Goal: Task Accomplishment & Management: Manage account settings

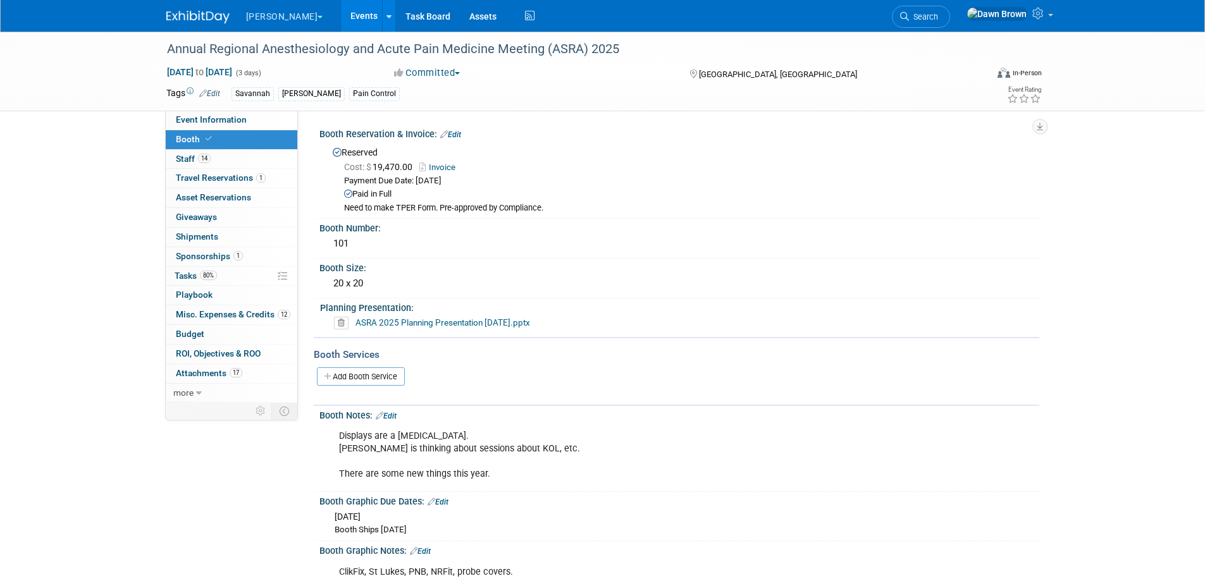
click at [341, 13] on link "Events" at bounding box center [364, 16] width 46 height 32
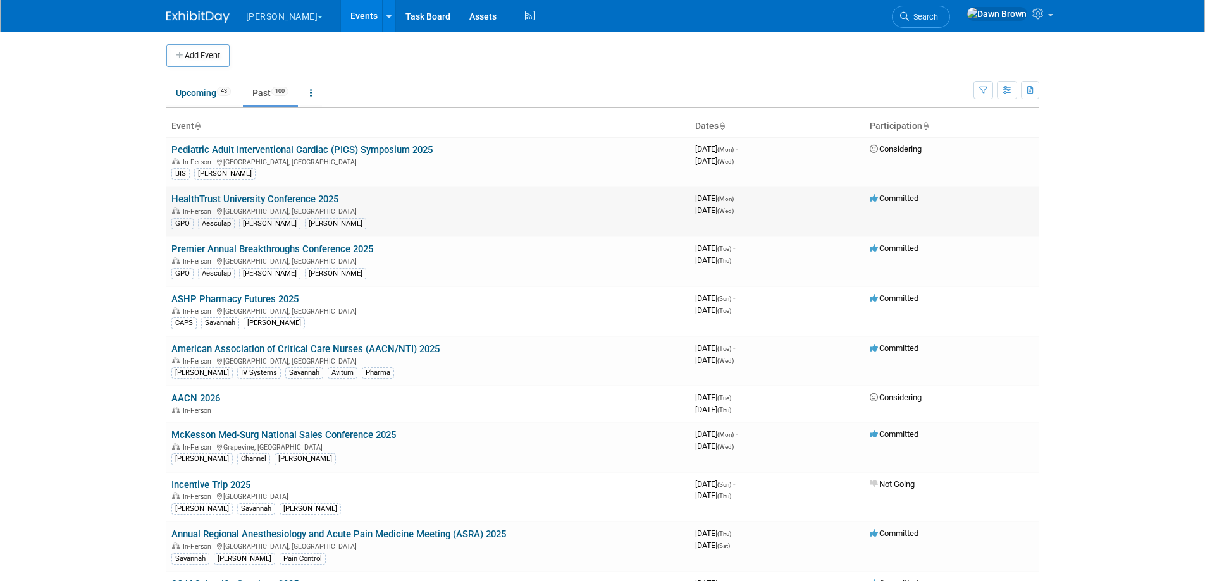
click at [322, 195] on link "HealthTrust University Conference 2025" at bounding box center [254, 199] width 167 height 11
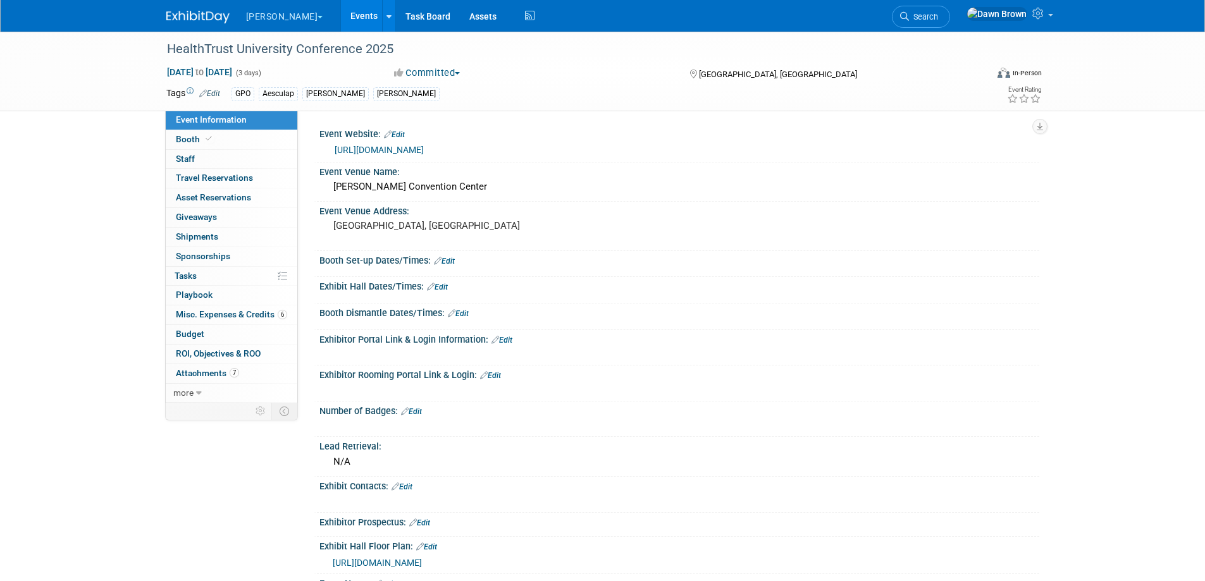
click at [376, 91] on div "GPO Aesculap B. Braun cindy" at bounding box center [563, 94] width 662 height 14
click at [204, 90] on icon at bounding box center [203, 93] width 8 height 8
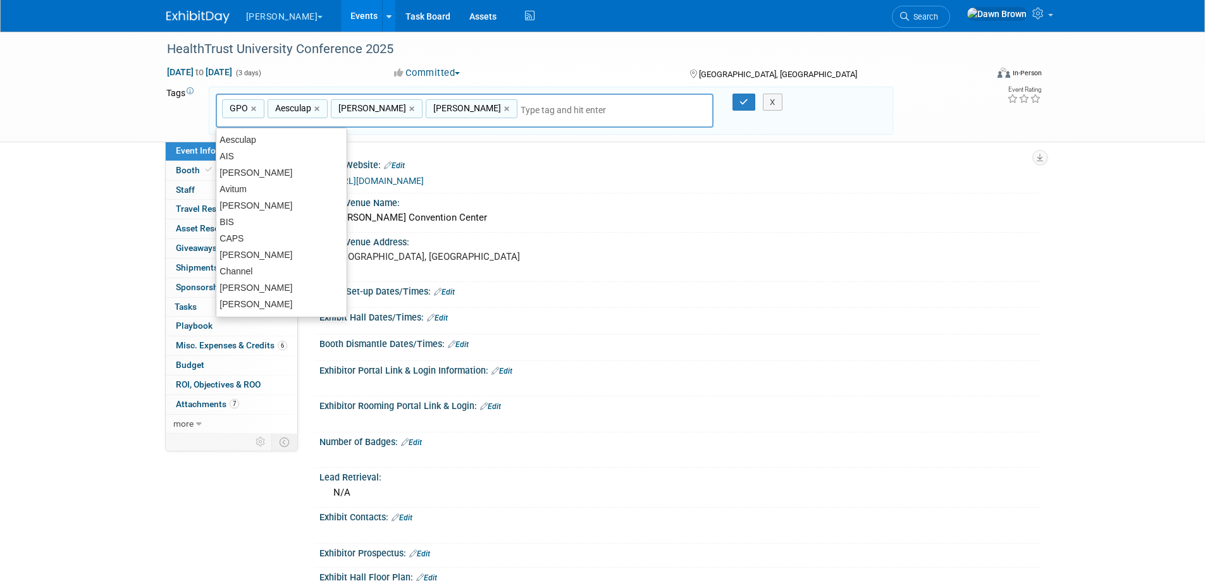
click at [521, 114] on input "text" at bounding box center [571, 110] width 101 height 13
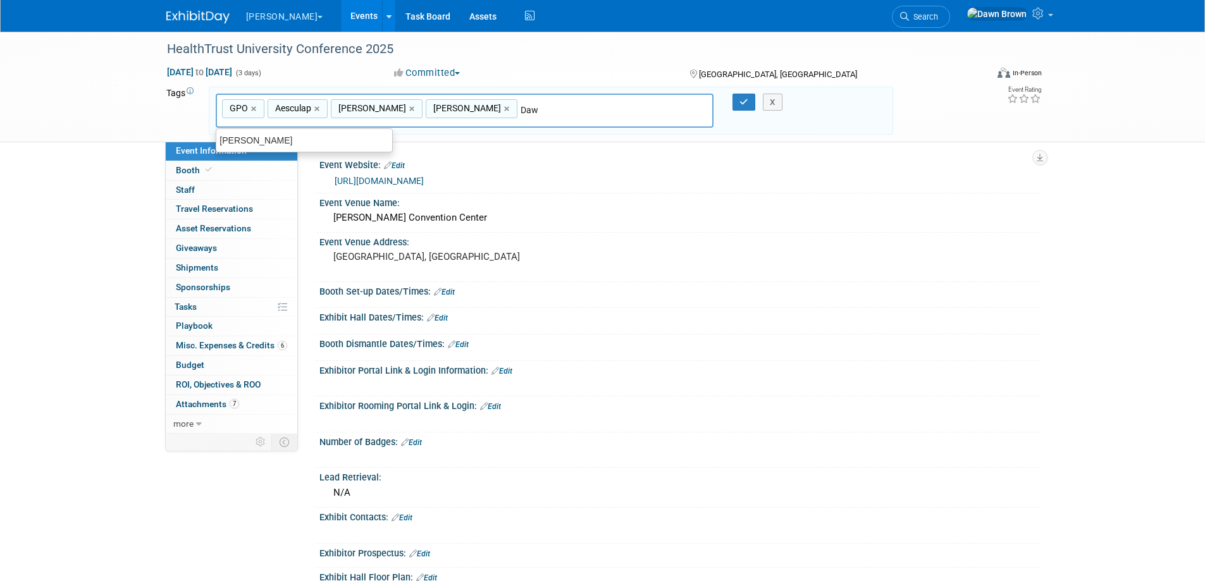
type input "[PERSON_NAME]"
click at [233, 134] on div "[PERSON_NAME]" at bounding box center [304, 141] width 177 height 18
type input "GPO, Aesculap, B. Braun, cindy, Dawn"
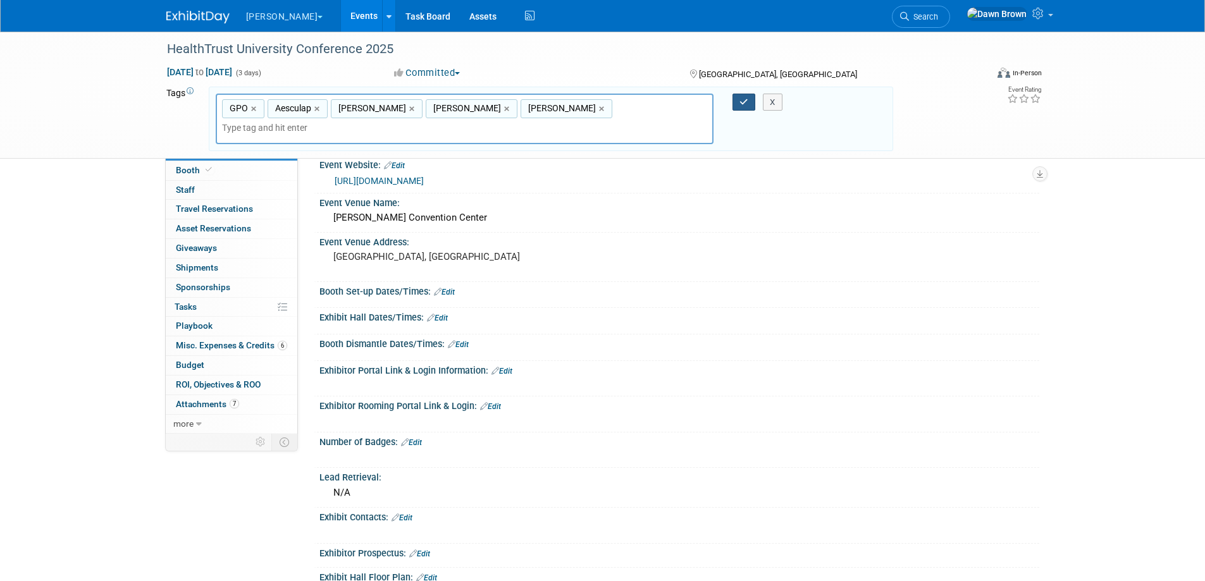
click at [738, 98] on button "button" at bounding box center [743, 103] width 23 height 18
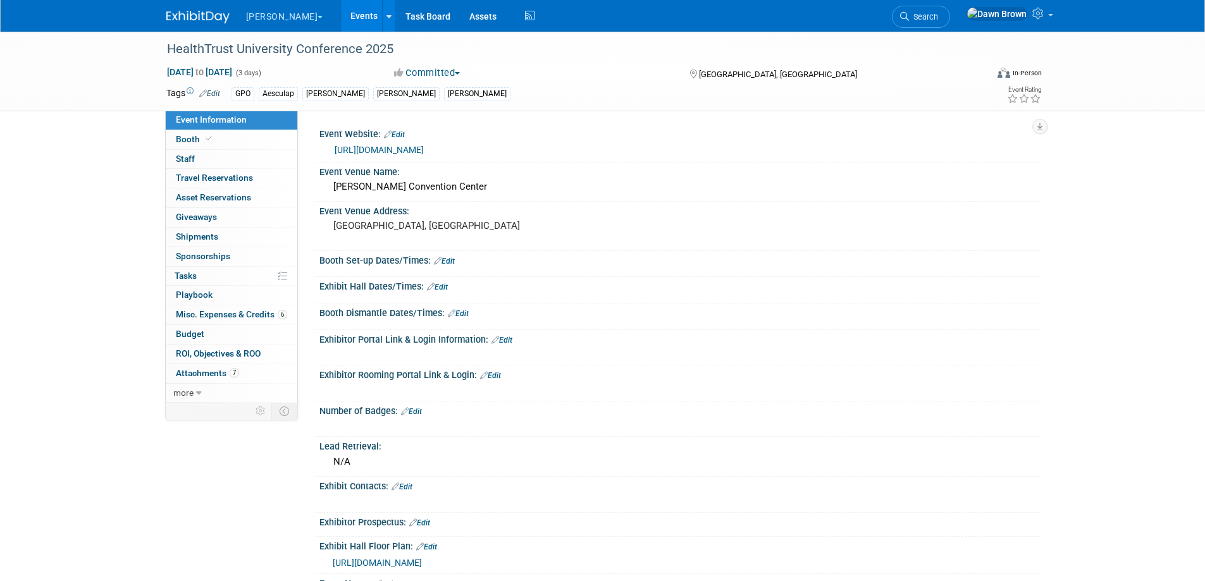
click at [342, 13] on link "Events" at bounding box center [364, 16] width 46 height 32
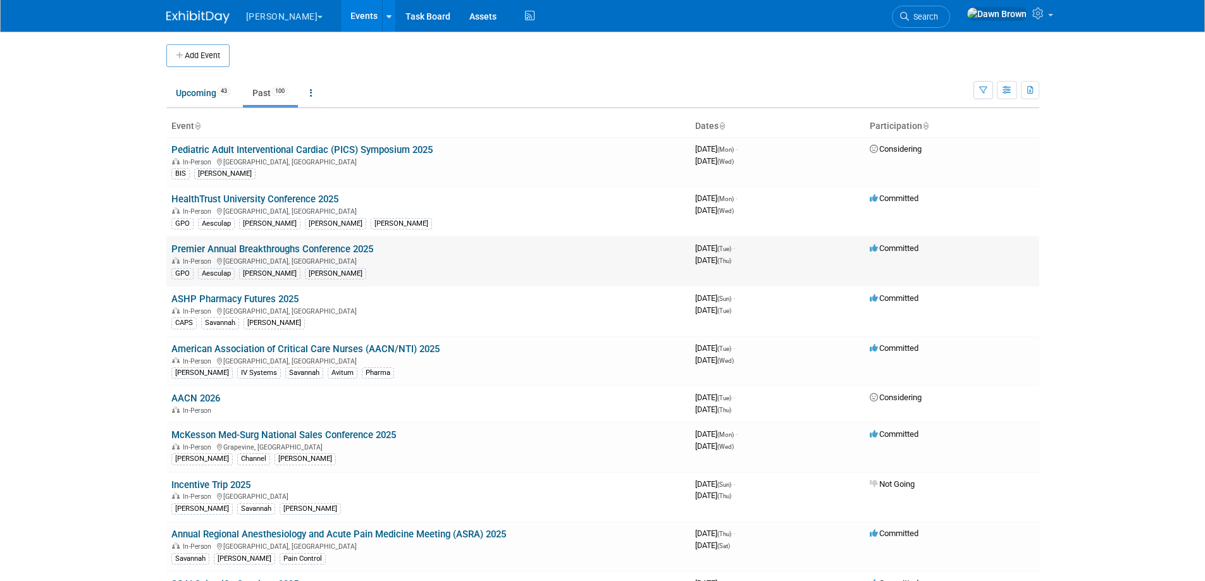
click at [317, 251] on link "Premier Annual Breakthroughs Conference 2025" at bounding box center [272, 249] width 202 height 11
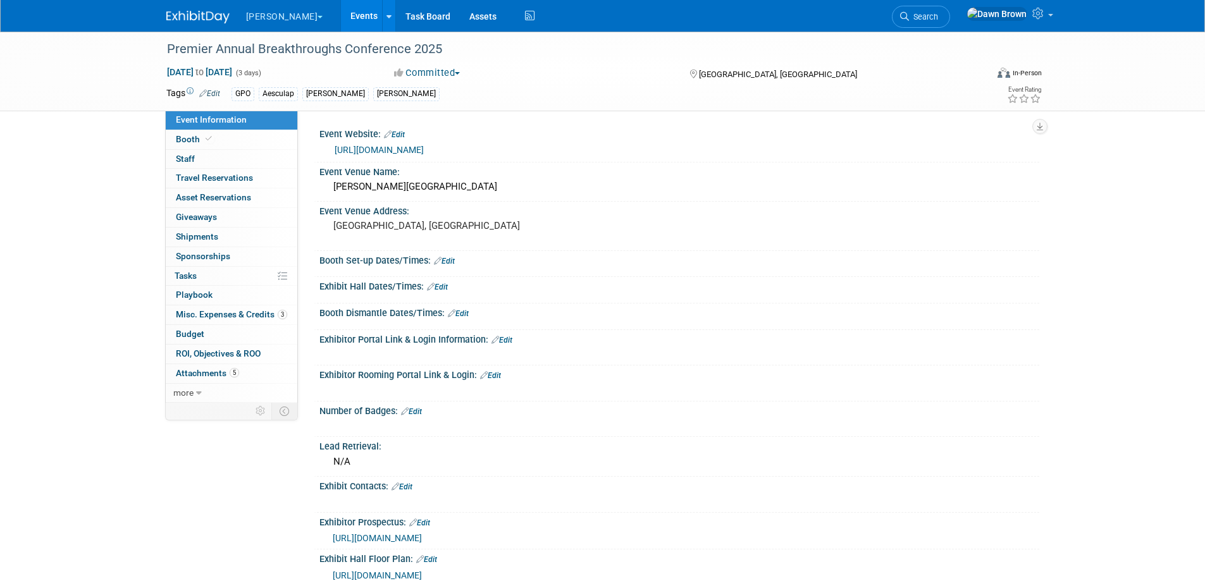
click at [197, 93] on span "Edit" at bounding box center [207, 93] width 25 height 9
click at [207, 94] on link "Edit" at bounding box center [209, 93] width 21 height 9
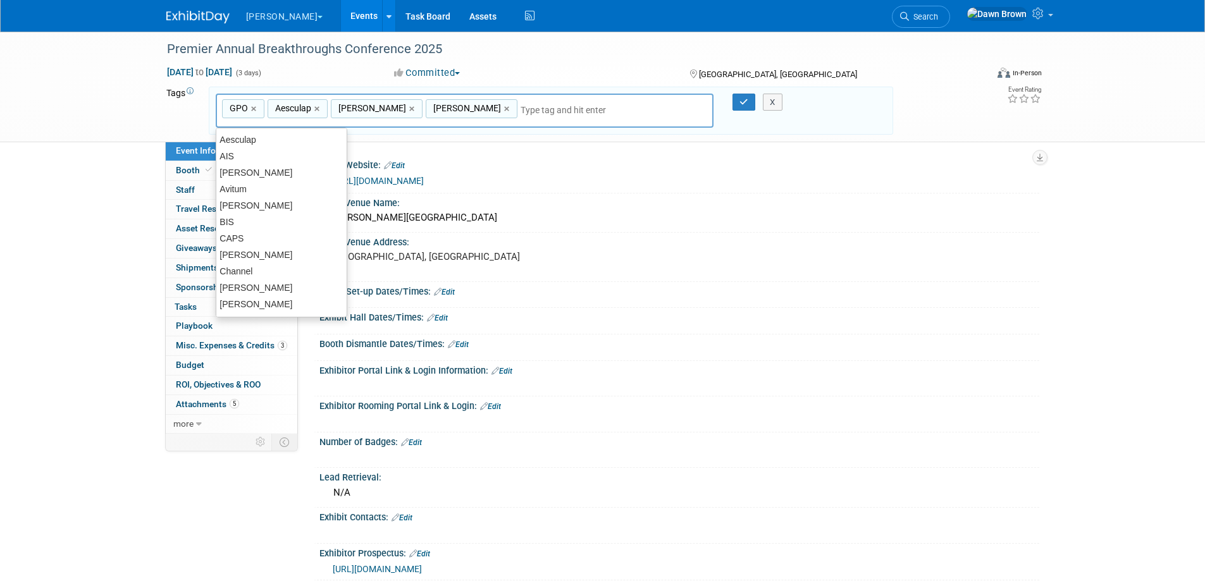
click at [521, 109] on input "text" at bounding box center [571, 110] width 101 height 13
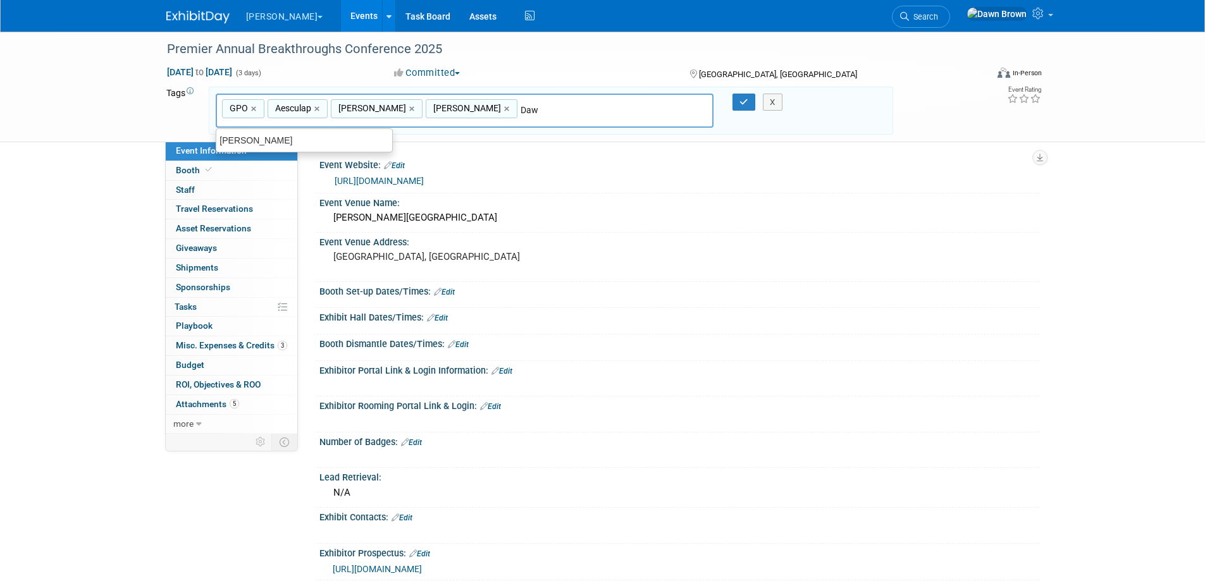
type input "[PERSON_NAME]"
click at [357, 149] on ul "[PERSON_NAME]" at bounding box center [304, 140] width 177 height 24
click at [297, 144] on div "[PERSON_NAME]" at bounding box center [304, 141] width 177 height 18
type input "GPO, Aesculap, B. Braun, cindy, Dawn"
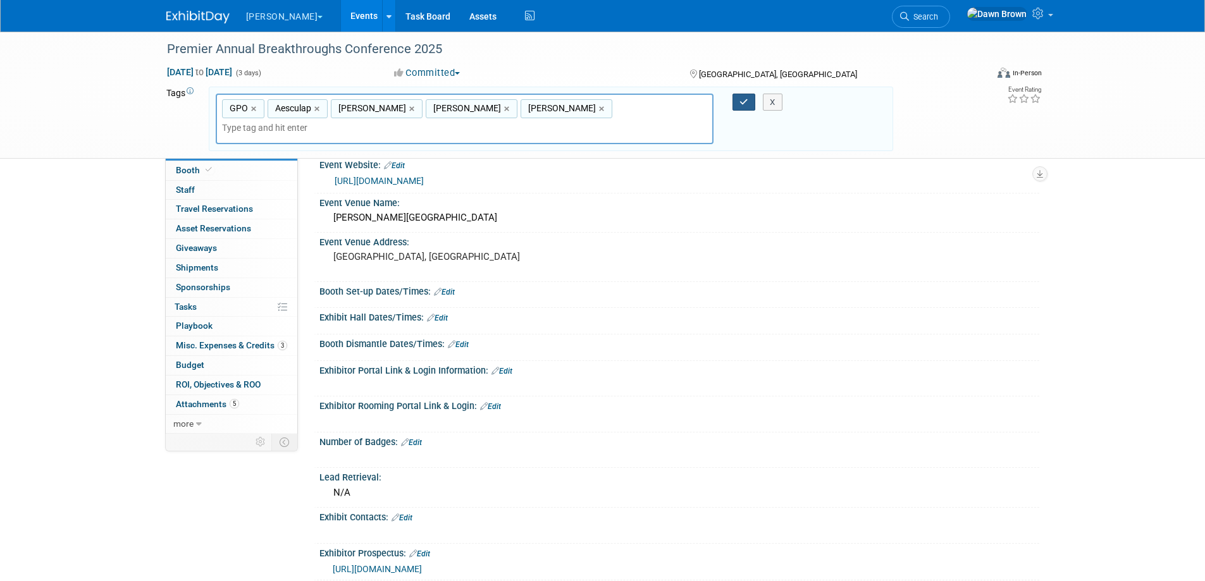
click at [742, 104] on icon "button" at bounding box center [743, 102] width 9 height 8
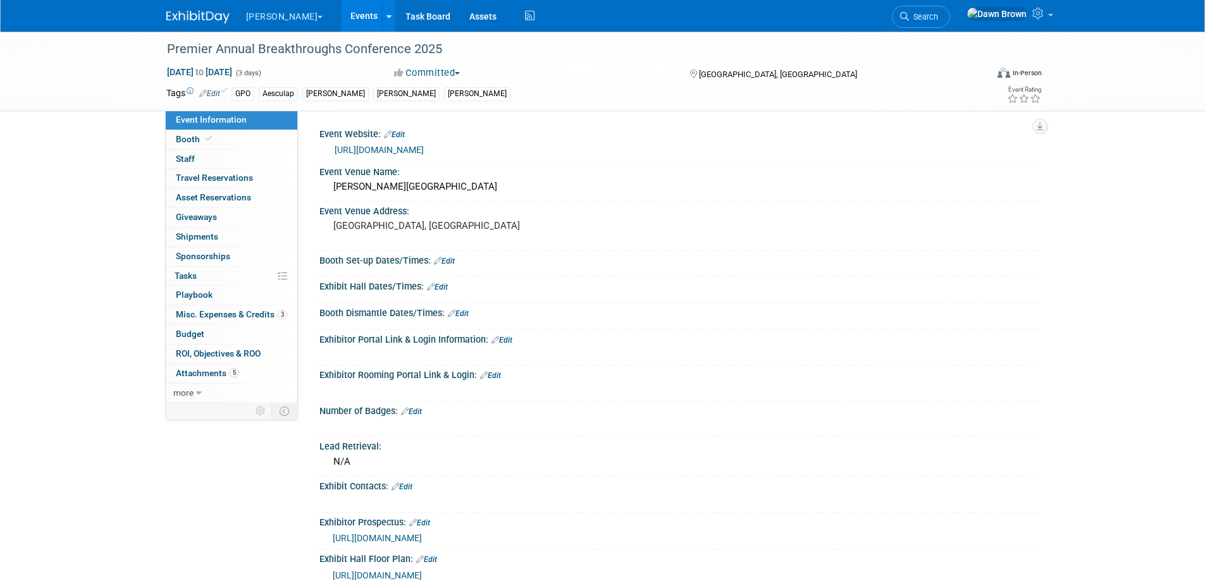
click at [341, 20] on link "Events" at bounding box center [364, 16] width 46 height 32
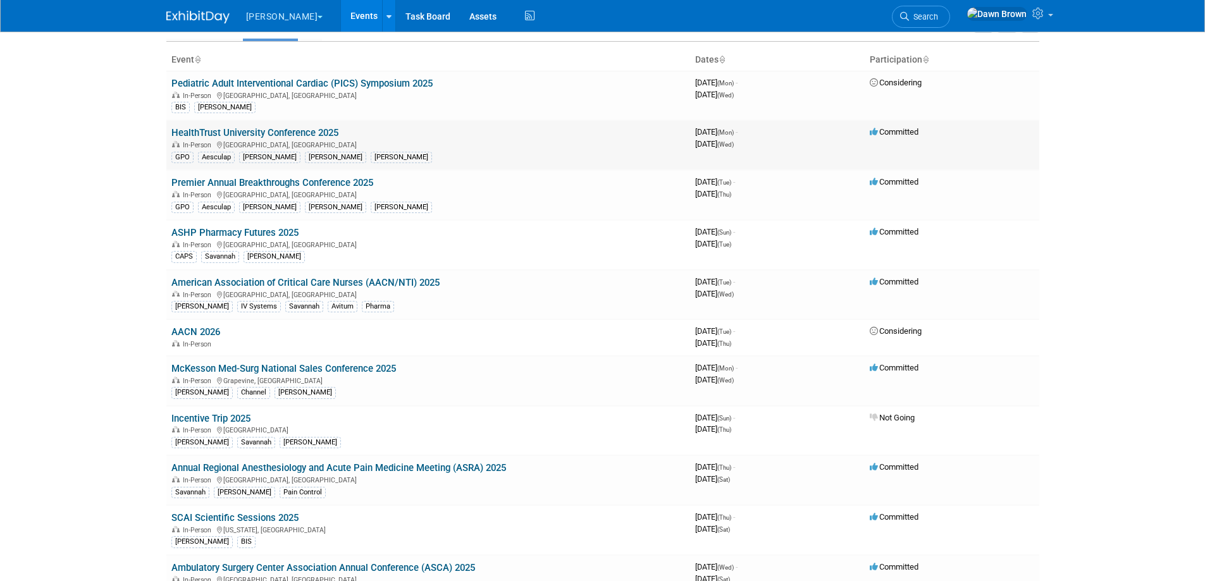
scroll to position [95, 0]
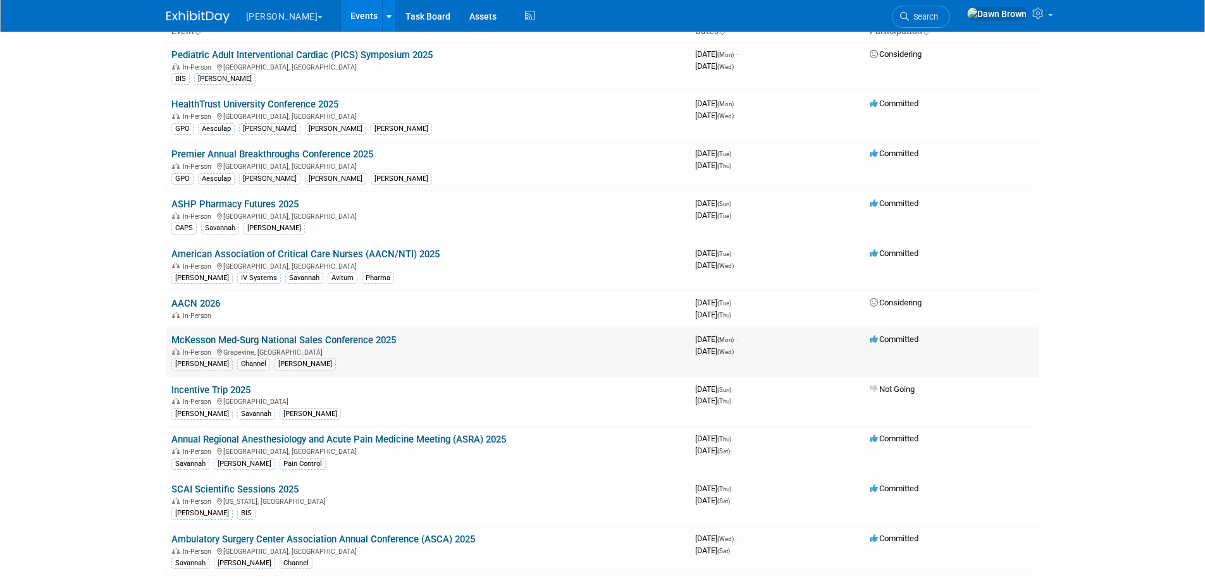
click at [367, 340] on link "McKesson Med-Surg National Sales Conference 2025" at bounding box center [283, 340] width 225 height 11
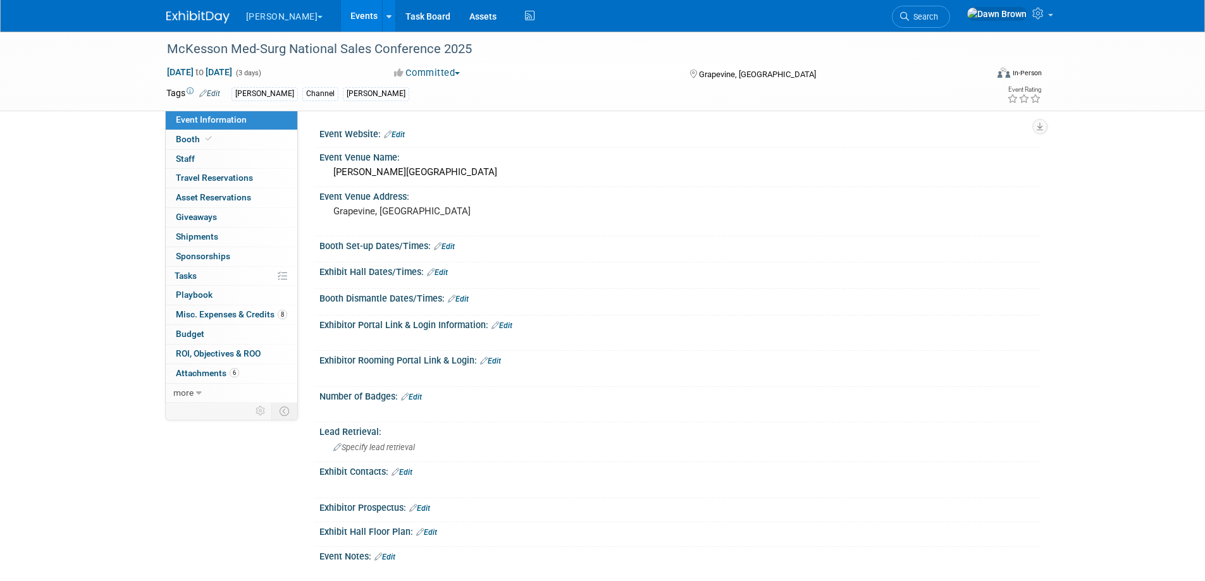
click at [205, 91] on icon at bounding box center [203, 93] width 8 height 8
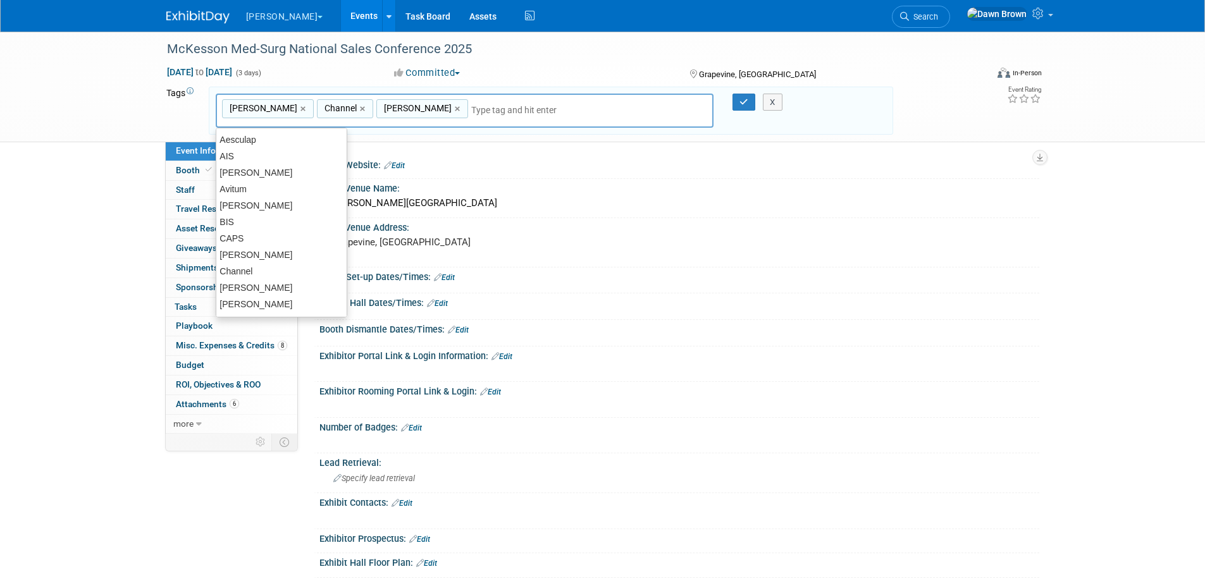
click at [471, 114] on input "text" at bounding box center [521, 110] width 101 height 13
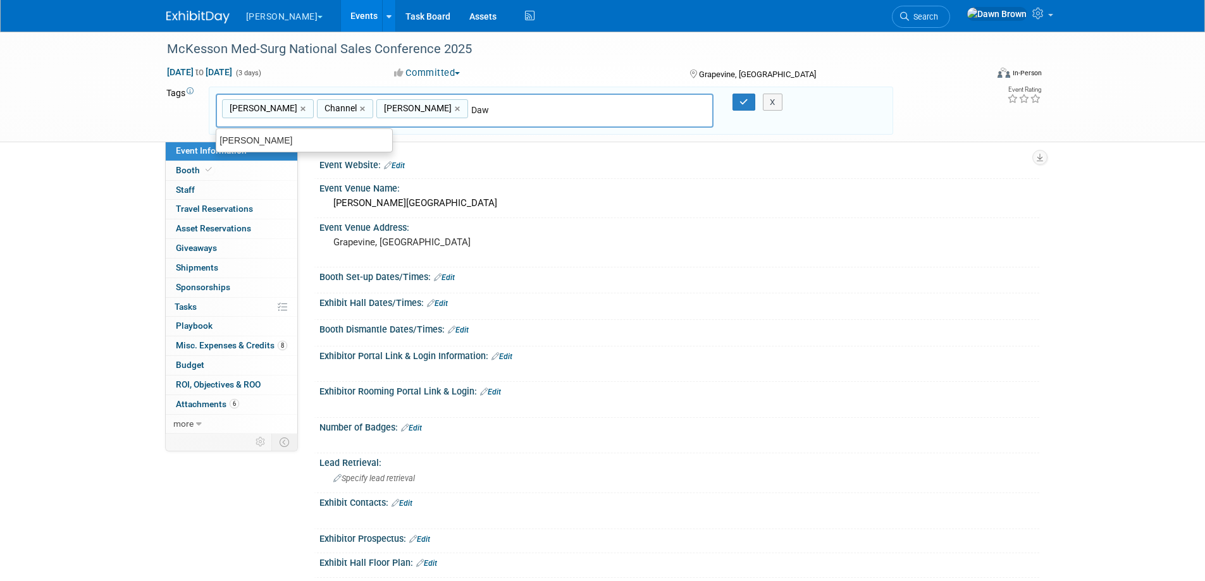
type input "[PERSON_NAME]"
click at [350, 144] on div "[PERSON_NAME]" at bounding box center [304, 141] width 177 height 18
type input "B. Braun, Channel, cindy, Dawn"
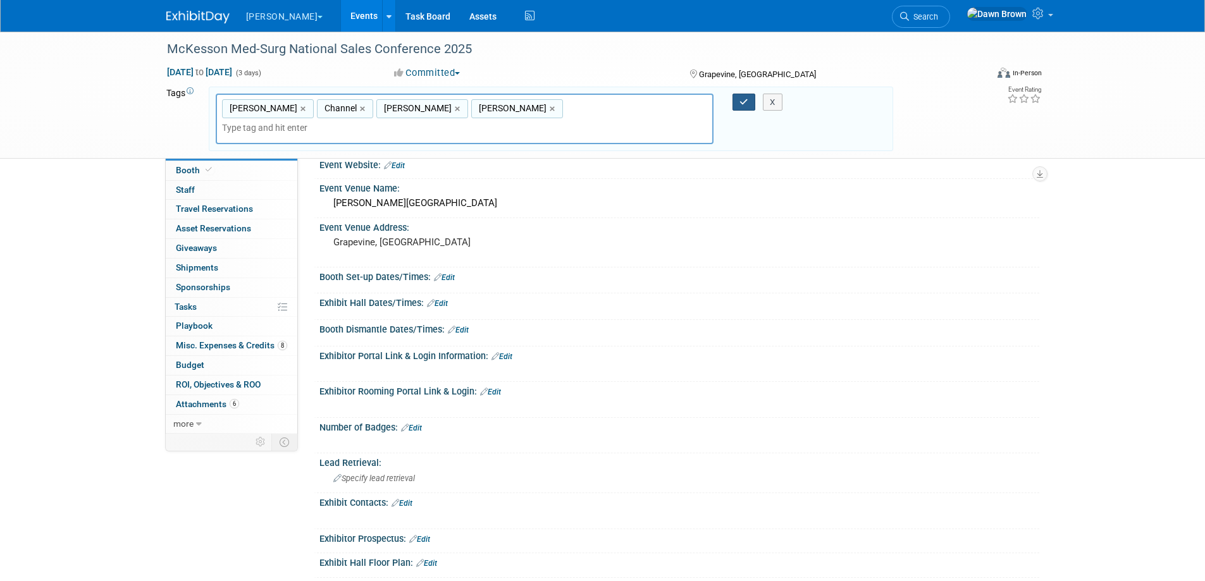
click at [741, 106] on icon "button" at bounding box center [743, 102] width 9 height 8
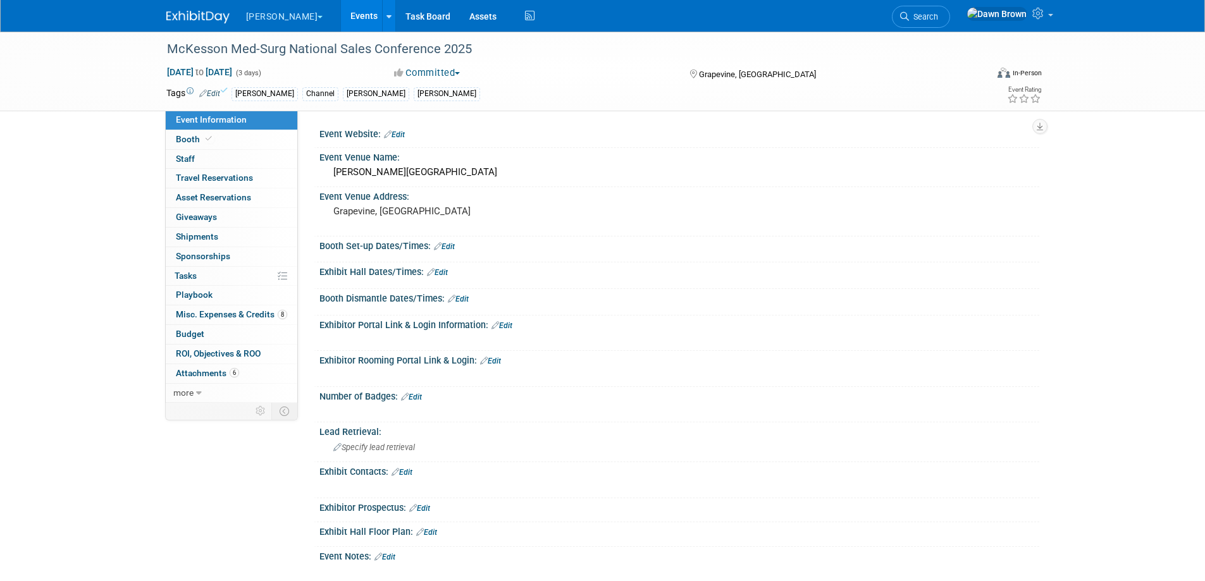
click at [341, 3] on link "Events" at bounding box center [364, 16] width 46 height 32
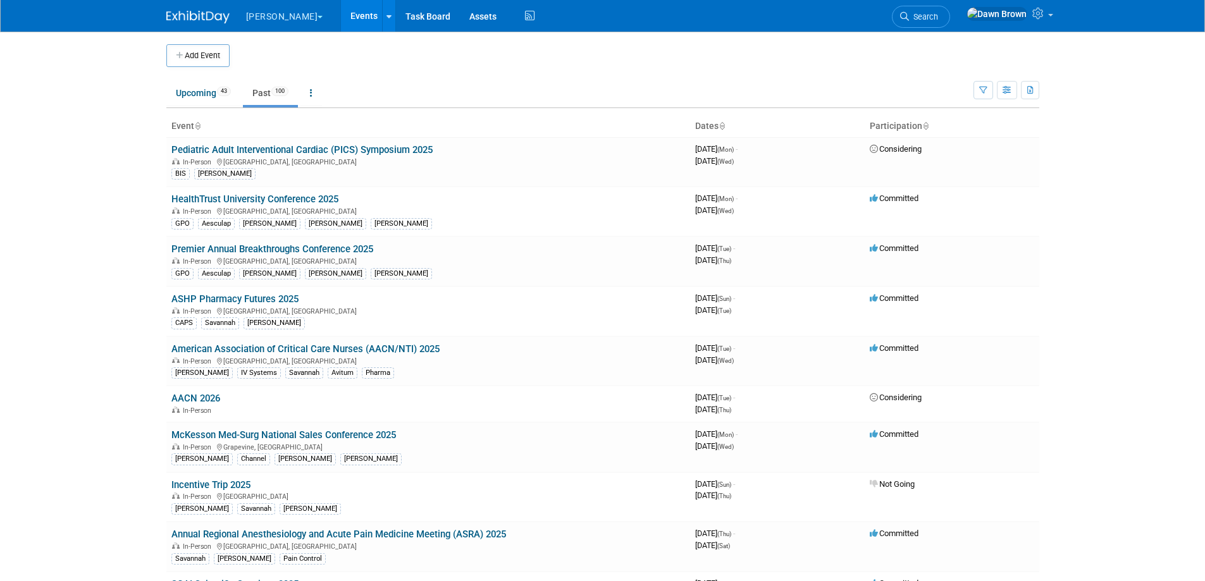
click at [341, 8] on link "Events" at bounding box center [364, 16] width 46 height 32
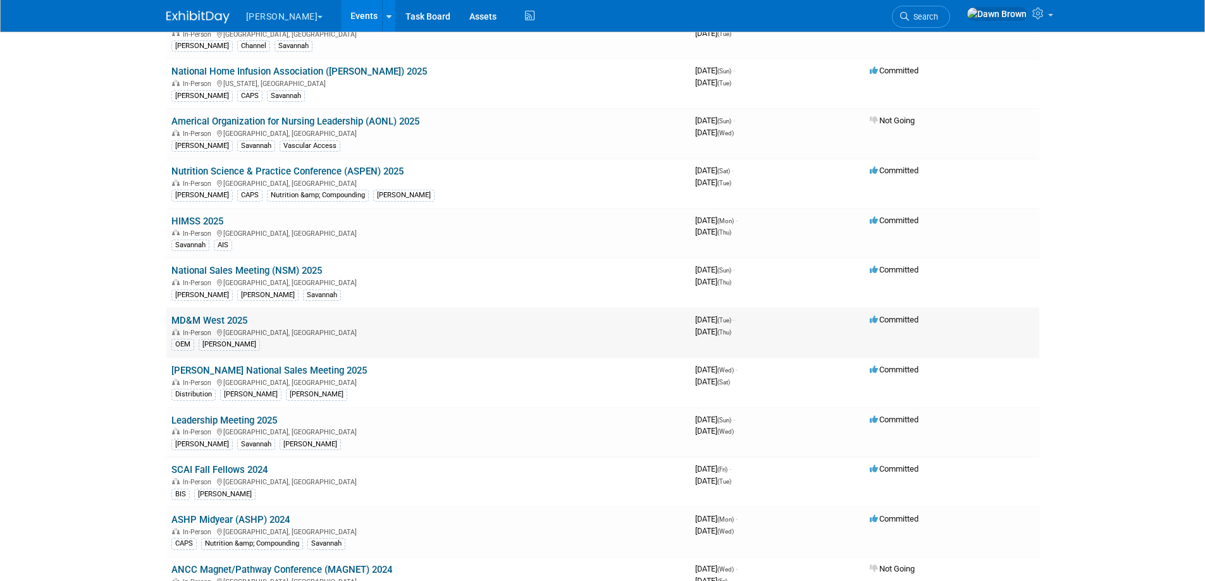
scroll to position [838, 0]
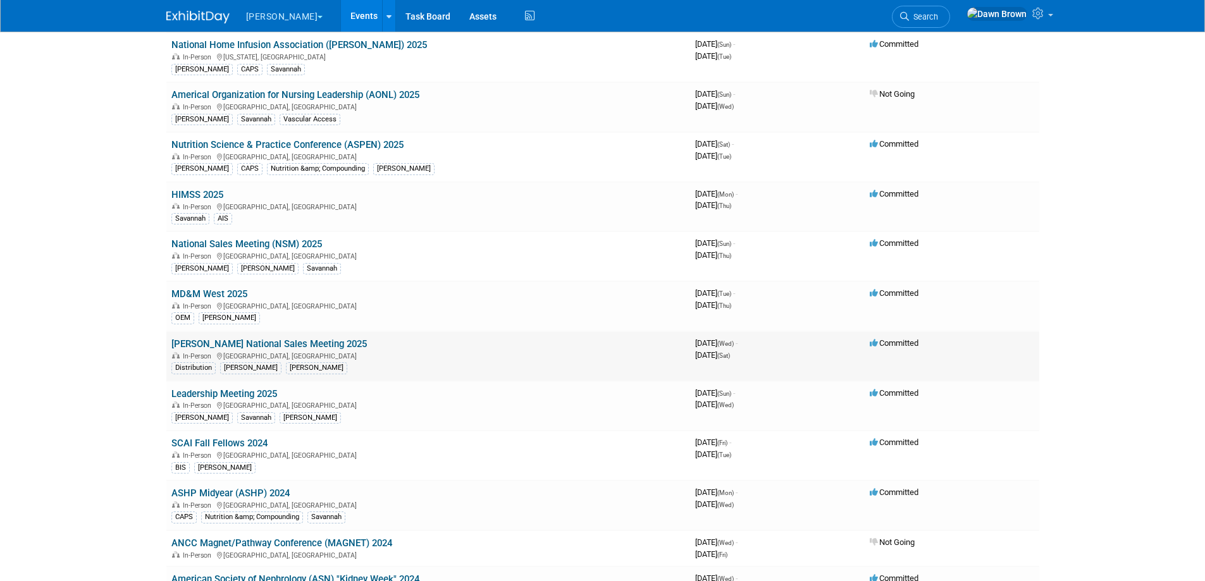
click at [291, 343] on link "[PERSON_NAME] National Sales Meeting 2025" at bounding box center [268, 343] width 195 height 11
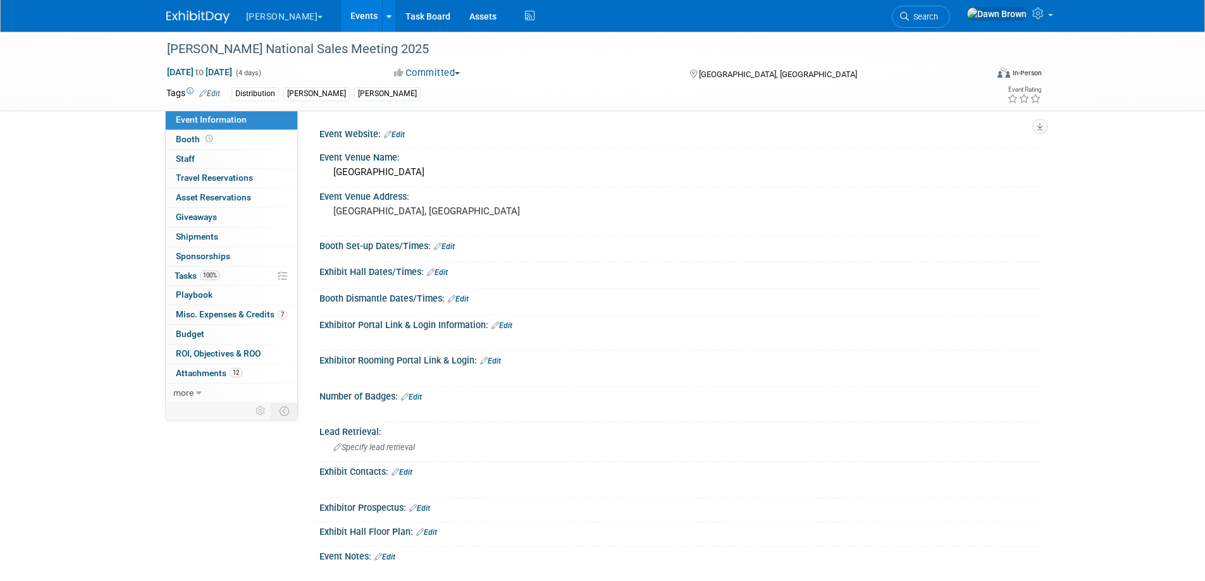
click at [202, 95] on icon at bounding box center [203, 93] width 8 height 8
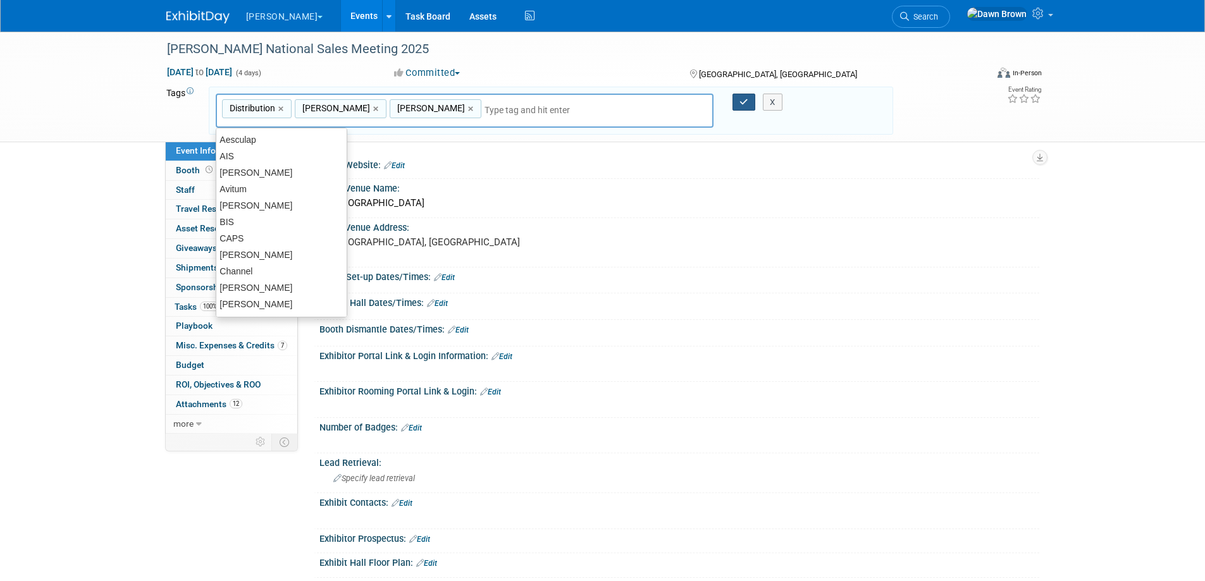
click at [744, 107] on button "button" at bounding box center [743, 103] width 23 height 18
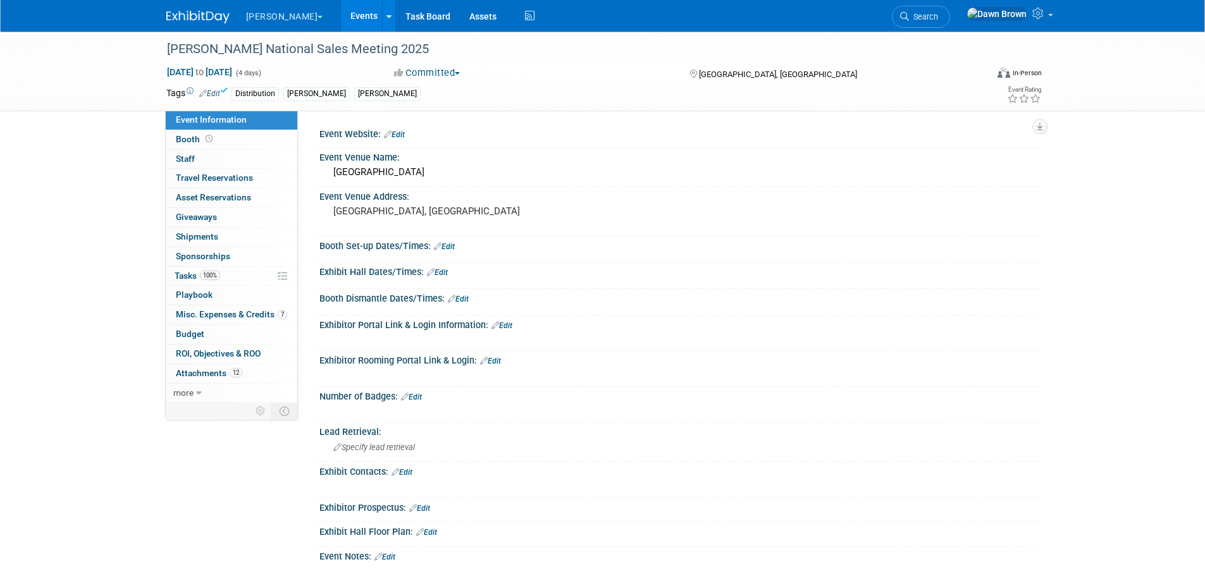
click at [341, 12] on link "Events" at bounding box center [364, 16] width 46 height 32
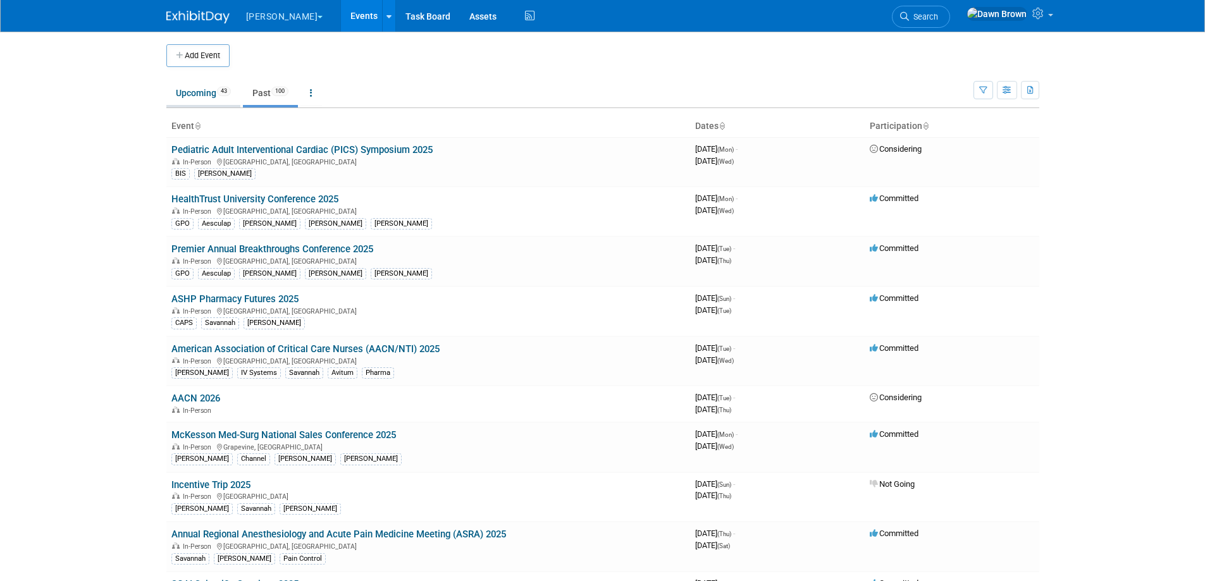
click at [208, 88] on link "Upcoming 43" at bounding box center [203, 93] width 74 height 24
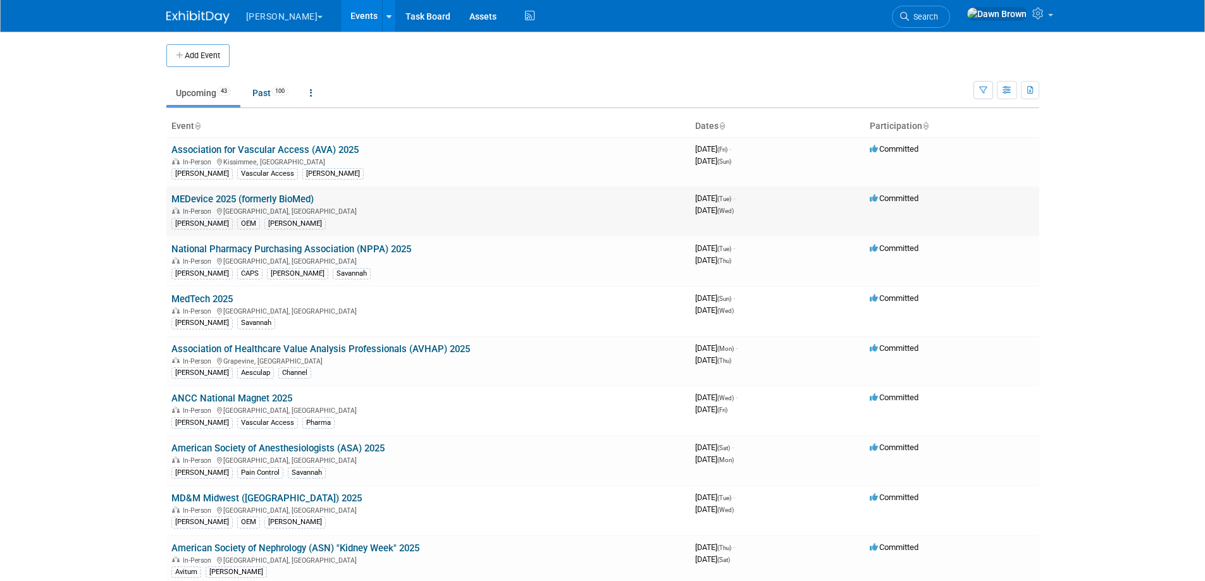
click at [283, 195] on link "MEDevice 2025 (formerly BioMed)" at bounding box center [242, 199] width 142 height 11
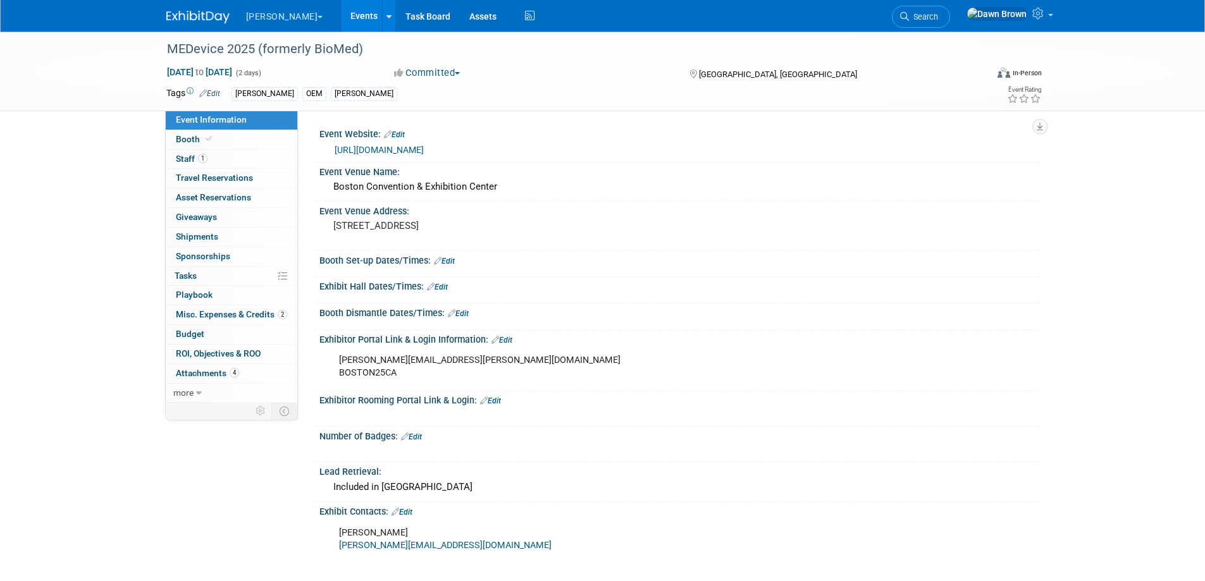
click at [341, 15] on link "Events" at bounding box center [364, 16] width 46 height 32
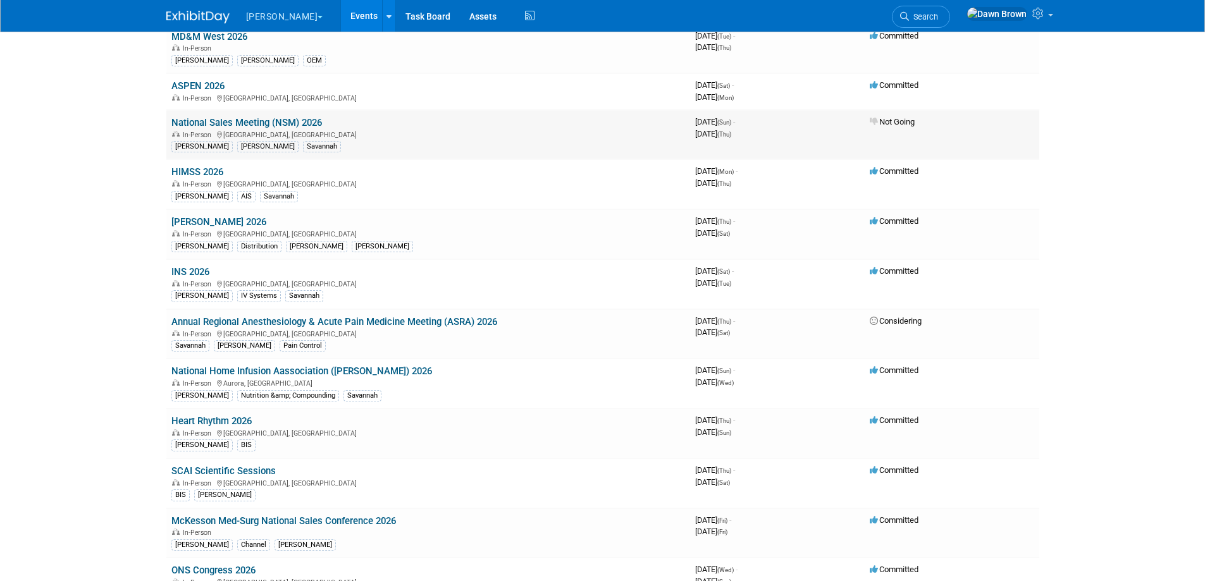
scroll to position [712, 0]
click at [235, 222] on link "[PERSON_NAME] 2026" at bounding box center [218, 221] width 95 height 11
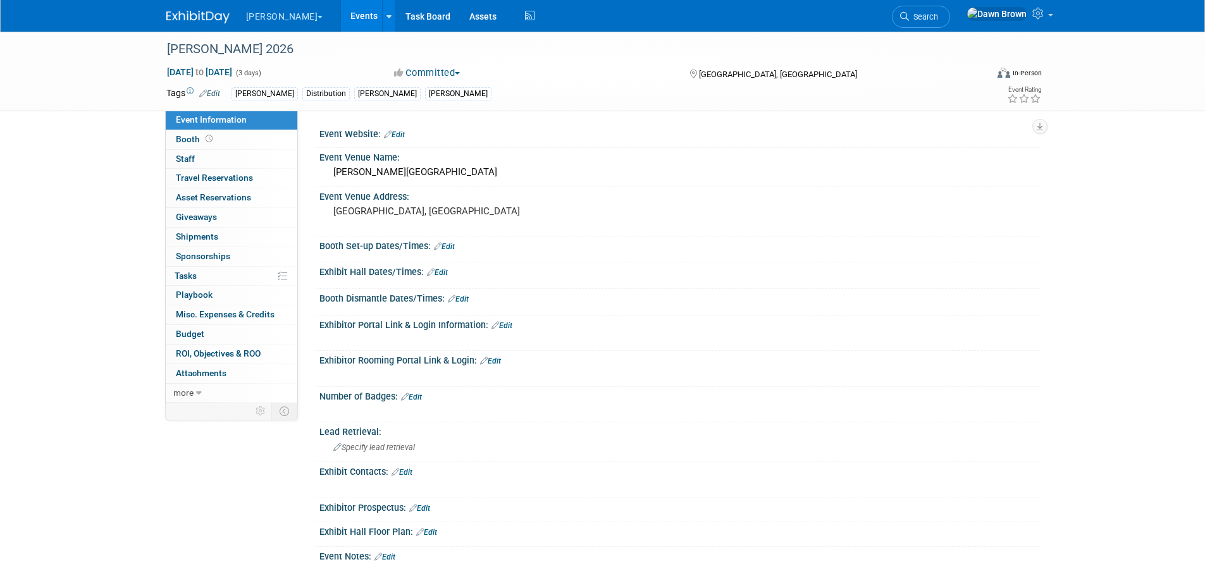
click at [341, 12] on link "Events" at bounding box center [364, 16] width 46 height 32
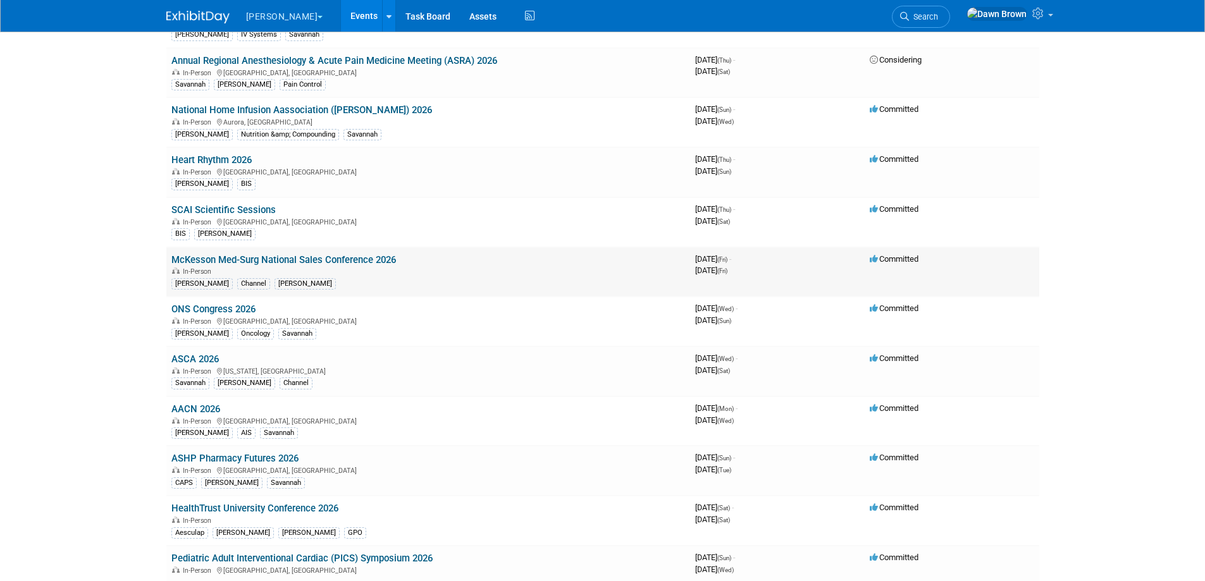
scroll to position [1012, 0]
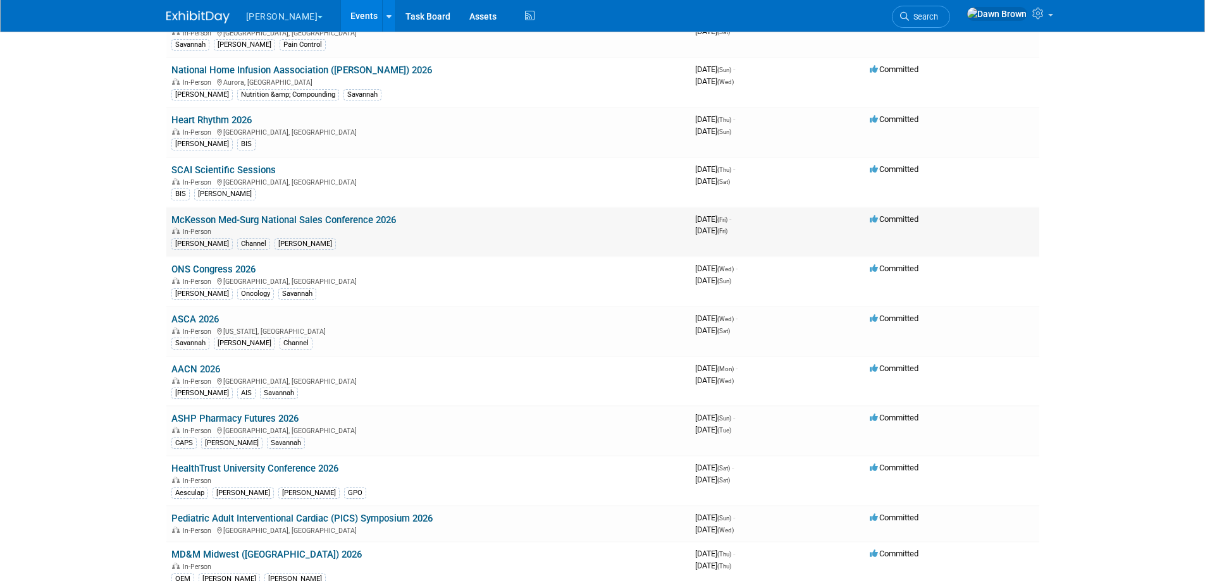
click at [302, 216] on link "McKesson Med-Surg National Sales Conference 2026" at bounding box center [283, 219] width 225 height 11
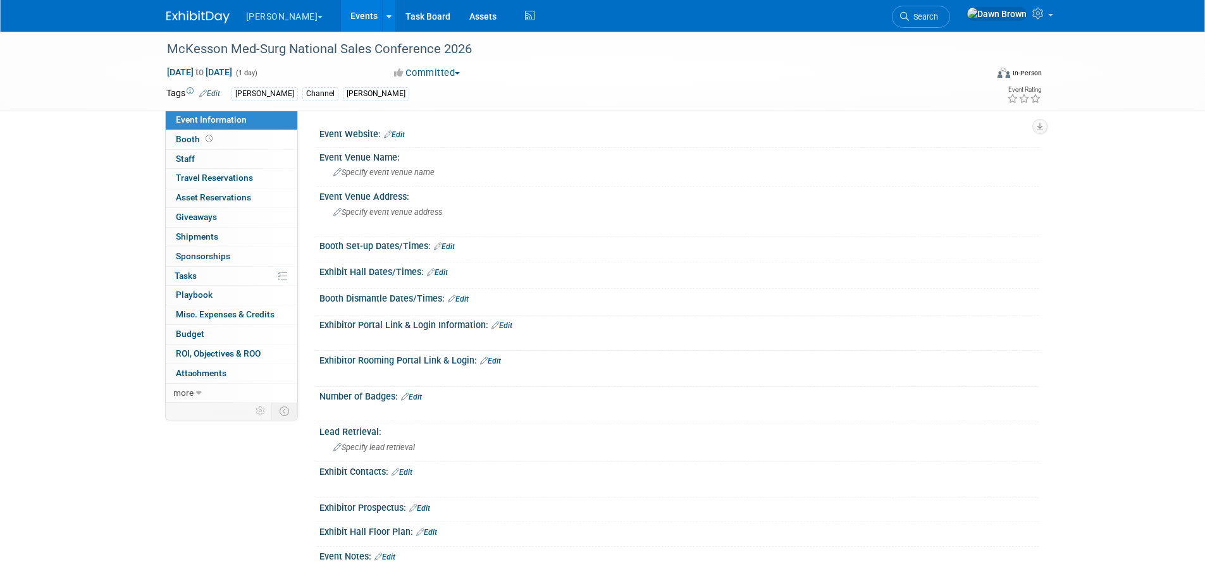
click at [200, 94] on icon at bounding box center [203, 93] width 8 height 8
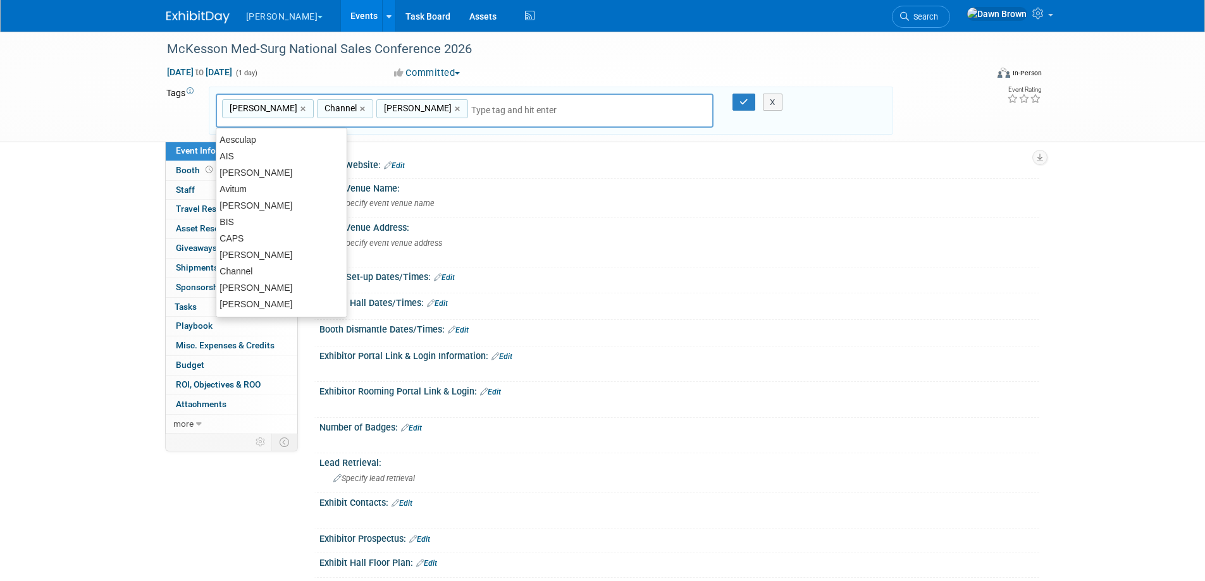
click at [471, 105] on input "text" at bounding box center [521, 110] width 101 height 13
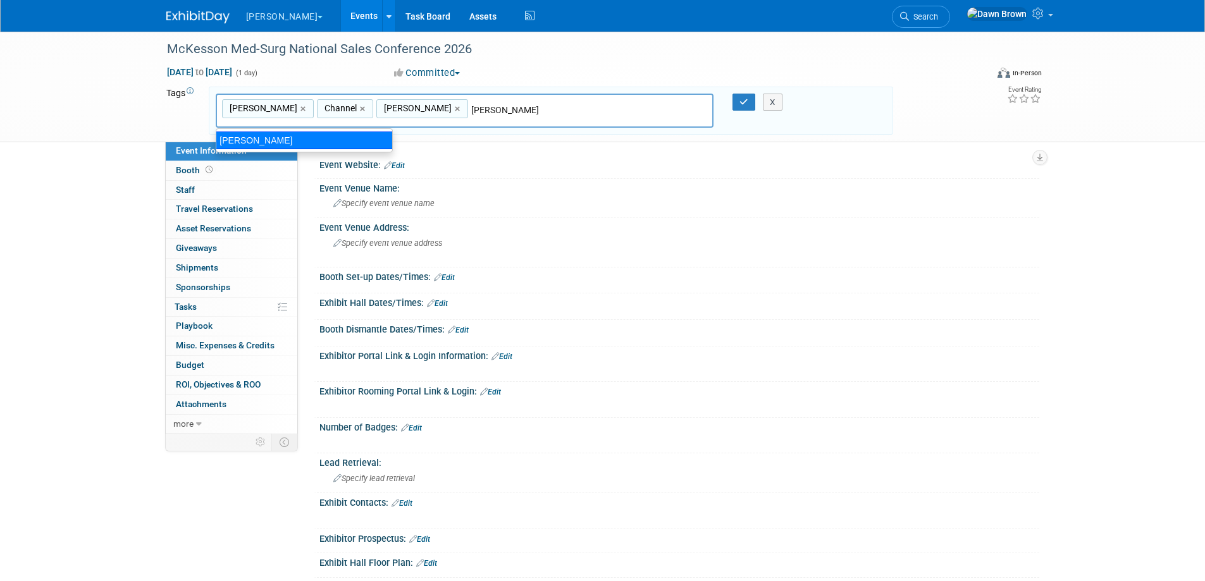
type input "[PERSON_NAME]"
click at [312, 155] on div "Event Website: Edit Event Venue Name: Specify event venue name Event Venue Addr…" at bounding box center [668, 288] width 741 height 292
click at [455, 101] on div "[PERSON_NAME],Channel,[PERSON_NAME] × Channel × [PERSON_NAME] × [PERSON_NAME]" at bounding box center [465, 111] width 498 height 35
click at [338, 136] on div "[PERSON_NAME]" at bounding box center [304, 141] width 177 height 18
type input "[PERSON_NAME], Channel, [PERSON_NAME], [PERSON_NAME]"
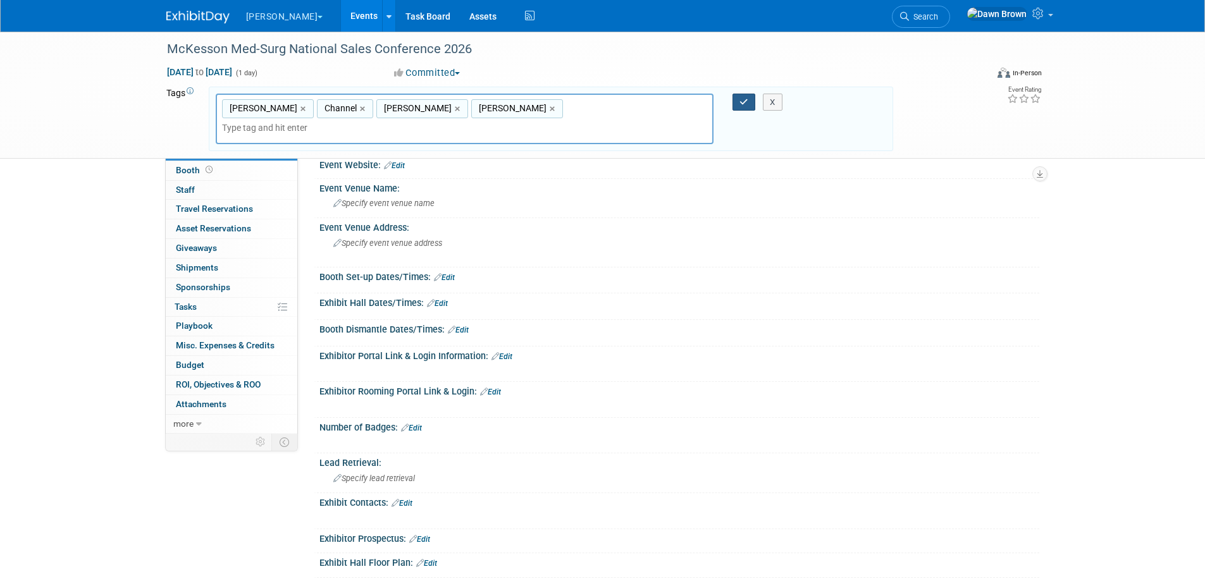
click at [741, 99] on icon "button" at bounding box center [743, 102] width 9 height 8
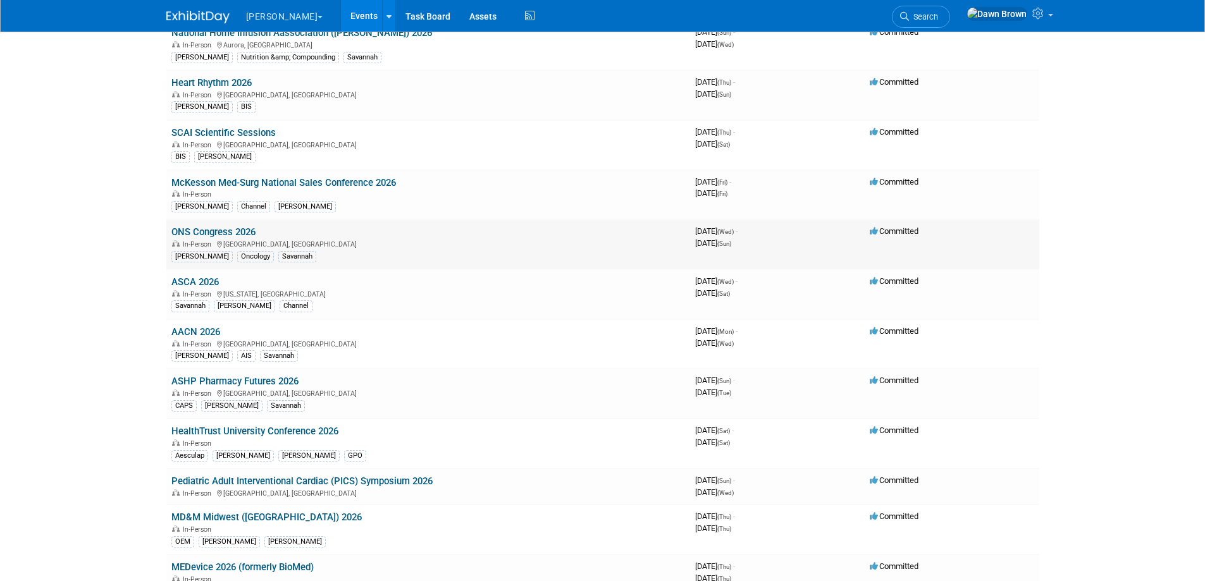
scroll to position [1107, 0]
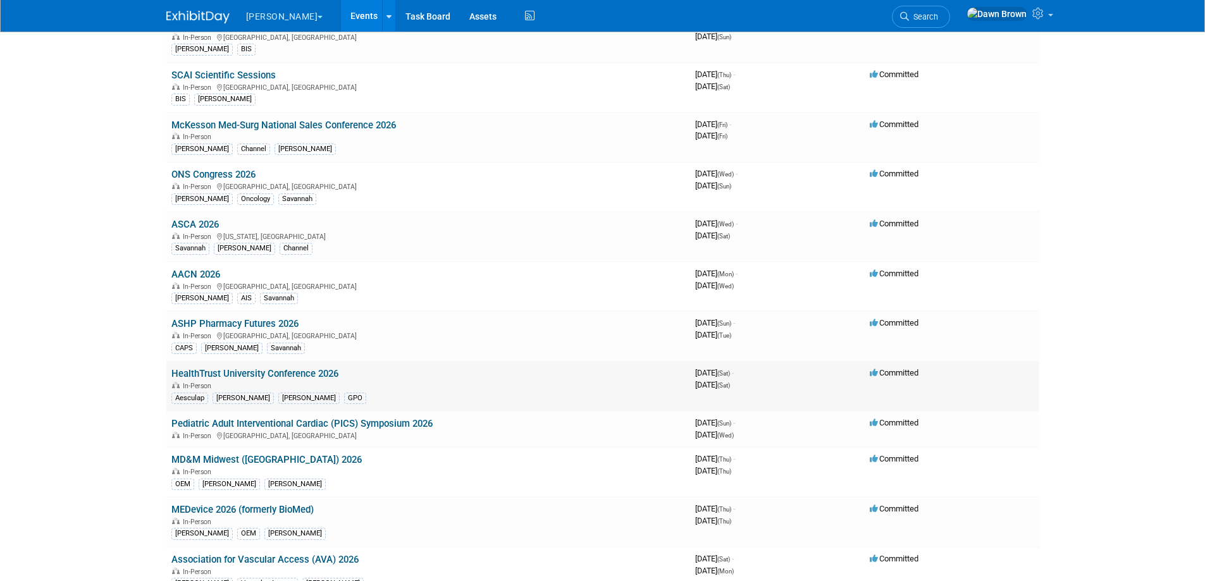
click at [306, 373] on link "HealthTrust University Conference 2026" at bounding box center [254, 373] width 167 height 11
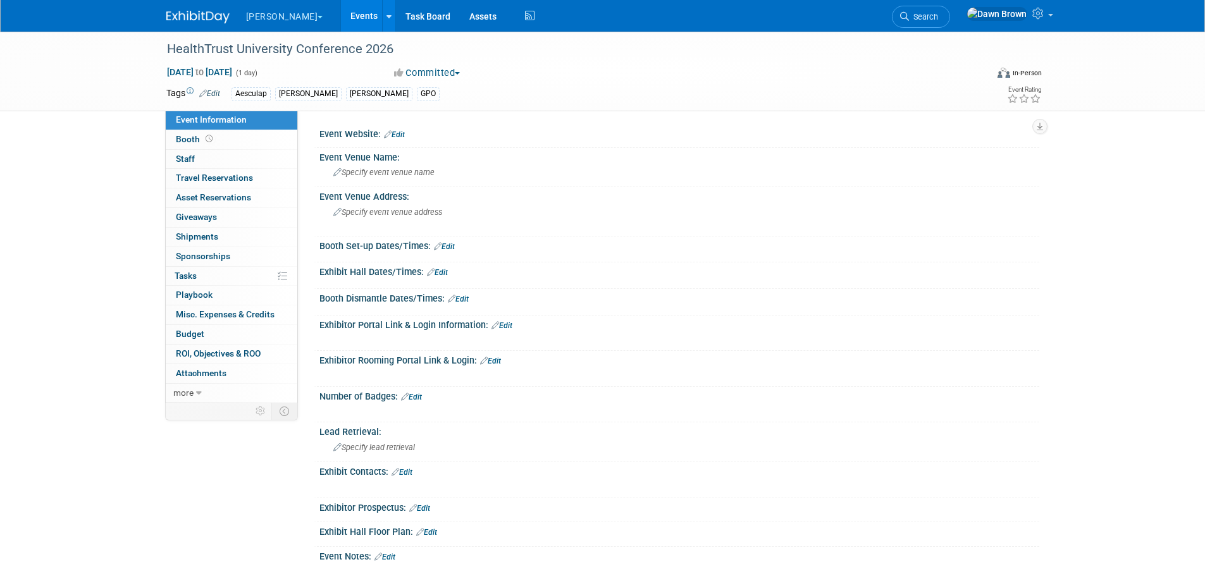
click at [204, 90] on icon at bounding box center [203, 93] width 8 height 8
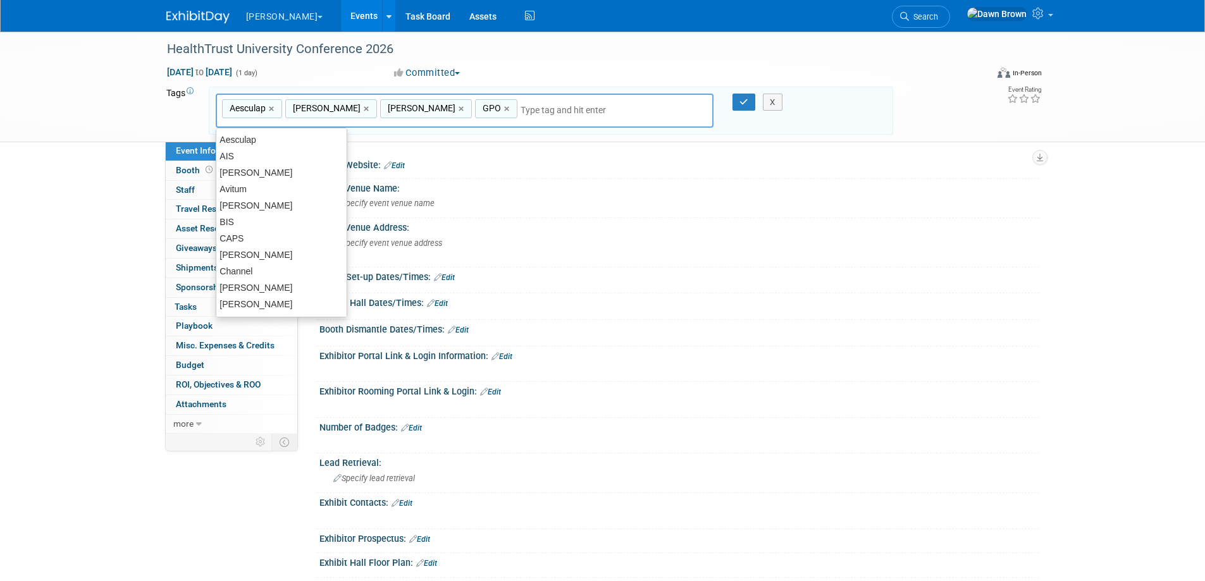
click at [521, 112] on input "text" at bounding box center [571, 110] width 101 height 13
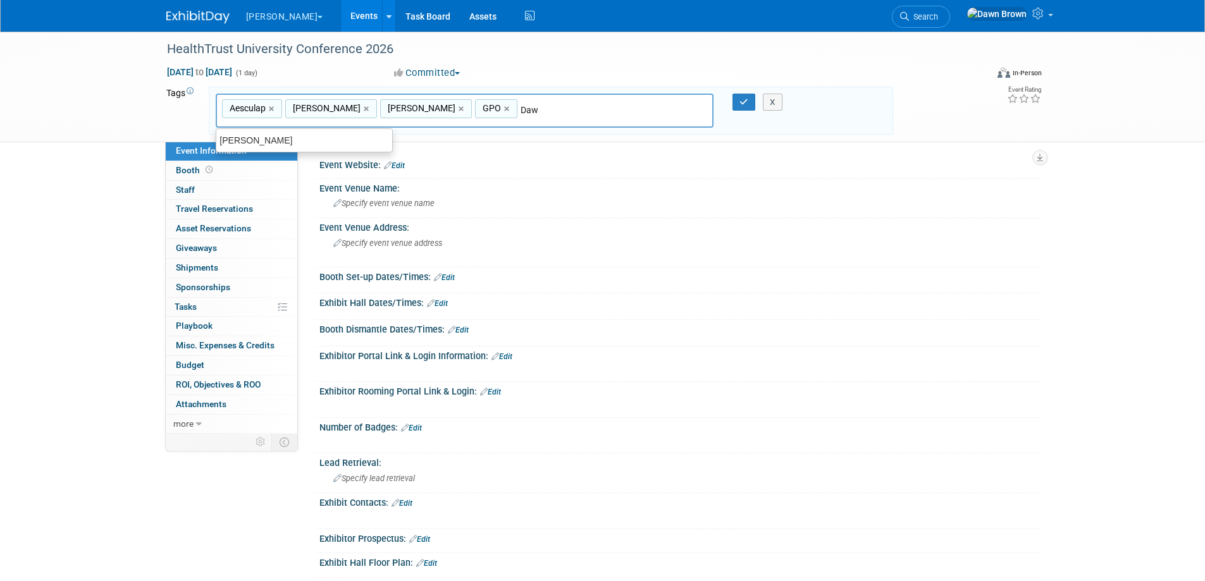
type input "[PERSON_NAME]"
click at [340, 132] on div "[PERSON_NAME]" at bounding box center [304, 141] width 177 height 18
type input "Aesculap, B. Braun, Cindy, GPO, Dawn"
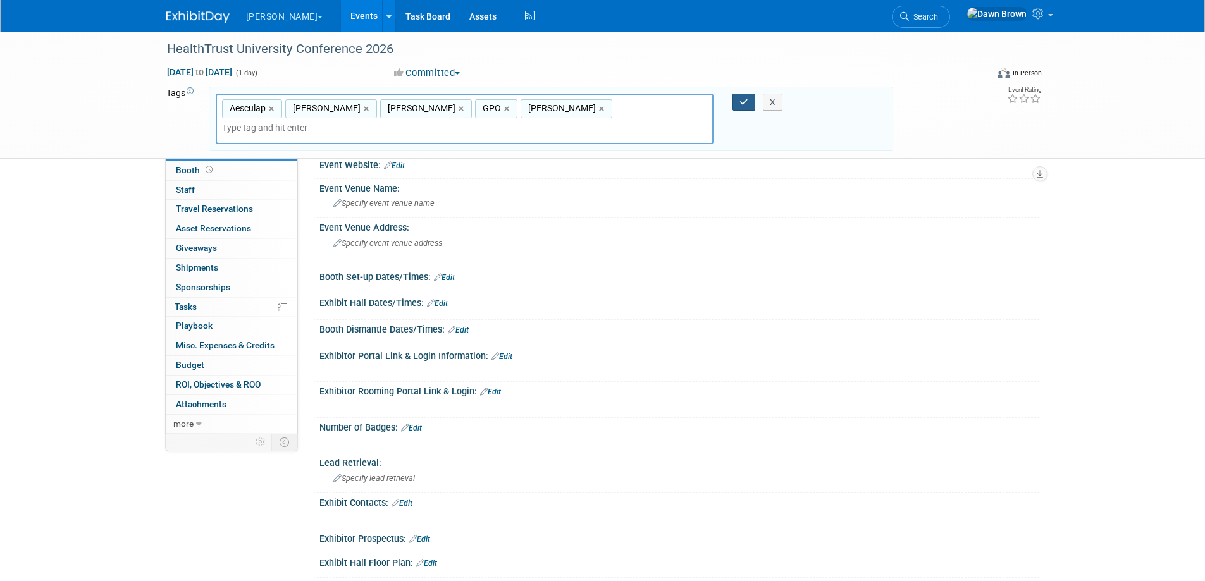
click at [743, 105] on icon "button" at bounding box center [743, 102] width 9 height 8
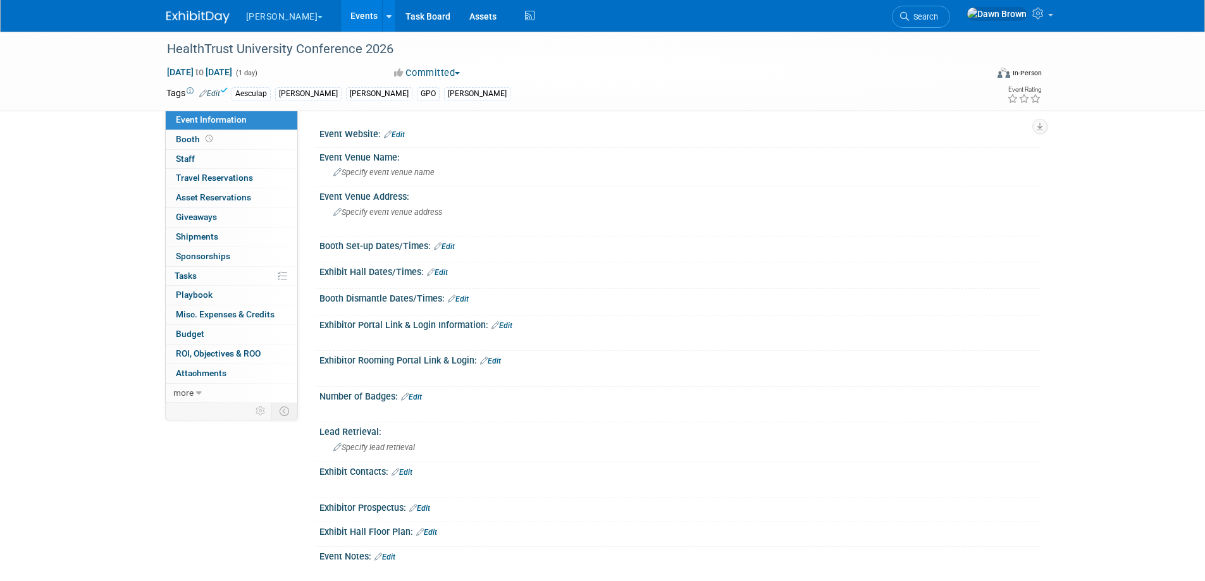
click at [341, 13] on link "Events" at bounding box center [364, 16] width 46 height 32
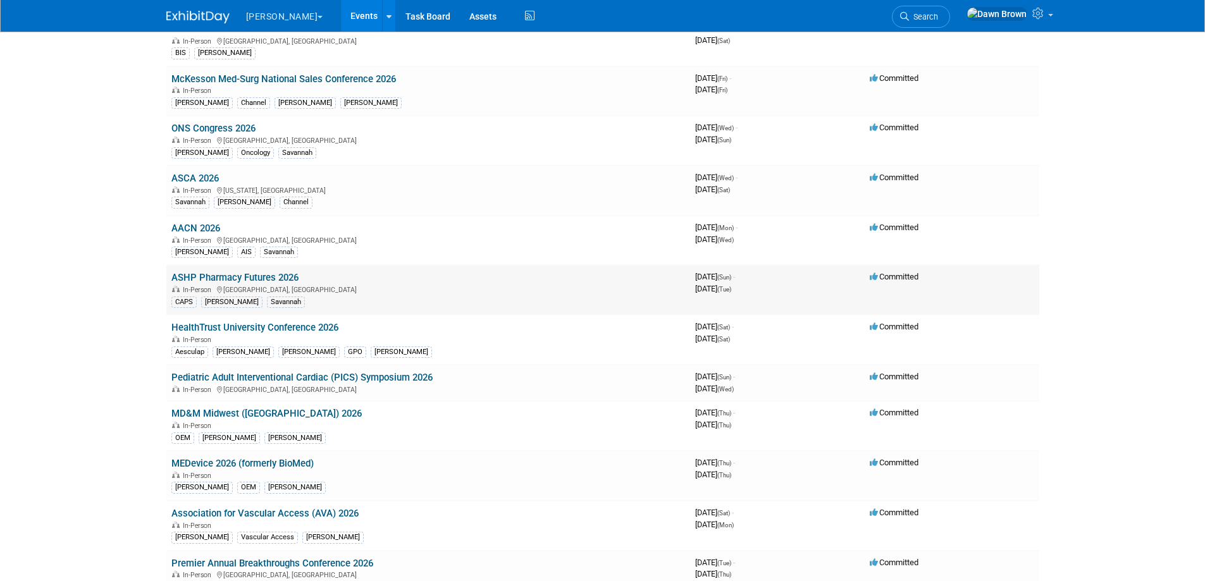
scroll to position [1154, 0]
click at [355, 376] on link "Pediatric Adult Interventional Cardiac (PICS) Symposium 2026" at bounding box center [301, 376] width 261 height 11
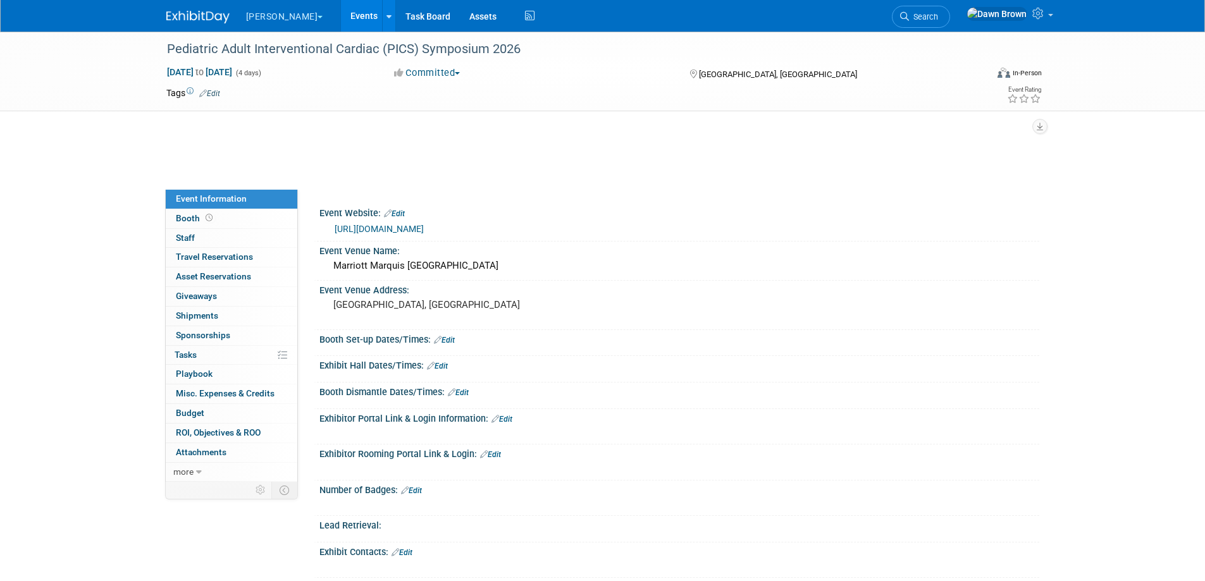
click at [204, 92] on icon at bounding box center [203, 93] width 8 height 8
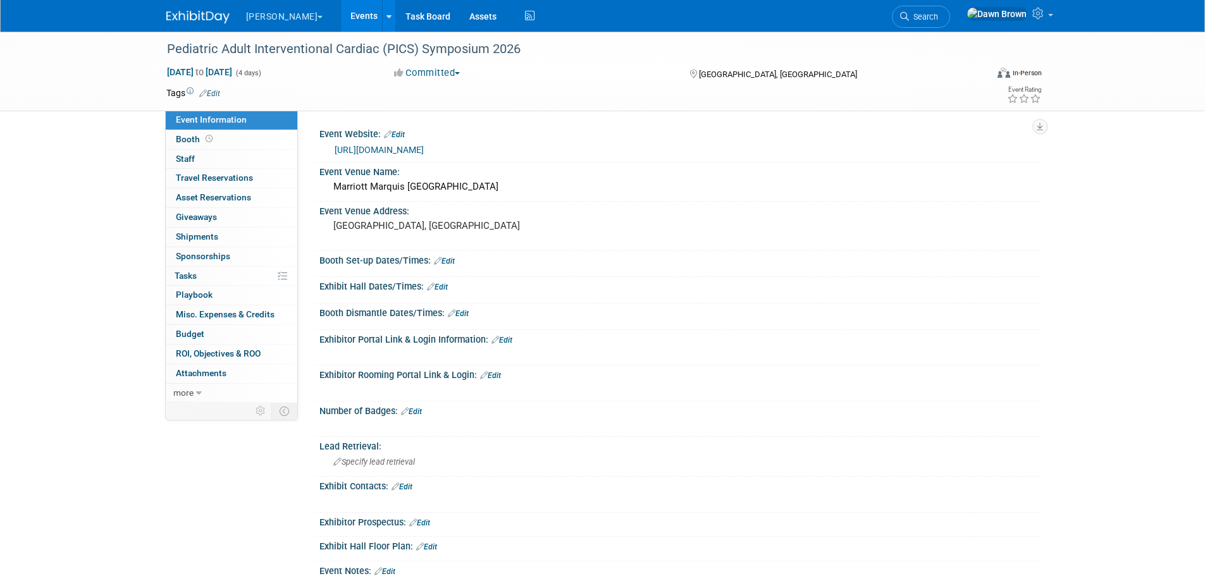
click at [218, 92] on link "Edit" at bounding box center [209, 93] width 21 height 9
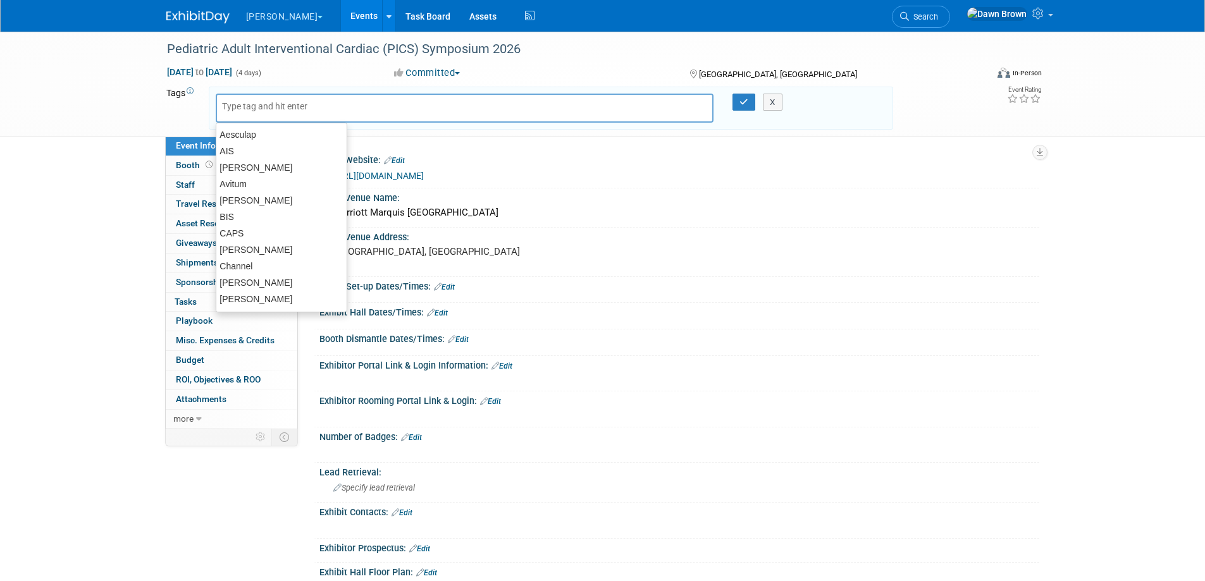
type input "B"
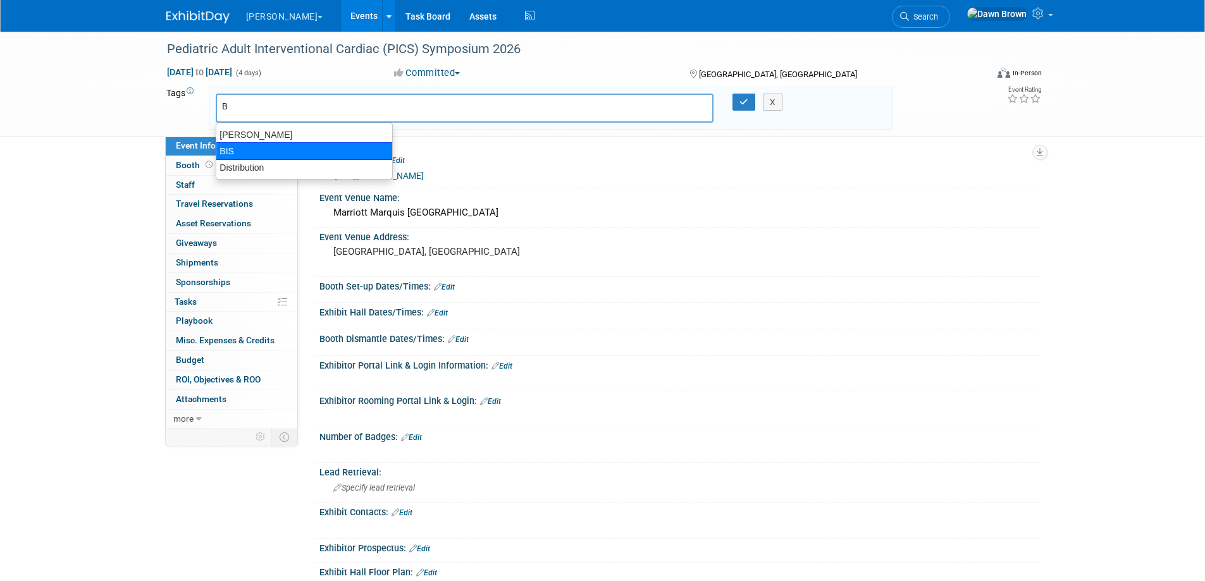
click at [237, 151] on div "BIS" at bounding box center [304, 151] width 177 height 18
type input "BIS"
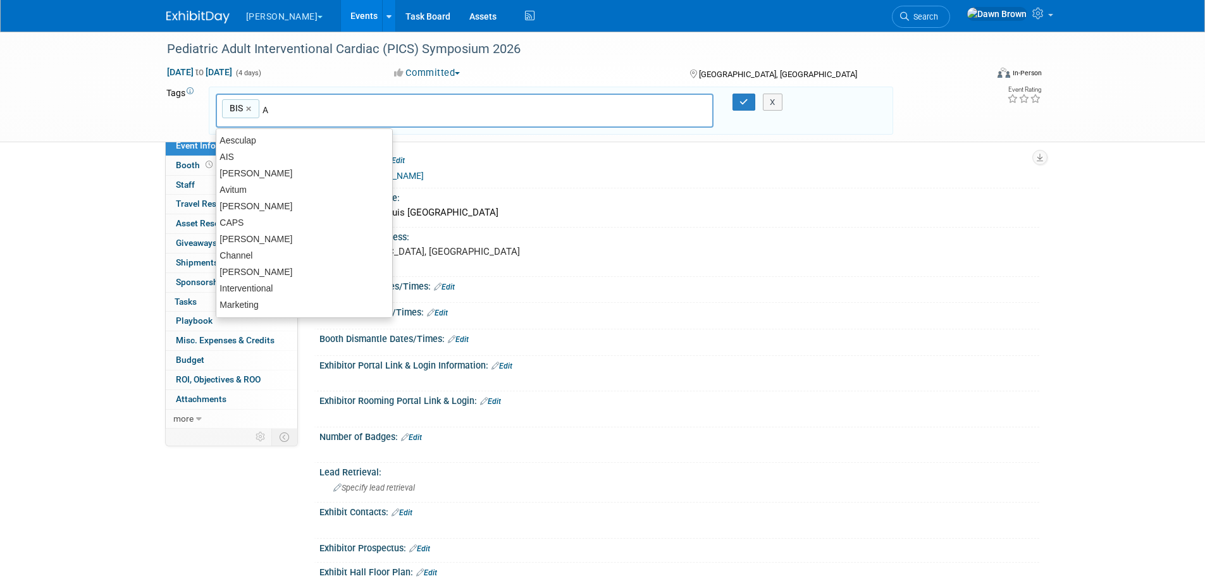
type input "Au"
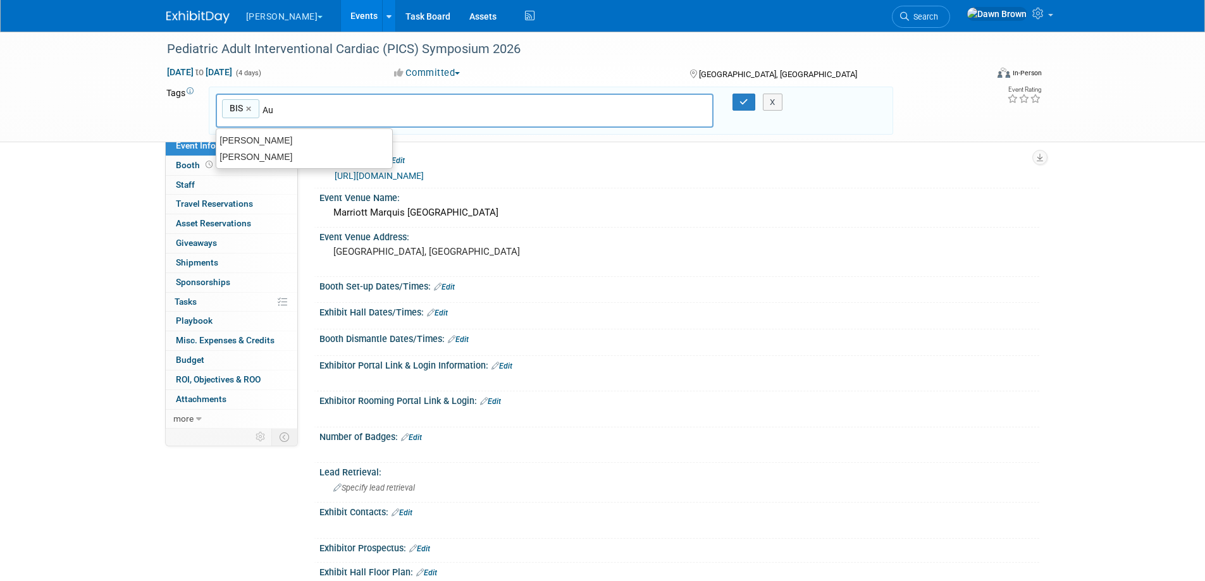
click at [238, 149] on div "[PERSON_NAME]" at bounding box center [304, 157] width 176 height 16
type input "BIS, B. Braun"
click at [341, 107] on link "×" at bounding box center [345, 109] width 8 height 15
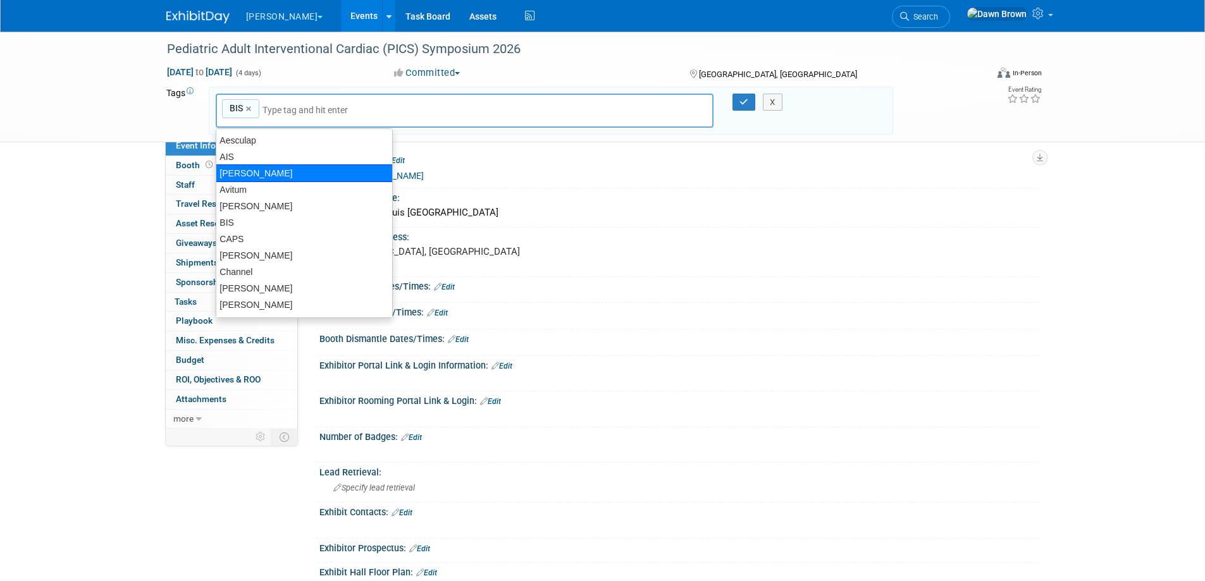
click at [252, 168] on div "[PERSON_NAME]" at bounding box center [304, 173] width 177 height 18
type input "BIS, Audra"
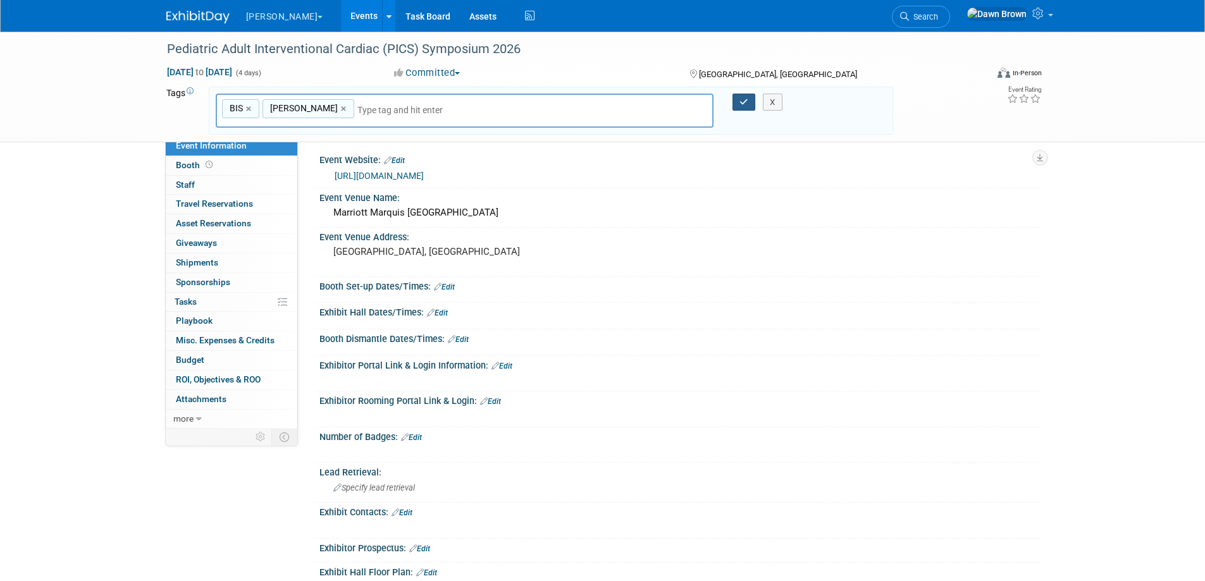
click at [736, 96] on button "button" at bounding box center [743, 103] width 23 height 18
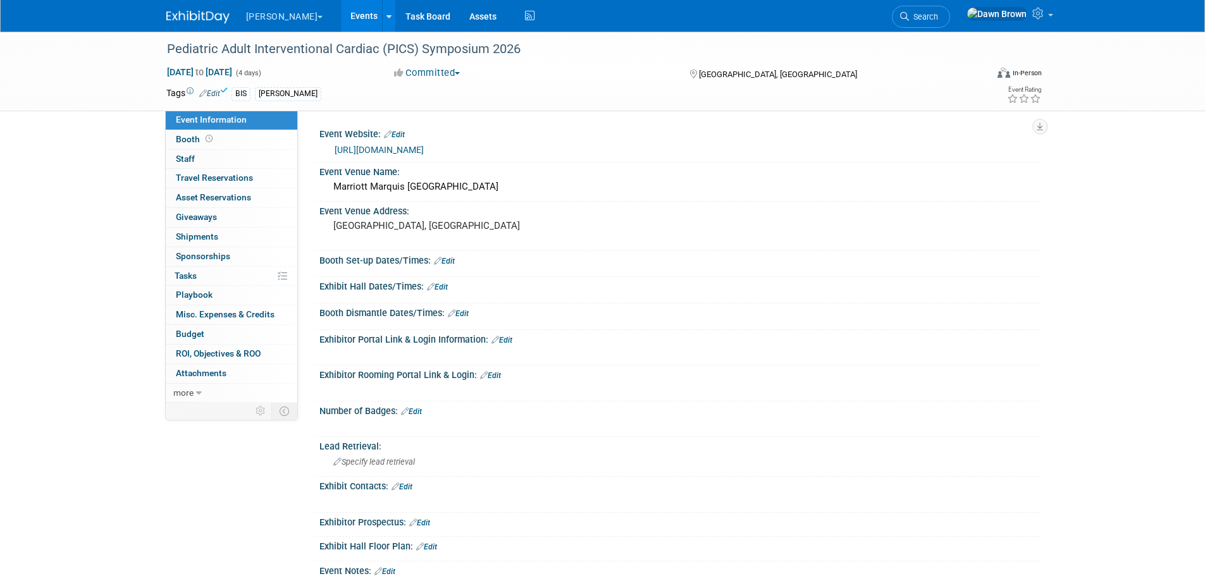
click at [341, 19] on link "Events" at bounding box center [364, 16] width 46 height 32
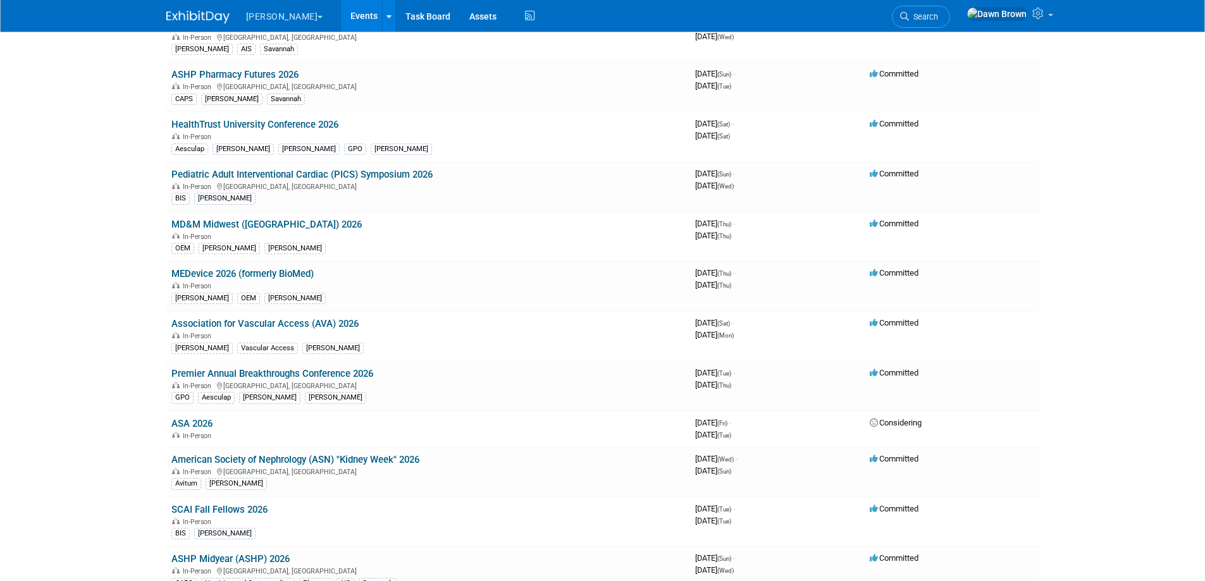
scroll to position [1360, 0]
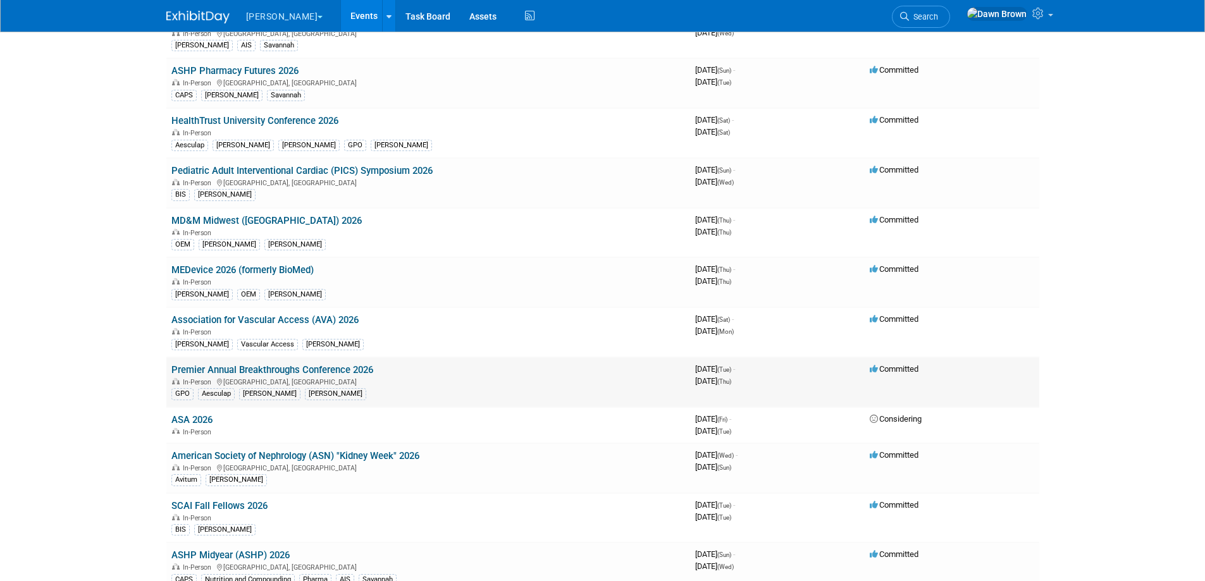
click at [288, 366] on link "Premier Annual Breakthroughs Conference 2026" at bounding box center [272, 369] width 202 height 11
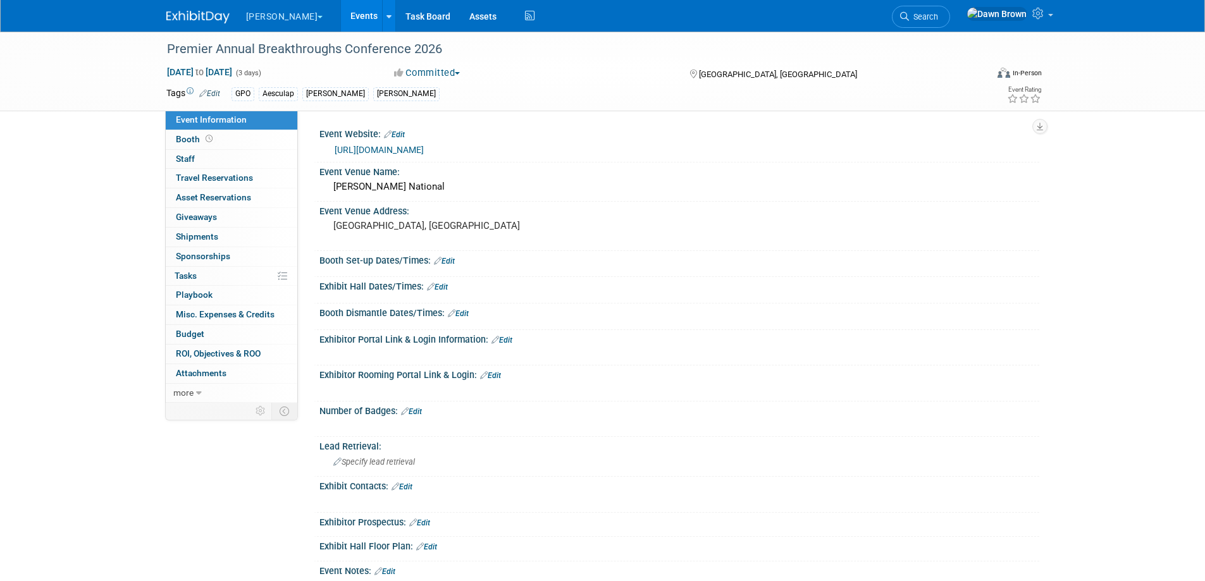
click at [202, 95] on icon at bounding box center [203, 93] width 8 height 8
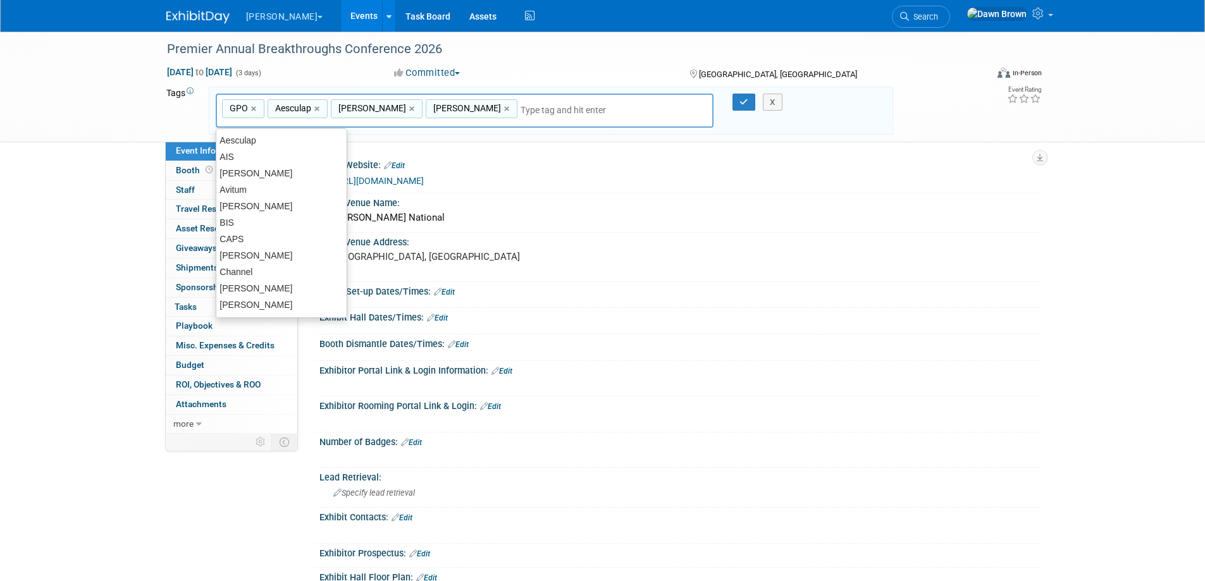
click at [448, 102] on div "GPO,Aesculap,B. Braun,Cindy GPO × Aesculap × B. Braun × Cindy ×" at bounding box center [465, 111] width 498 height 35
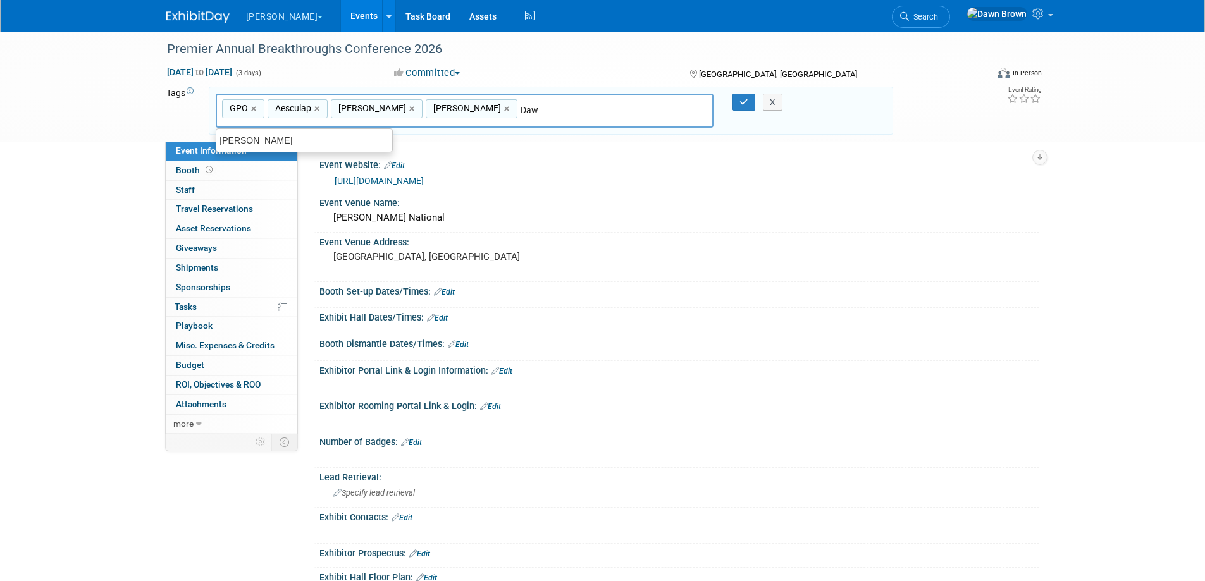
type input "[PERSON_NAME]"
click at [355, 138] on div "[PERSON_NAME]" at bounding box center [304, 141] width 177 height 18
type input "GPO, Aesculap, B. Braun, Cindy, Dawn"
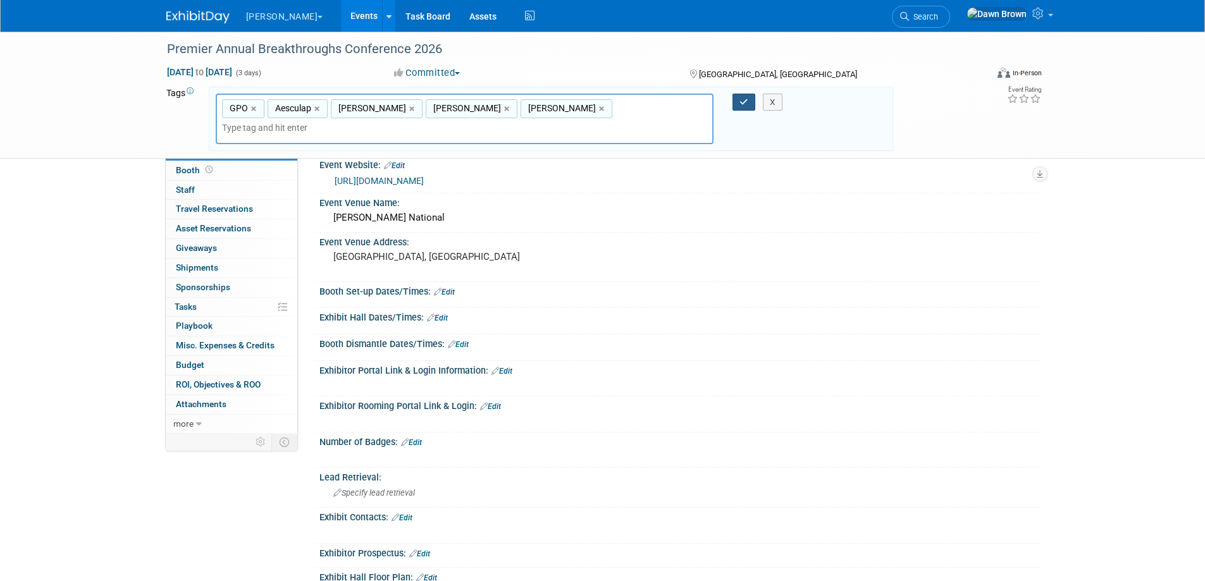
click at [741, 105] on icon "button" at bounding box center [743, 102] width 9 height 8
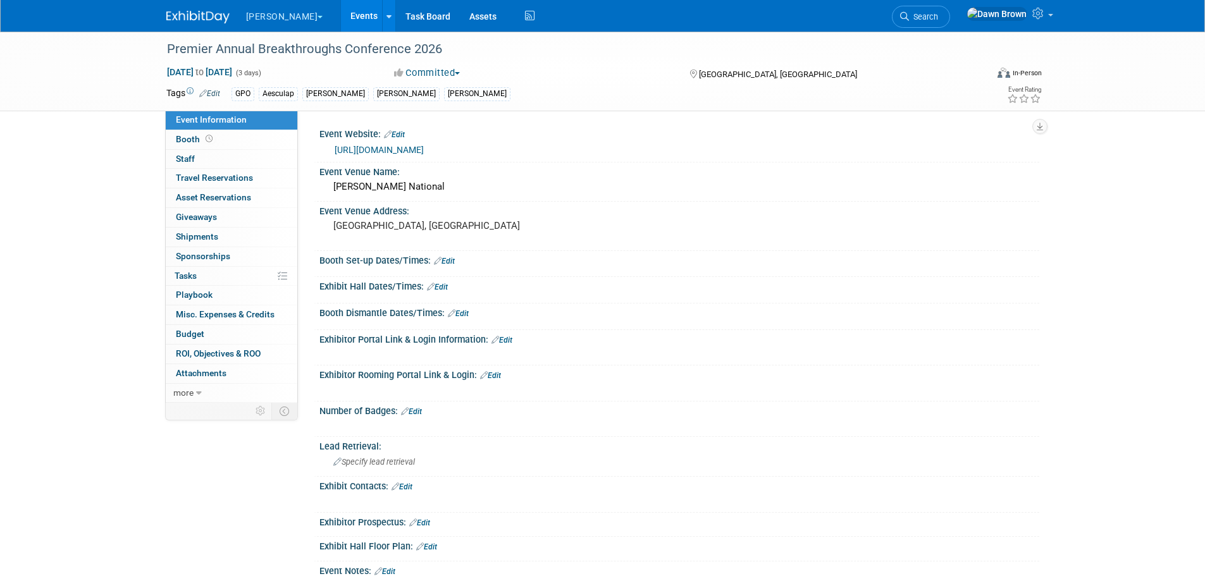
click at [602, 322] on div at bounding box center [679, 323] width 701 height 3
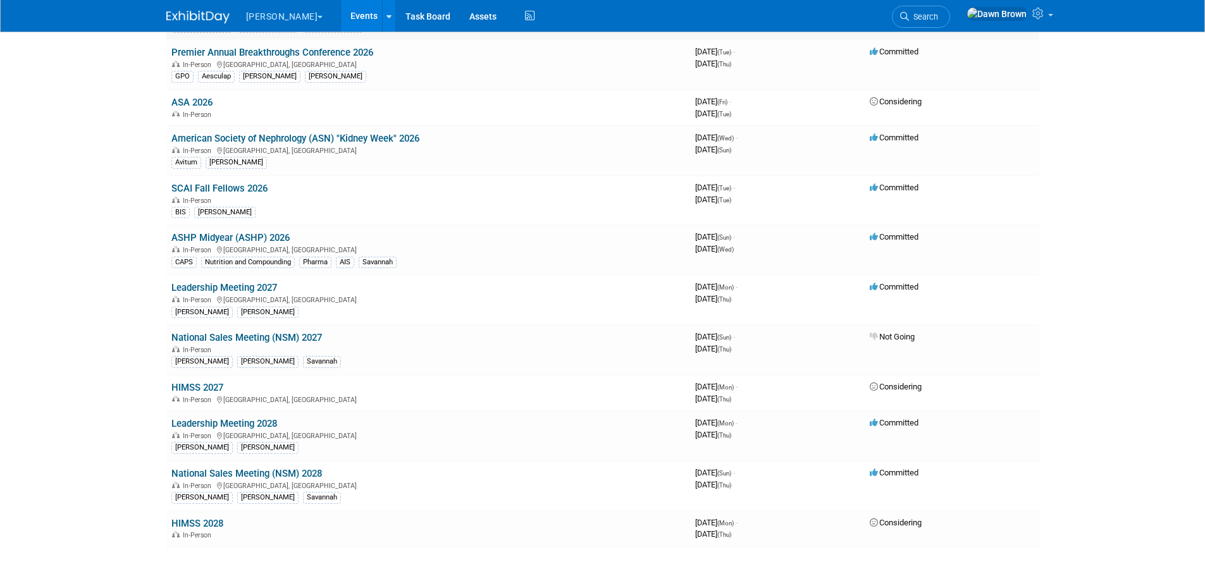
scroll to position [1738, 0]
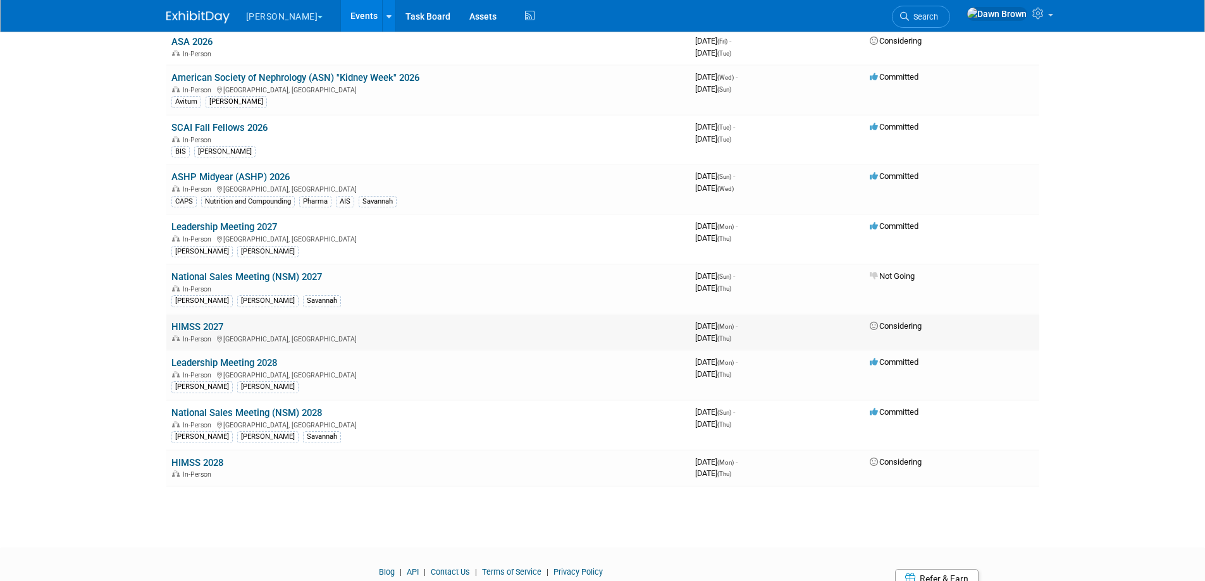
click at [207, 326] on link "HIMSS 2027" at bounding box center [197, 326] width 52 height 11
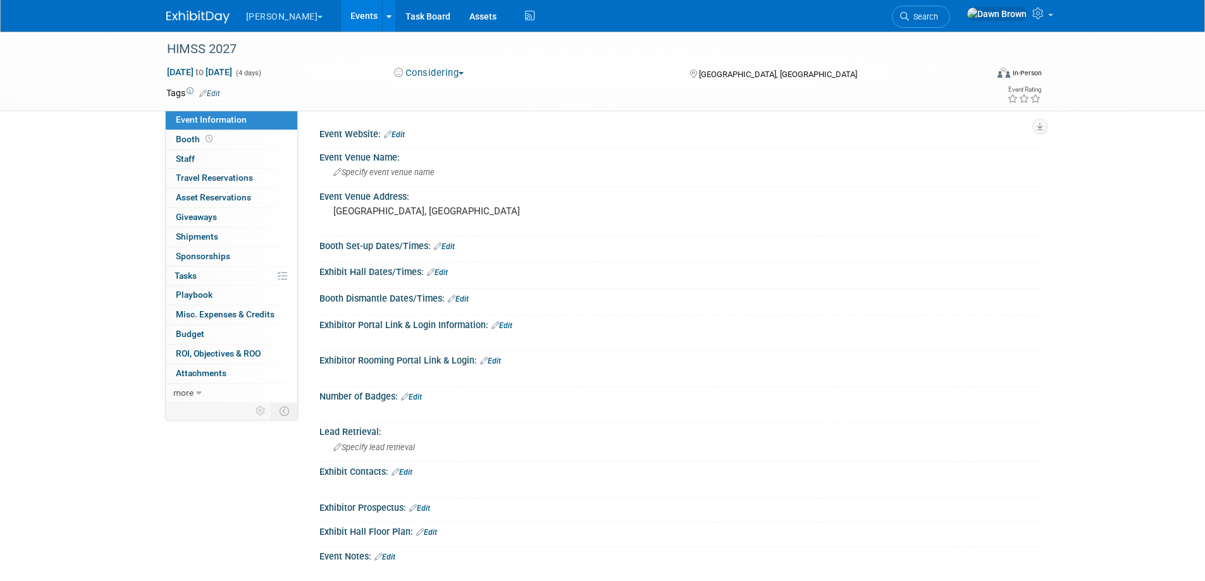
click at [202, 92] on icon at bounding box center [203, 93] width 8 height 8
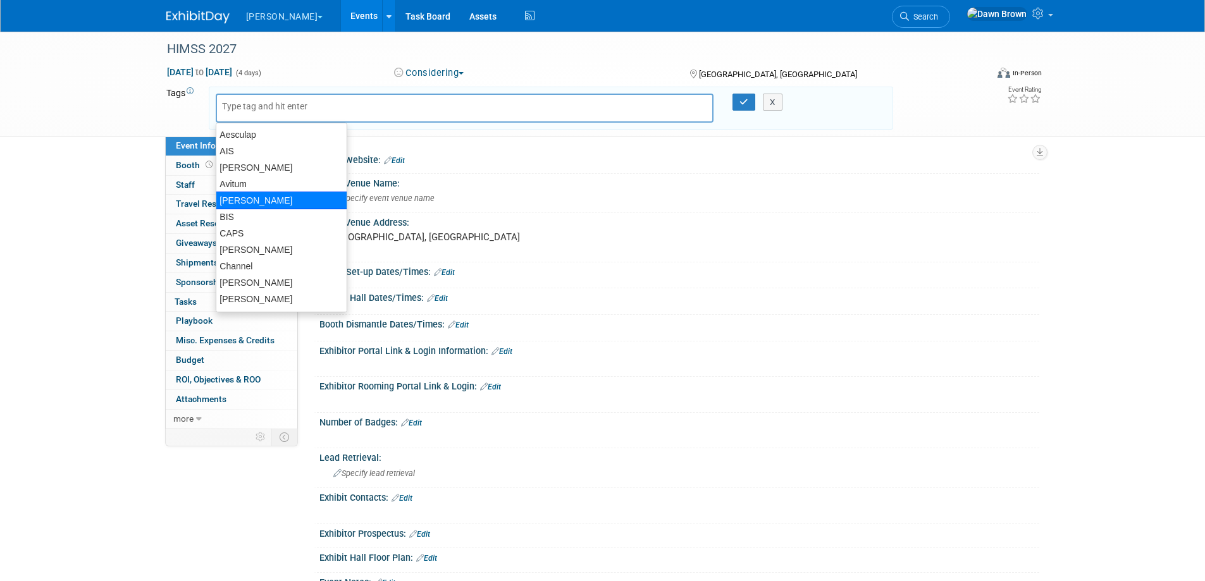
click at [249, 198] on div "[PERSON_NAME]" at bounding box center [282, 201] width 132 height 18
type input "[PERSON_NAME]"
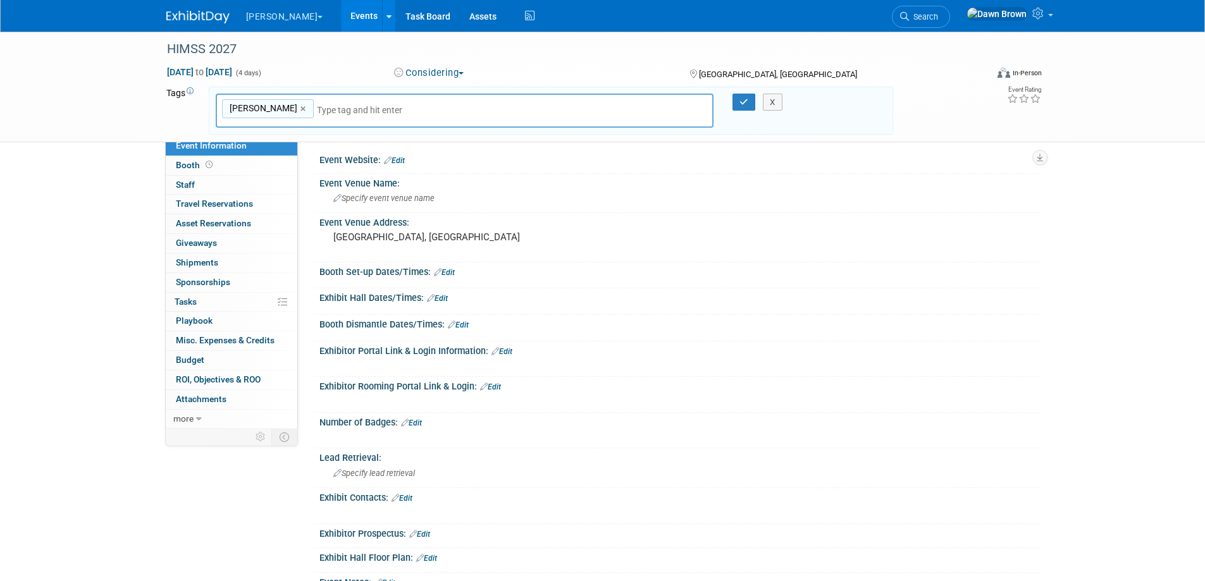
type input "A"
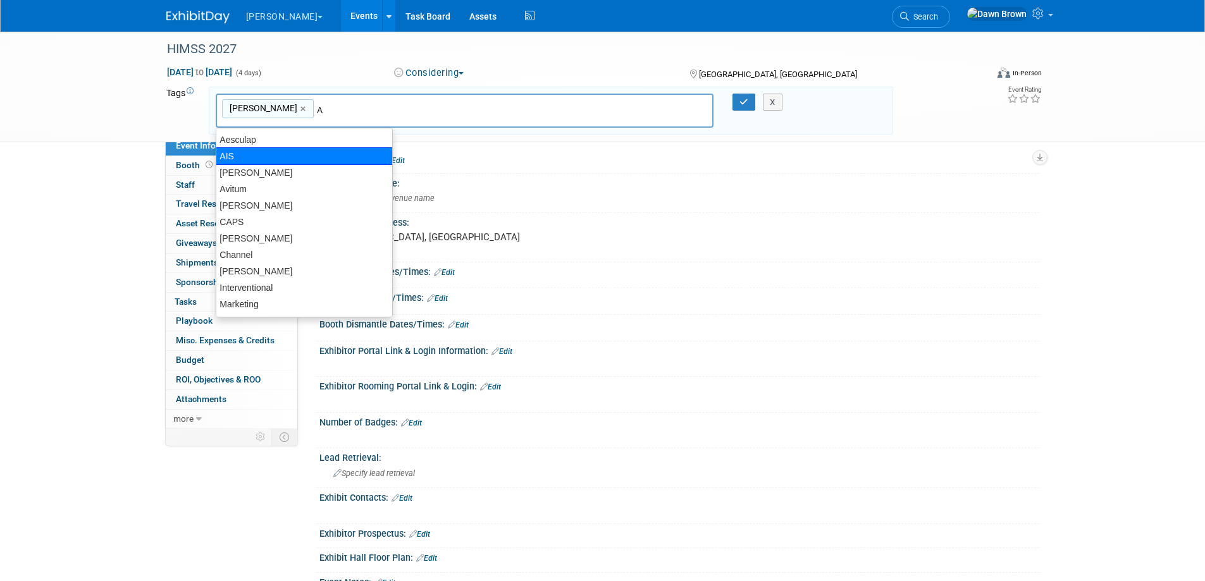
click at [289, 152] on div "AIS" at bounding box center [304, 156] width 177 height 18
type input "B. Braun, AIS"
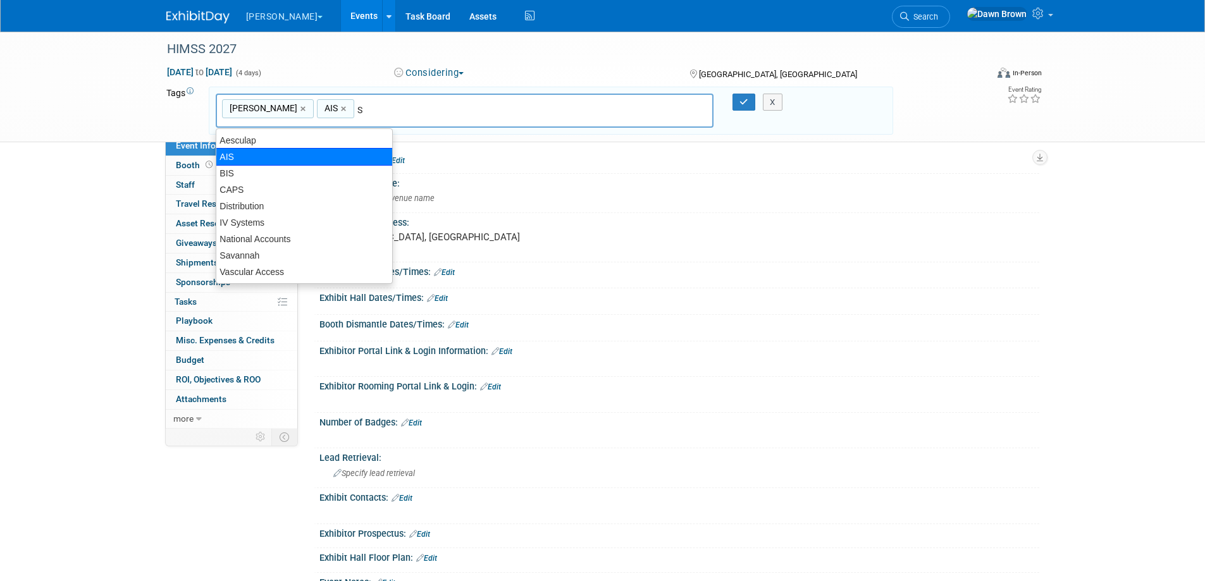
type input "Sa"
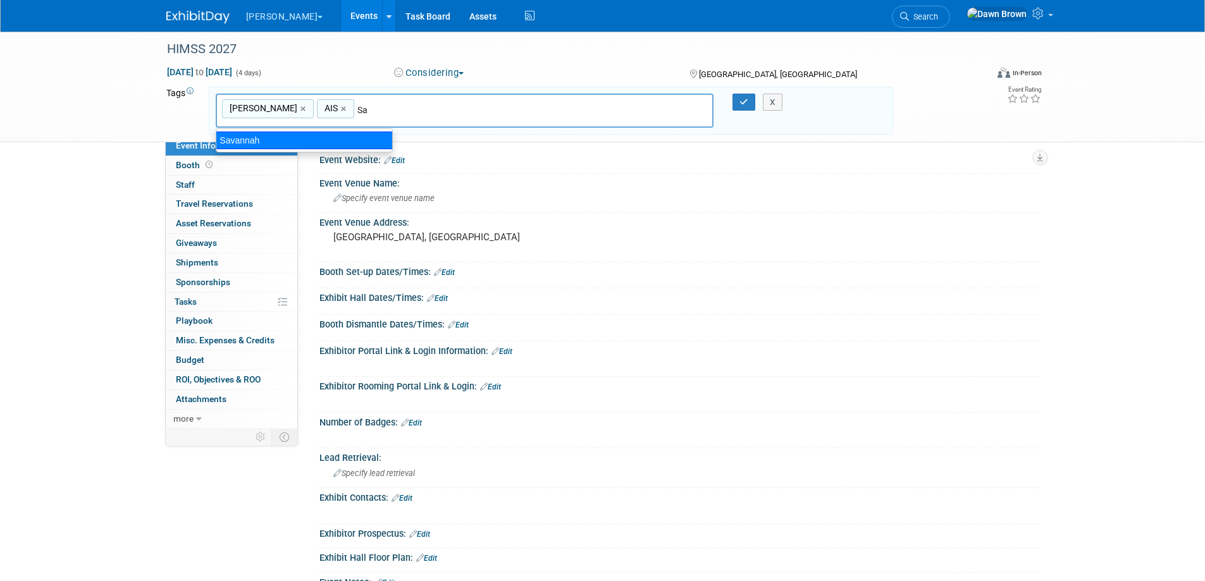
click at [310, 139] on div "Savannah" at bounding box center [304, 141] width 177 height 18
type input "B. Braun, AIS, Savannah"
click at [739, 104] on icon "button" at bounding box center [743, 102] width 9 height 8
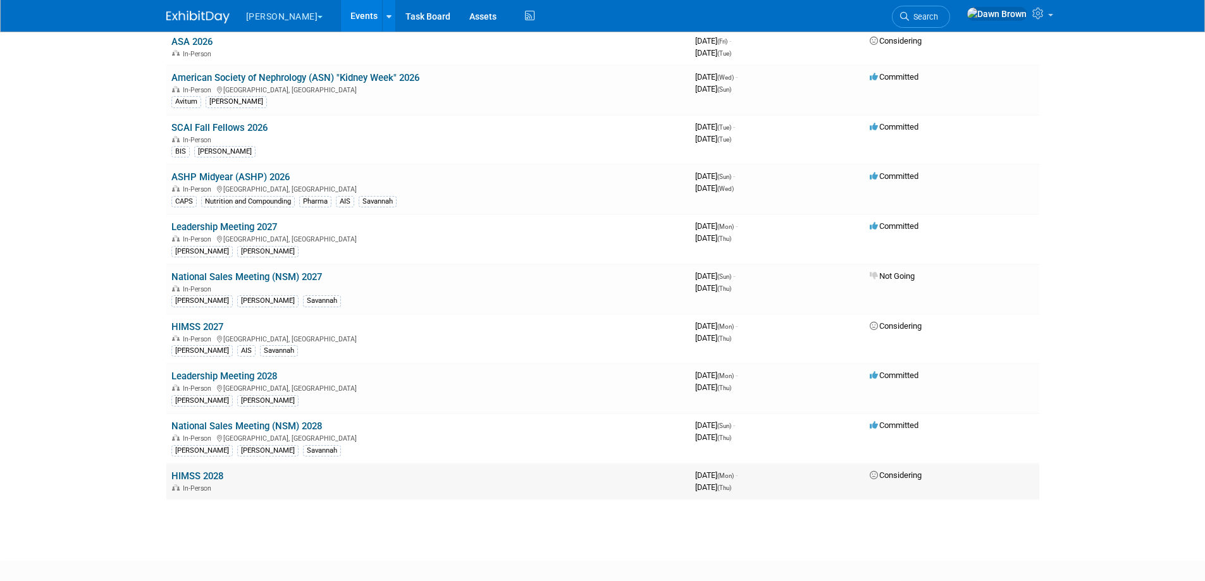
click at [213, 474] on link "HIMSS 2028" at bounding box center [197, 476] width 52 height 11
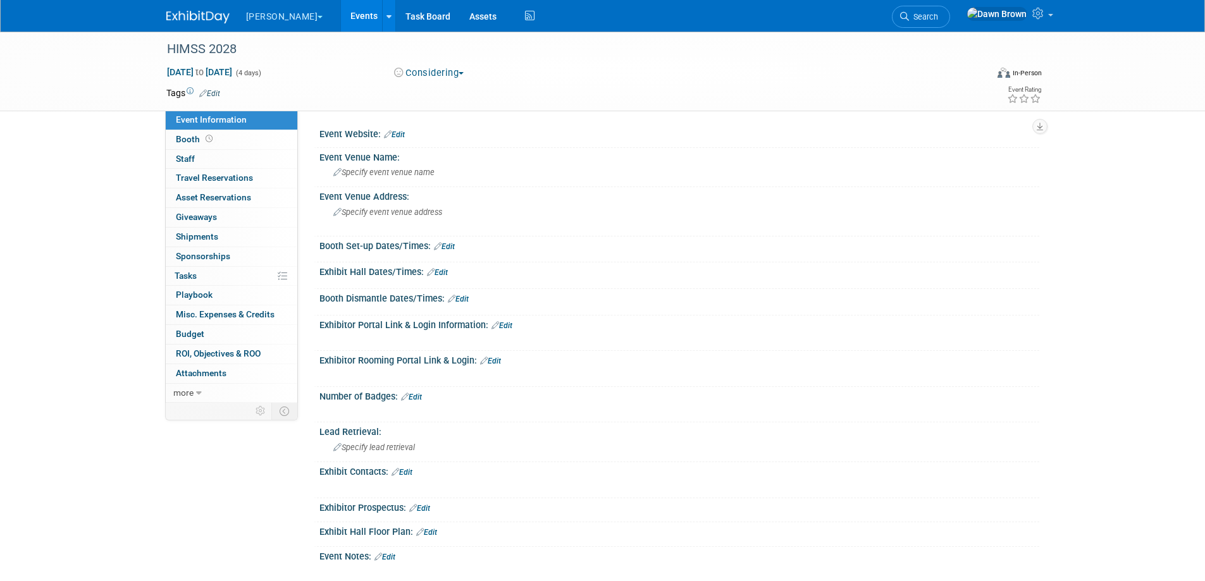
click at [206, 92] on icon at bounding box center [203, 93] width 8 height 8
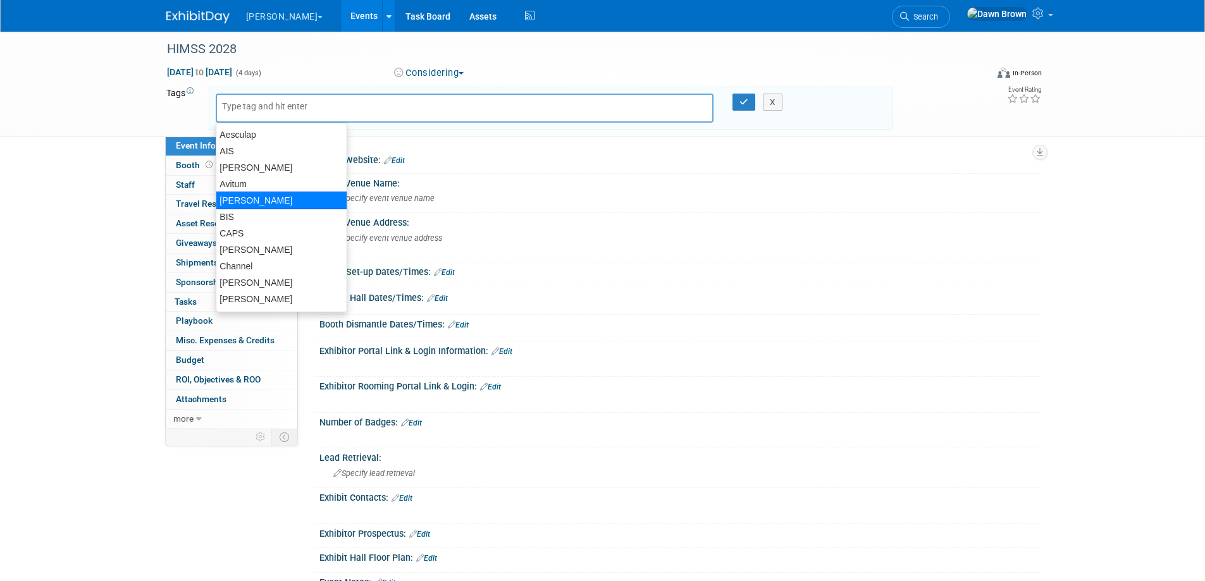
click at [242, 199] on div "[PERSON_NAME]" at bounding box center [282, 201] width 132 height 18
type input "[PERSON_NAME]"
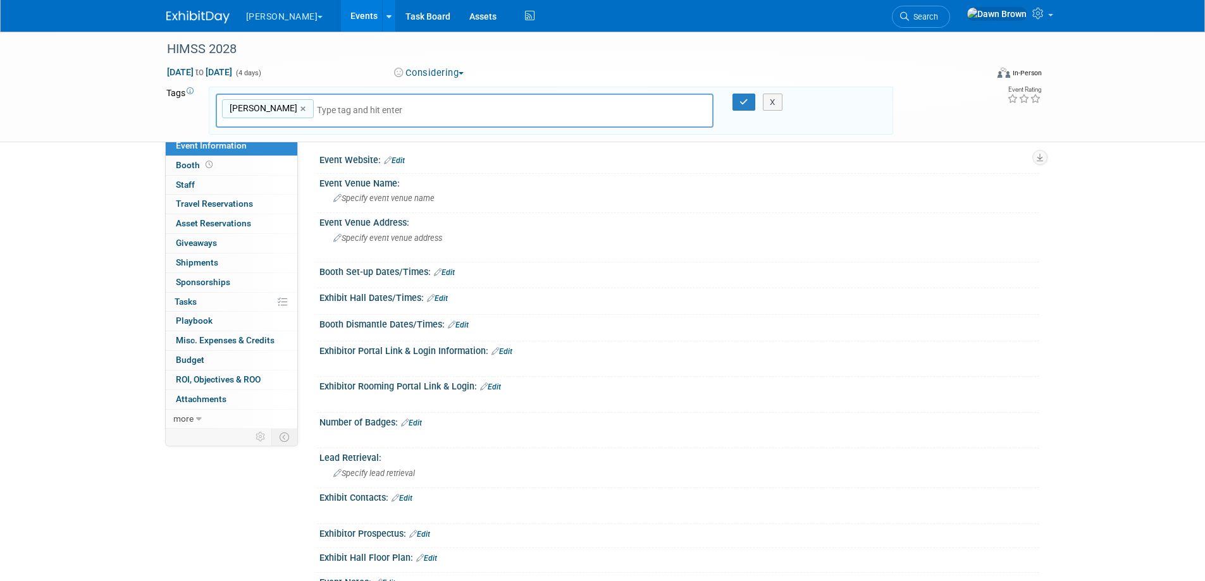
type input "A"
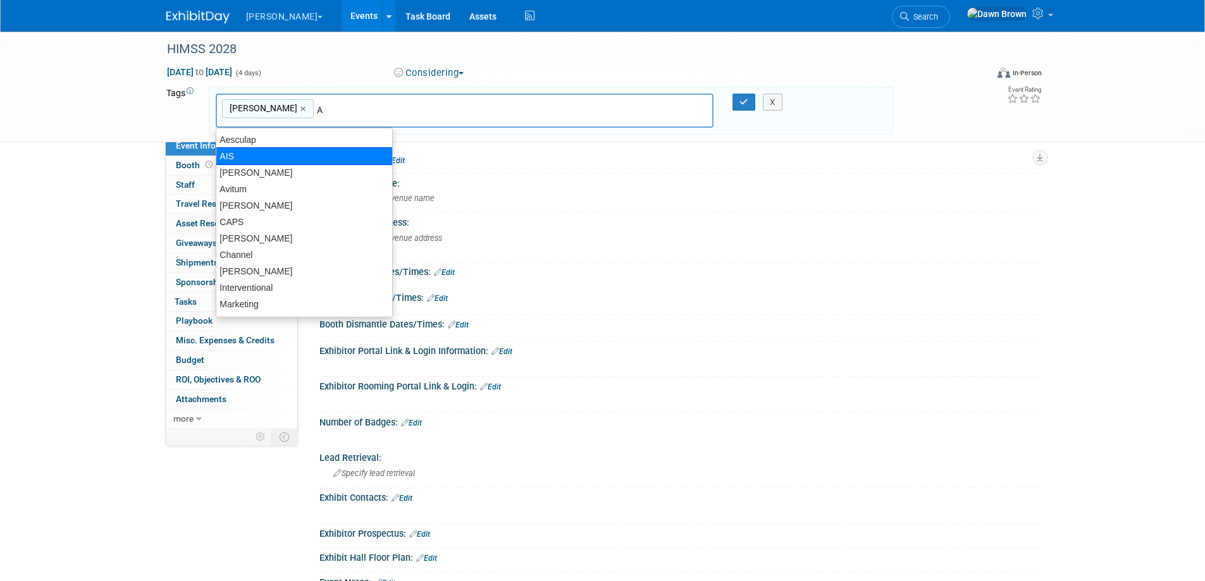
click at [254, 160] on div "AIS" at bounding box center [304, 156] width 177 height 18
type input "B. Braun, AIS"
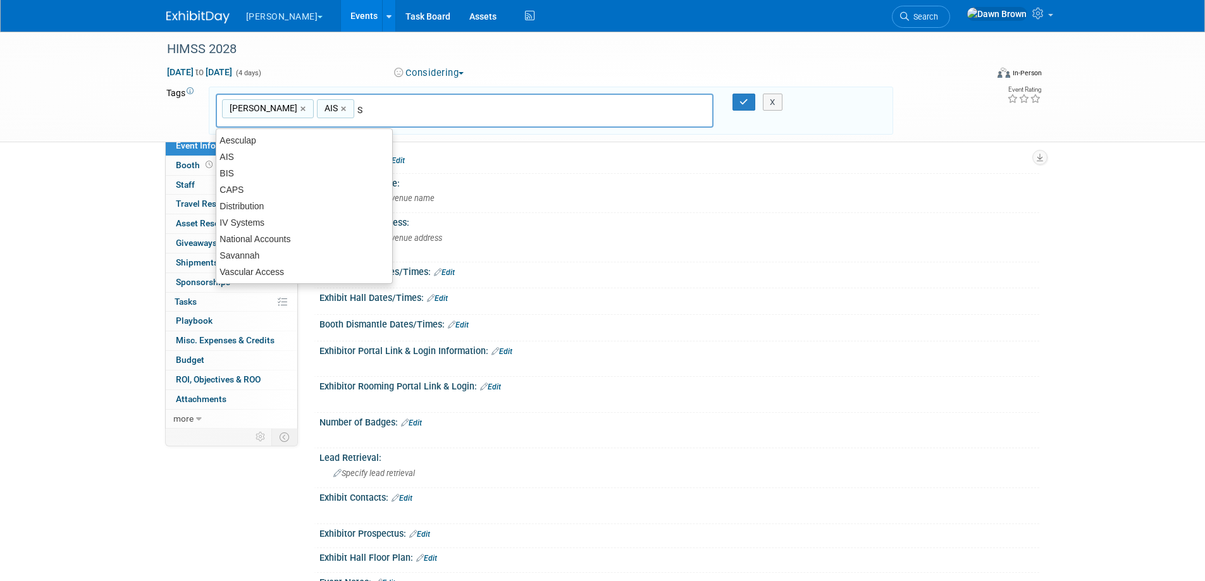
type input "Sa"
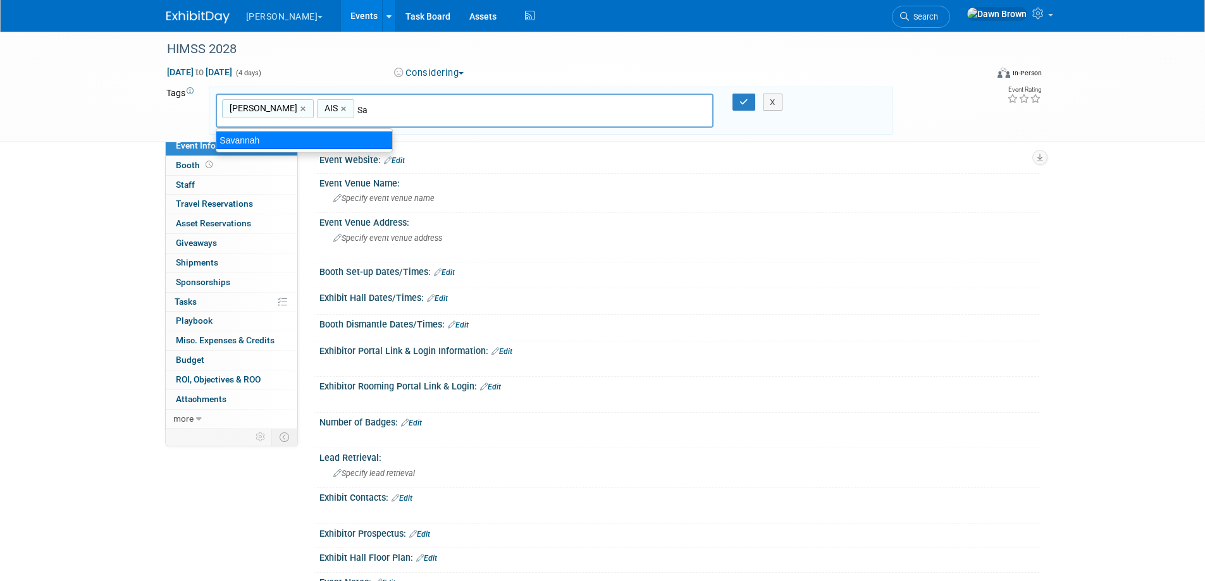
click at [270, 139] on div "Savannah" at bounding box center [304, 141] width 177 height 18
type input "B. Braun, AIS, Savannah"
click at [736, 98] on button "button" at bounding box center [743, 103] width 23 height 18
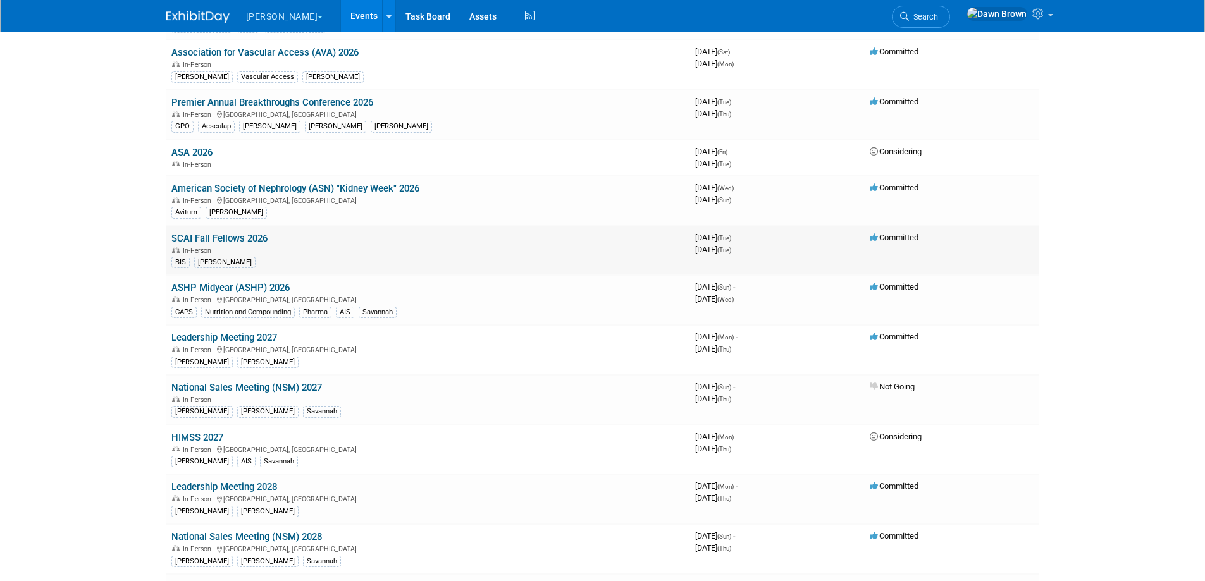
scroll to position [1617, 0]
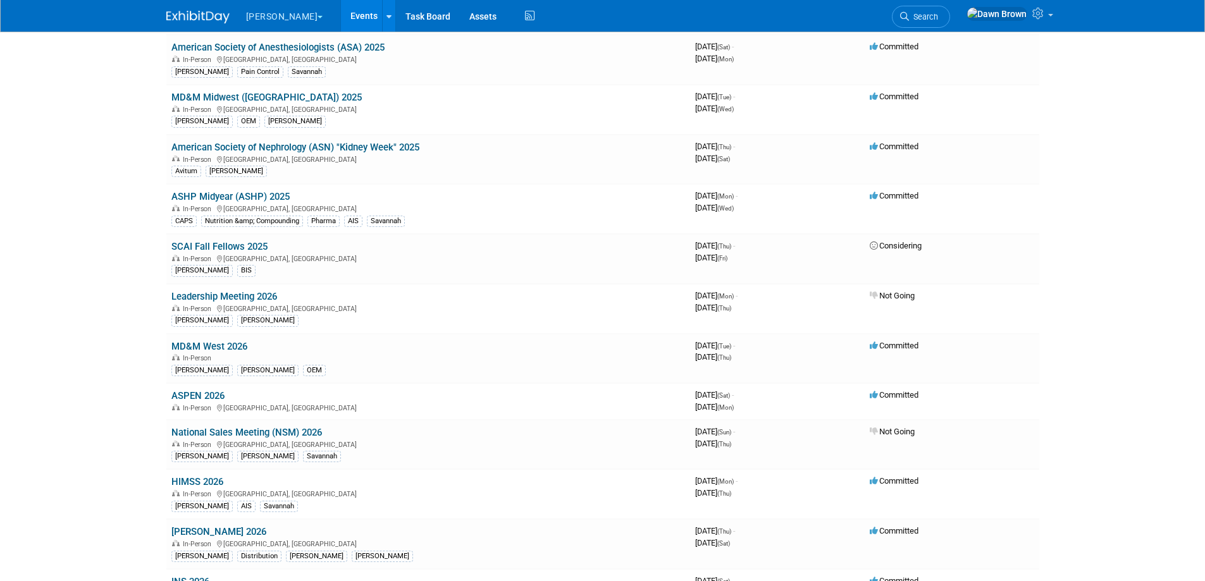
scroll to position [397, 0]
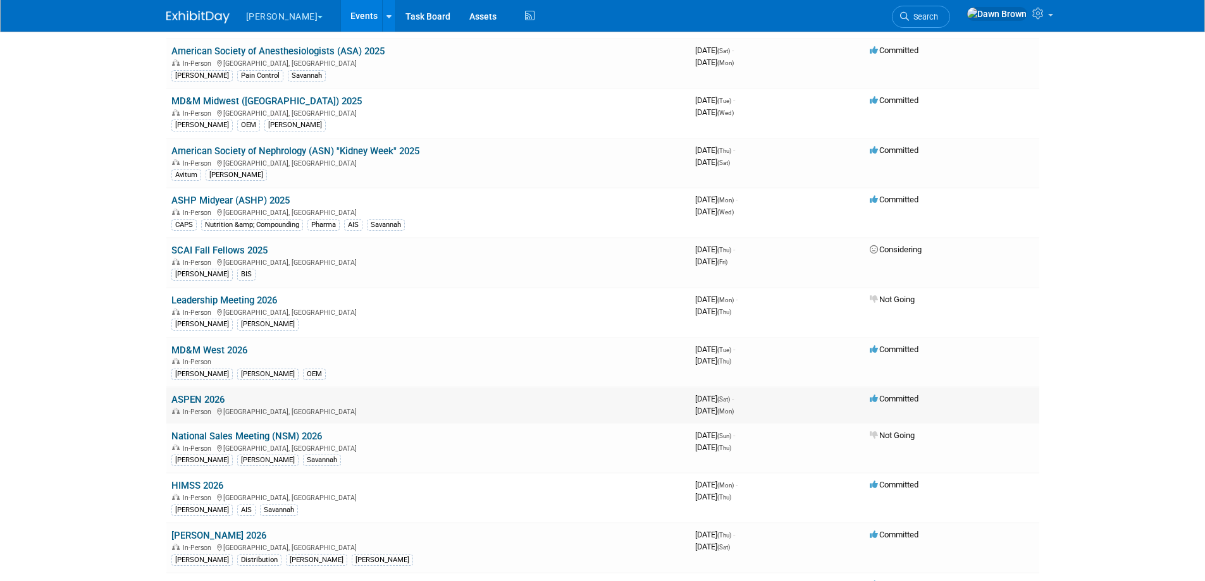
click at [209, 399] on link "ASPEN 2026" at bounding box center [197, 399] width 53 height 11
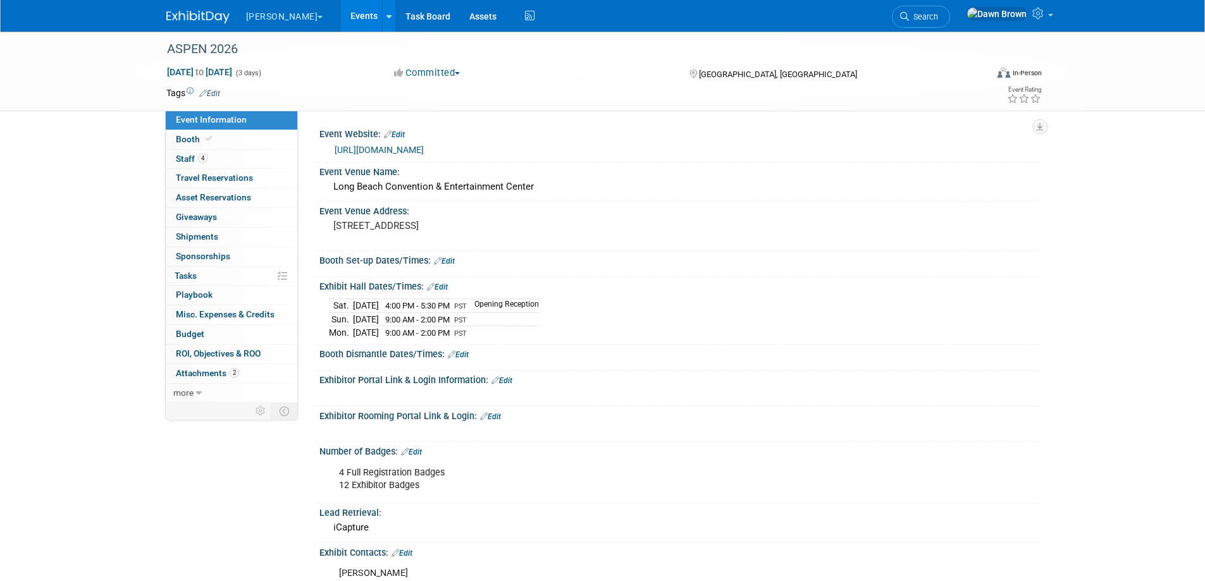
click at [202, 92] on icon at bounding box center [203, 93] width 8 height 8
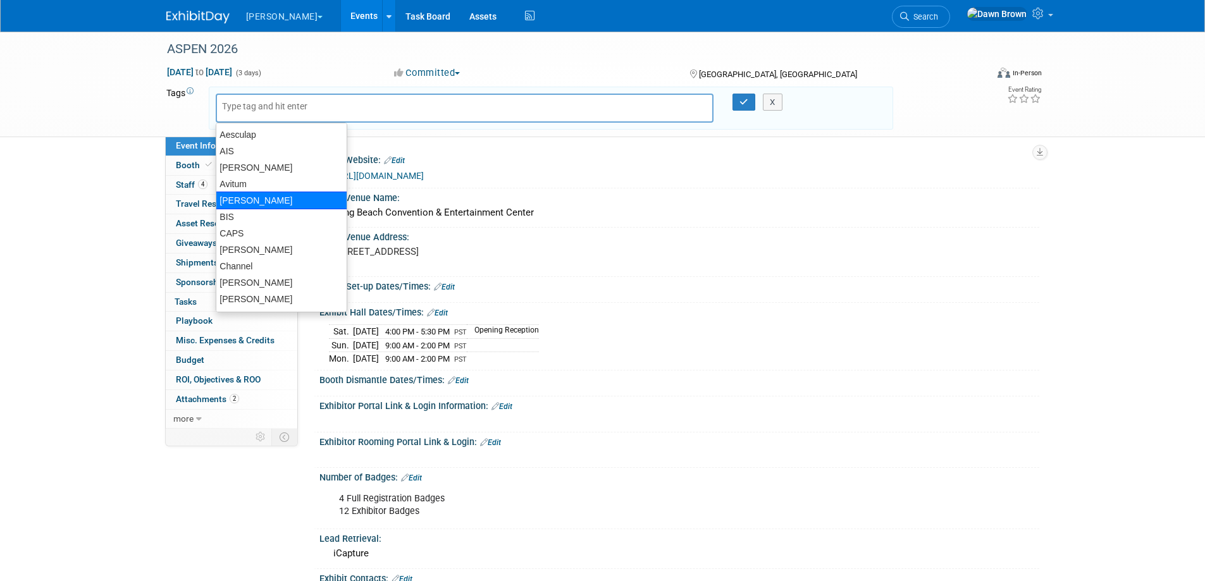
click at [247, 197] on div "[PERSON_NAME]" at bounding box center [282, 201] width 132 height 18
type input "[PERSON_NAME]"
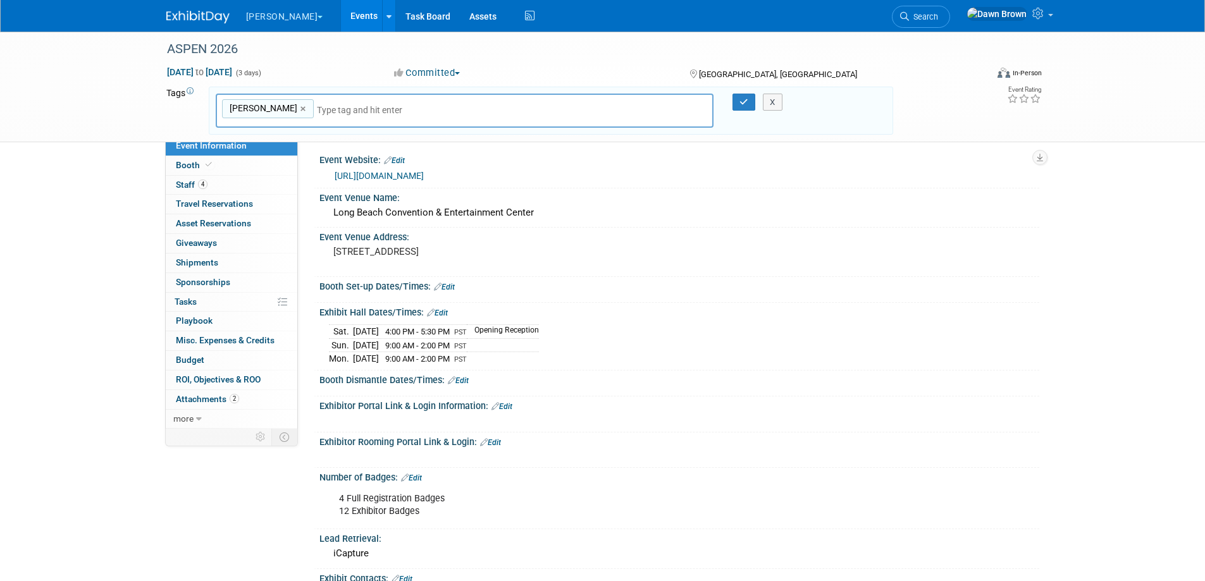
click at [317, 106] on input "text" at bounding box center [405, 110] width 177 height 13
type input "n"
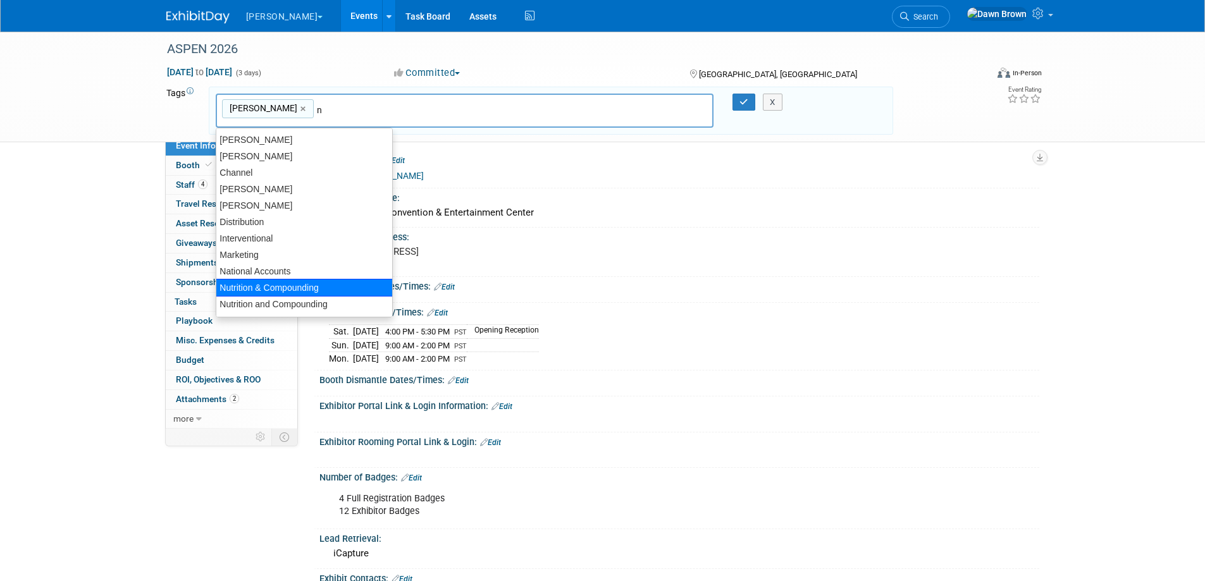
click at [322, 286] on div "Nutrition & Compounding" at bounding box center [304, 288] width 177 height 18
type input "B. Braun, Nutrition & Compounding"
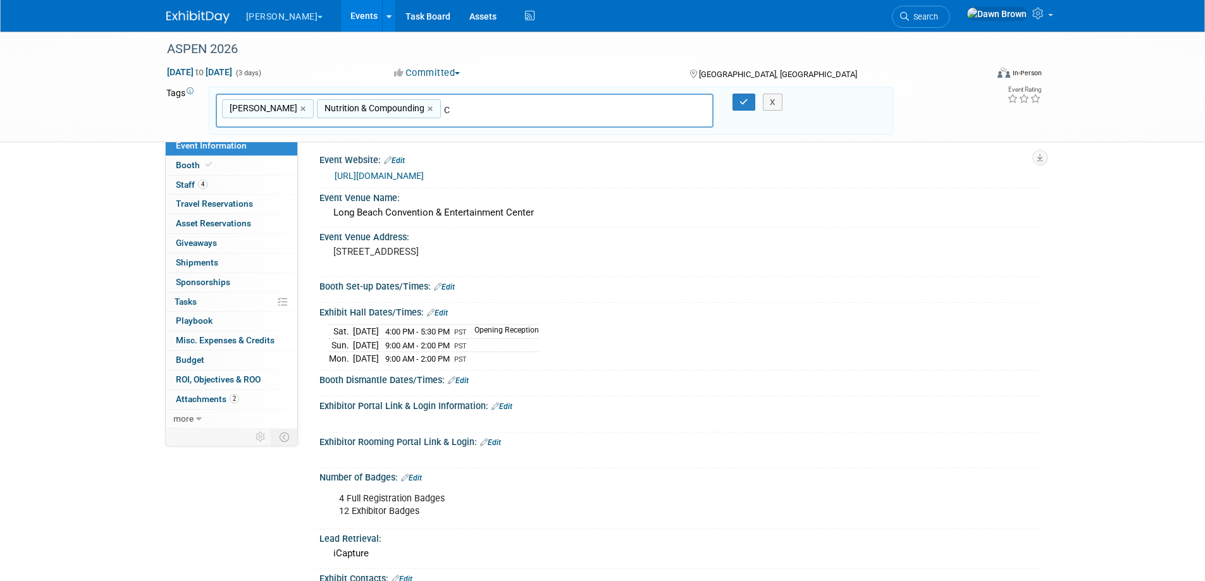
type input "CA"
click at [269, 129] on ul "CAPS Carolyn" at bounding box center [304, 148] width 177 height 40
click at [273, 137] on div "CAPS" at bounding box center [304, 141] width 177 height 18
type input "B. Braun, Nutrition & Compounding, CAPS"
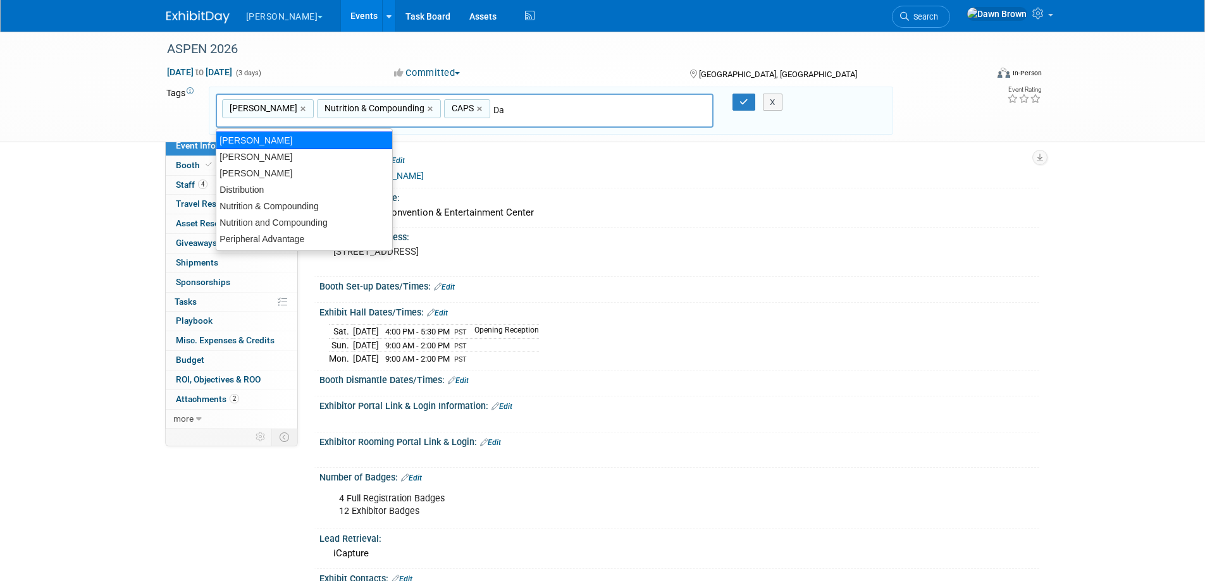
type input "Daw"
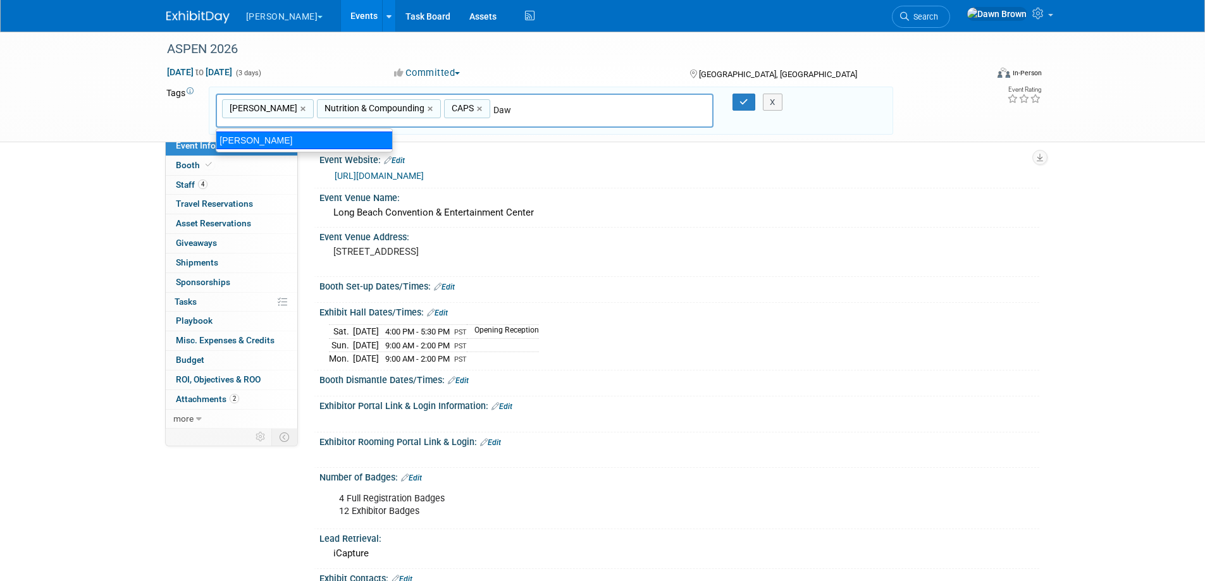
click at [353, 136] on div "[PERSON_NAME]" at bounding box center [304, 141] width 177 height 18
type input "B. Braun, Nutrition & Compounding, CAPS, Dawn"
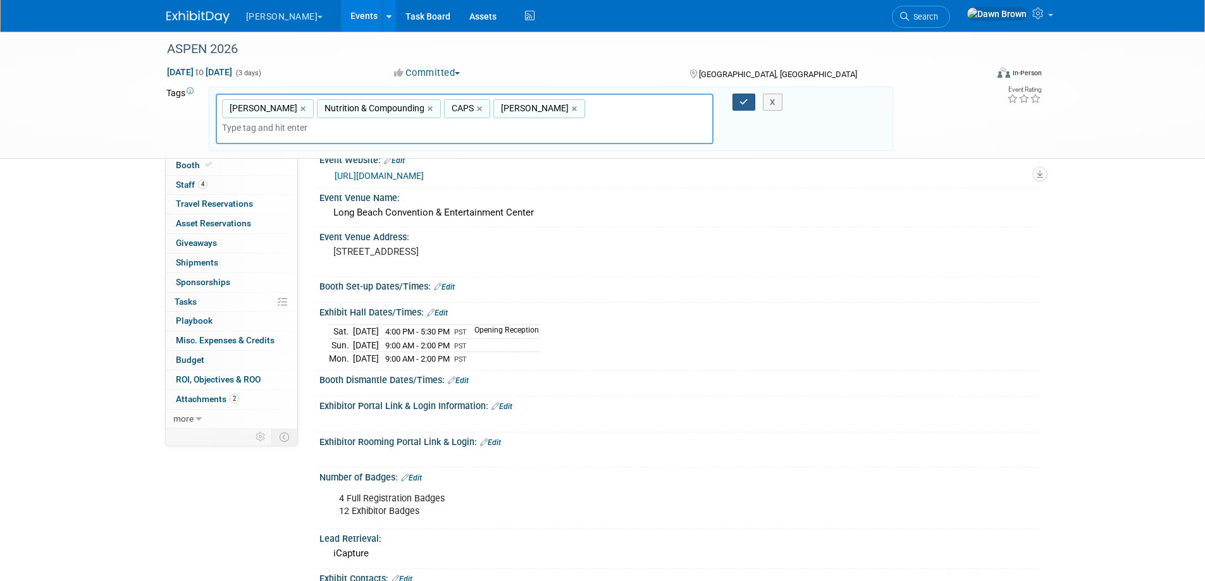
click at [740, 104] on icon "button" at bounding box center [743, 102] width 9 height 8
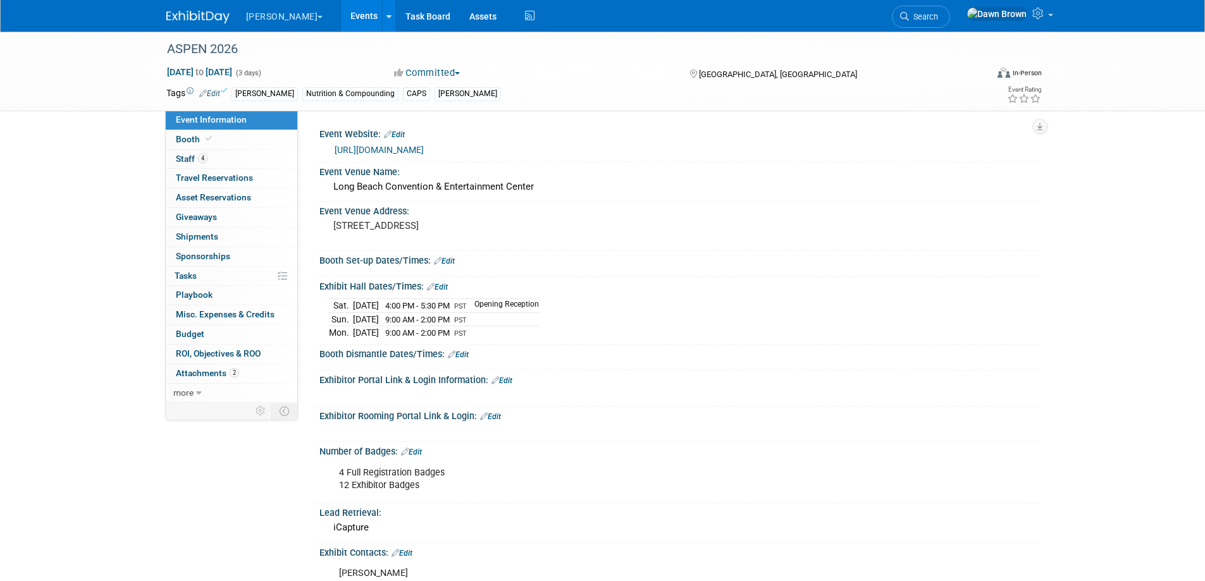
click at [341, 15] on link "Events" at bounding box center [364, 16] width 46 height 32
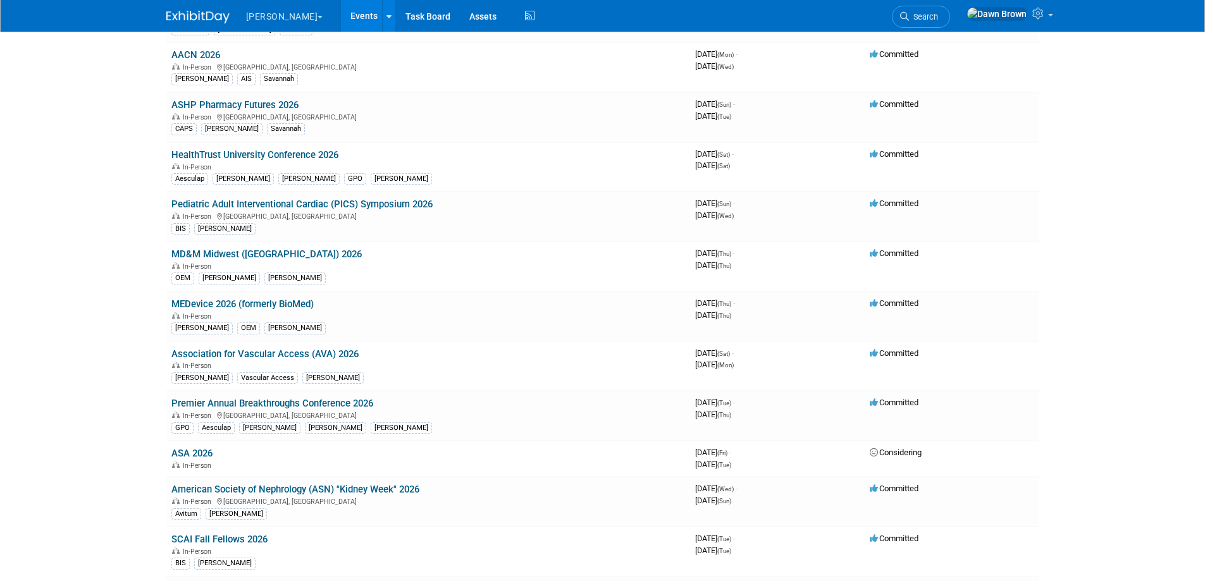
scroll to position [1360, 0]
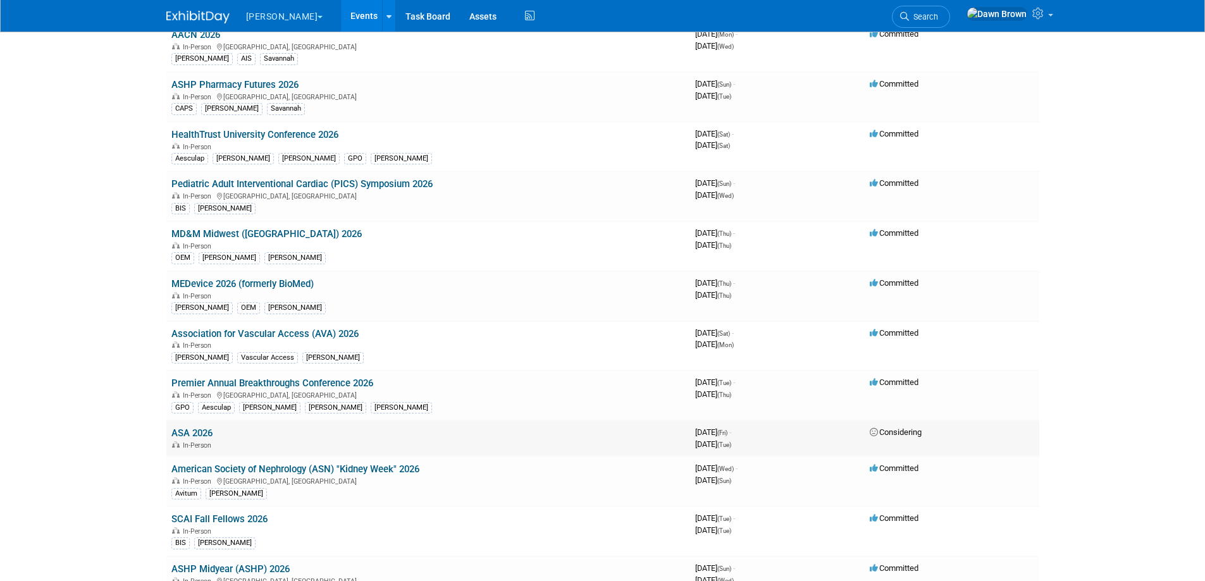
click at [192, 431] on link "ASA 2026" at bounding box center [191, 433] width 41 height 11
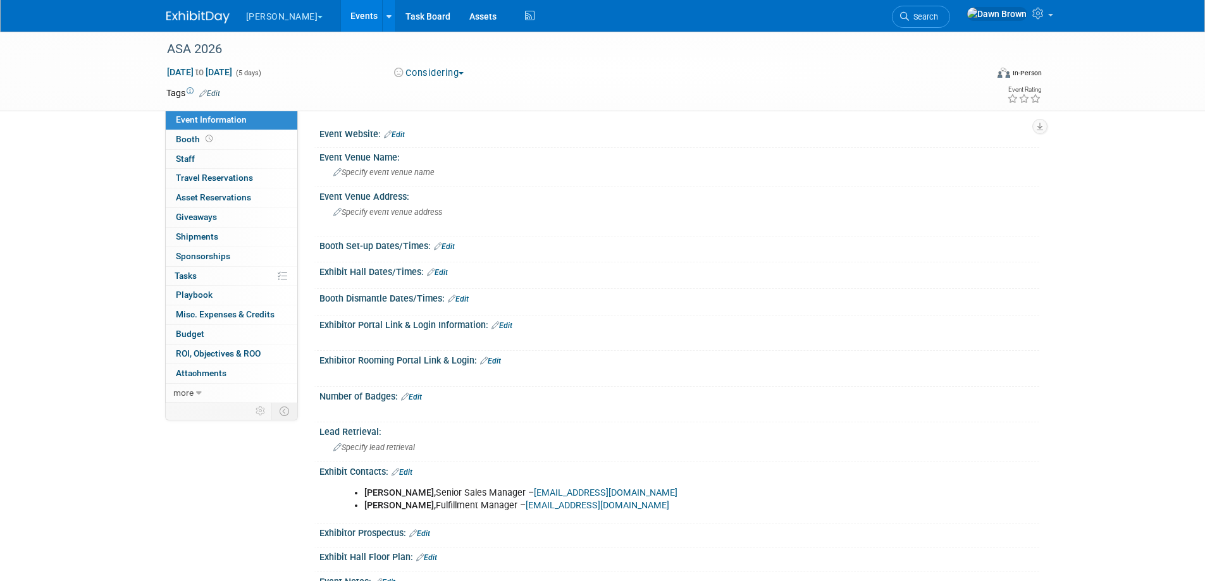
click at [199, 91] on icon at bounding box center [203, 93] width 8 height 8
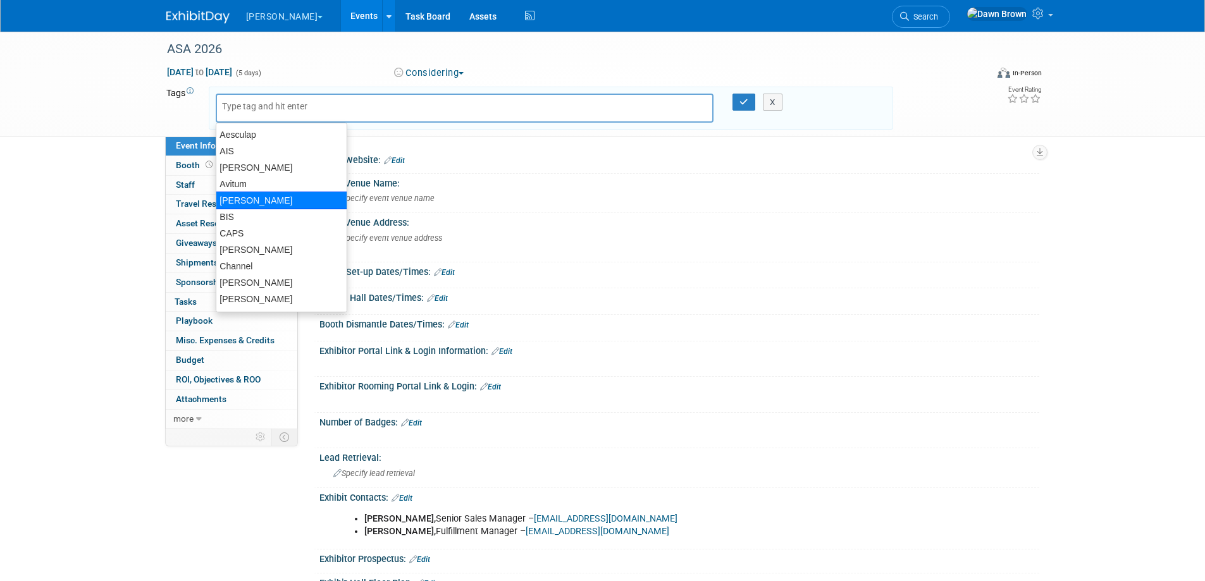
click at [249, 201] on div "[PERSON_NAME]" at bounding box center [282, 201] width 132 height 18
type input "[PERSON_NAME]"
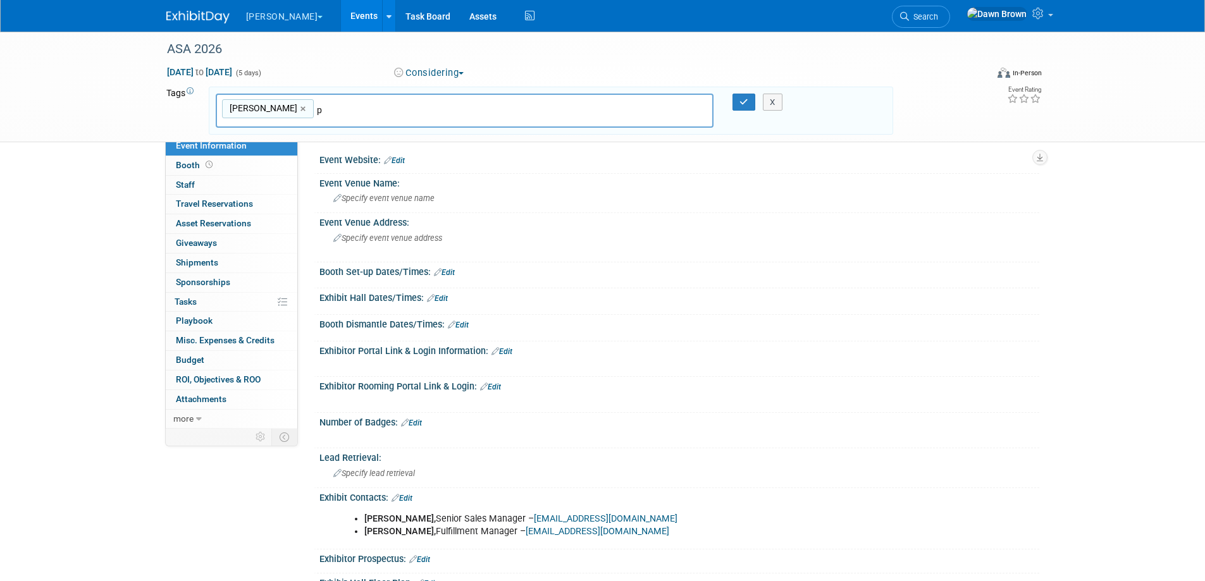
type input "pa"
click at [281, 138] on div "Pain Control" at bounding box center [304, 141] width 177 height 18
type input "B. Braun, Pain Control"
type input "sa"
click at [281, 138] on div "Savannah" at bounding box center [304, 140] width 176 height 16
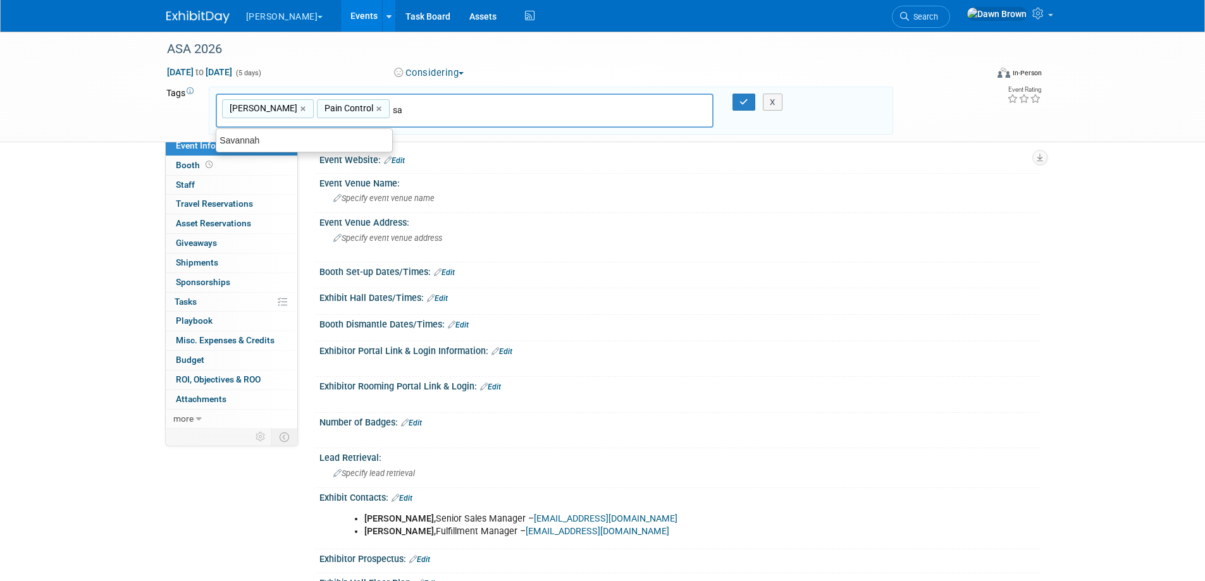
type input "B. Braun, Pain Control, Savannah"
click at [741, 101] on icon "button" at bounding box center [743, 102] width 9 height 8
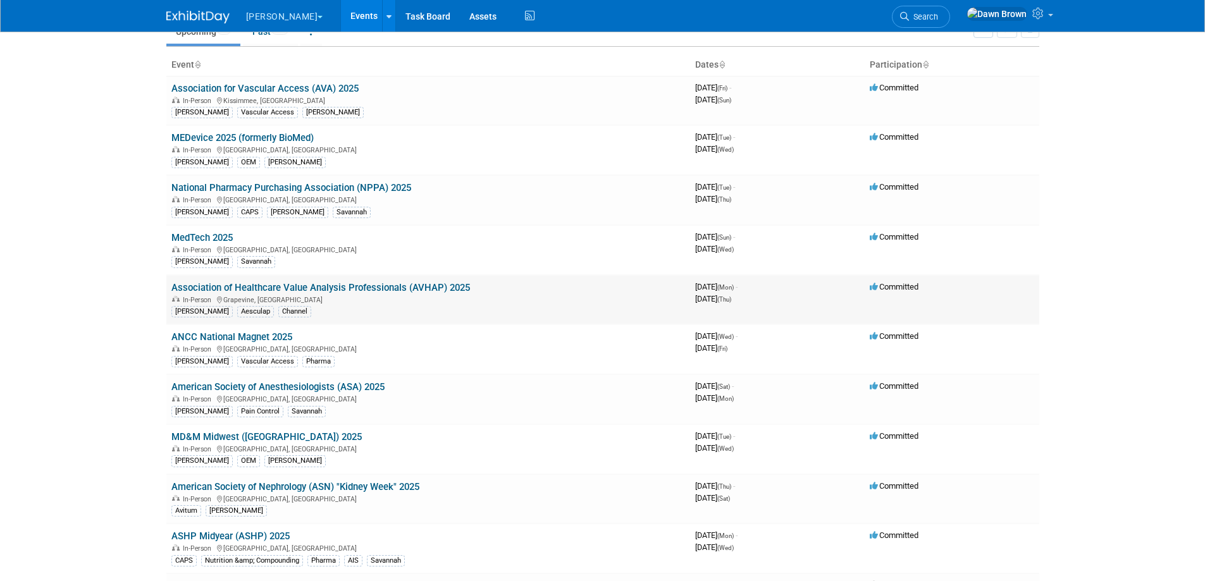
scroll to position [63, 0]
click at [353, 483] on link "American Society of Nephrology (ASN) "Kidney Week" 2025" at bounding box center [295, 484] width 248 height 11
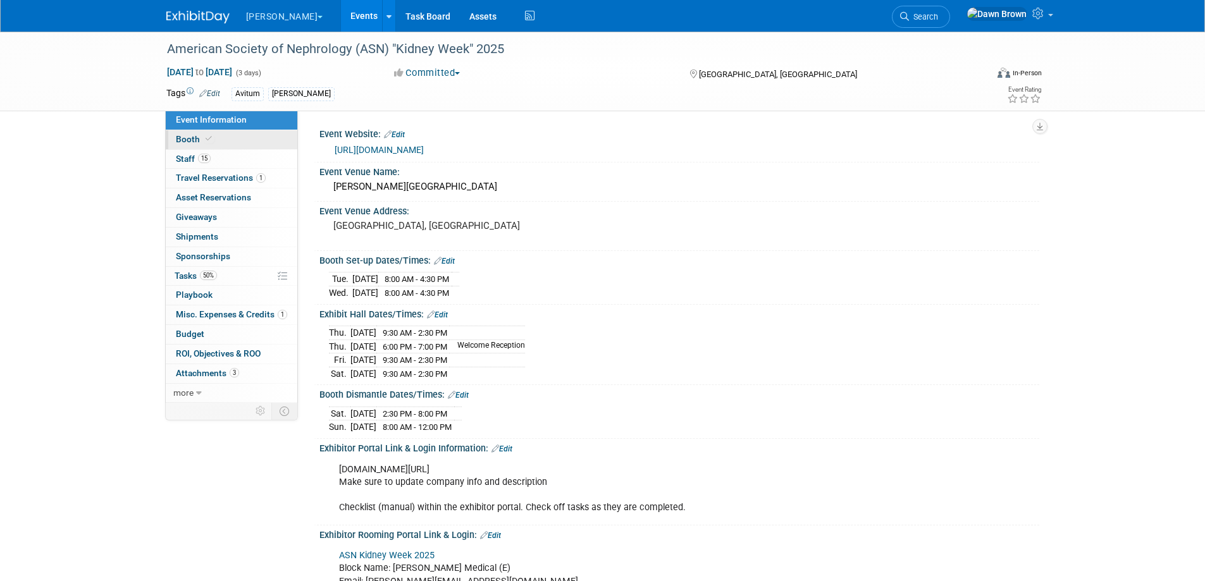
click at [180, 132] on link "Booth" at bounding box center [232, 139] width 132 height 19
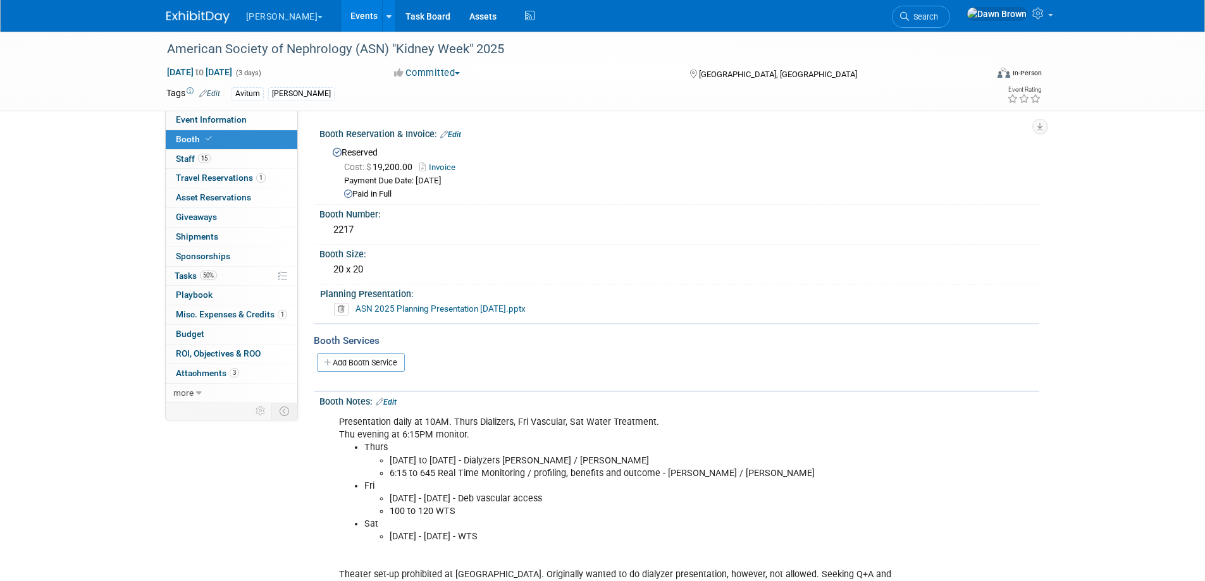
click at [341, 17] on link "Events" at bounding box center [364, 16] width 46 height 32
